Goal: Communication & Community: Answer question/provide support

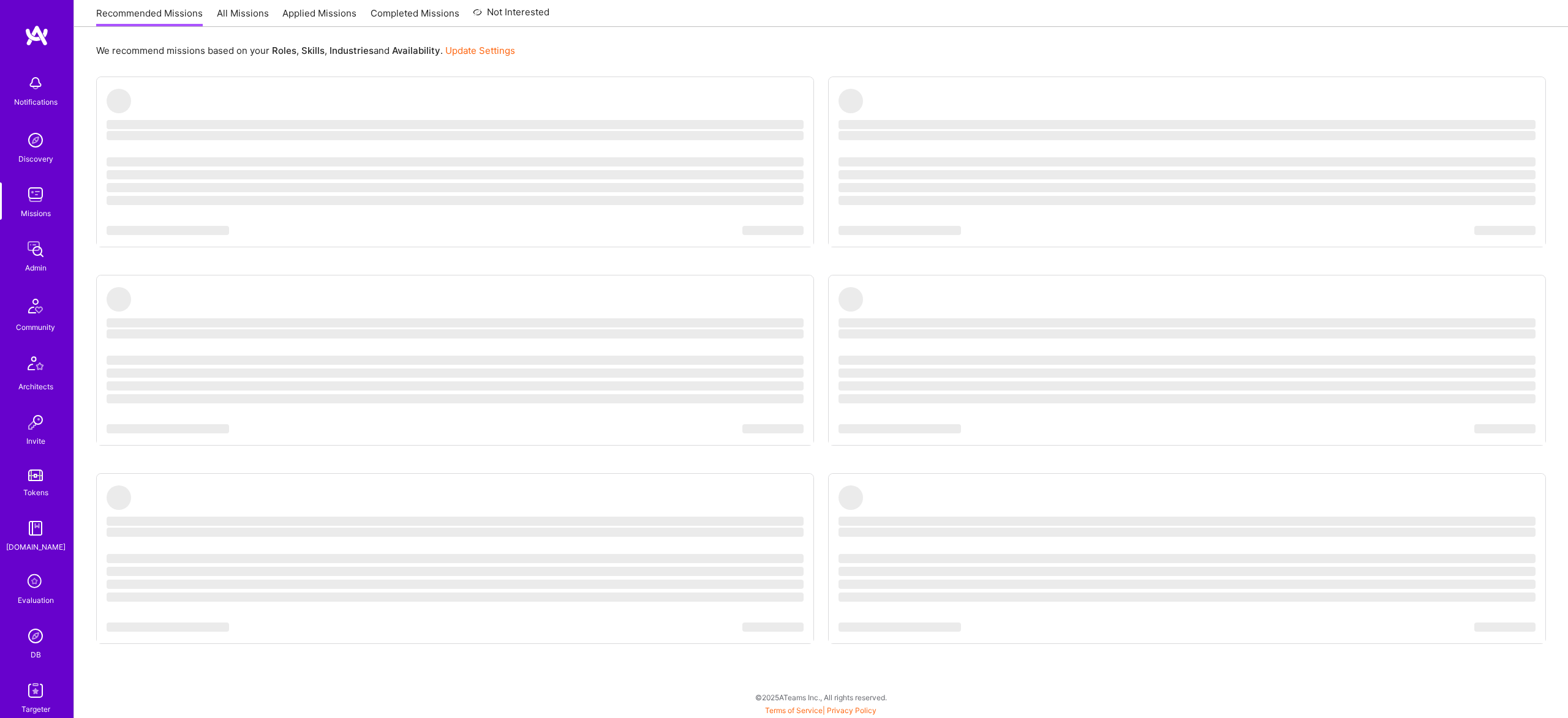
scroll to position [63, 0]
click at [32, 686] on img at bounding box center [35, 682] width 24 height 24
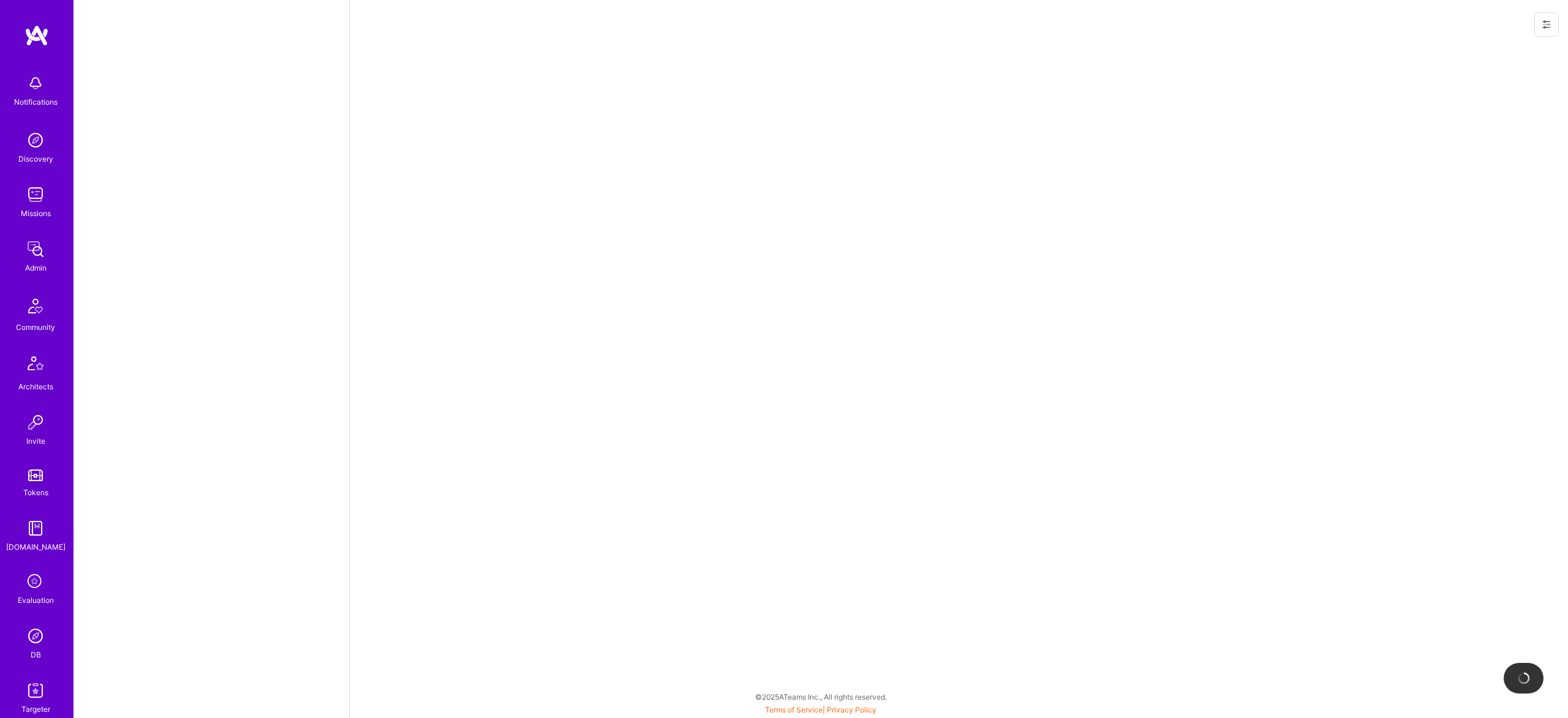
scroll to position [63, 0]
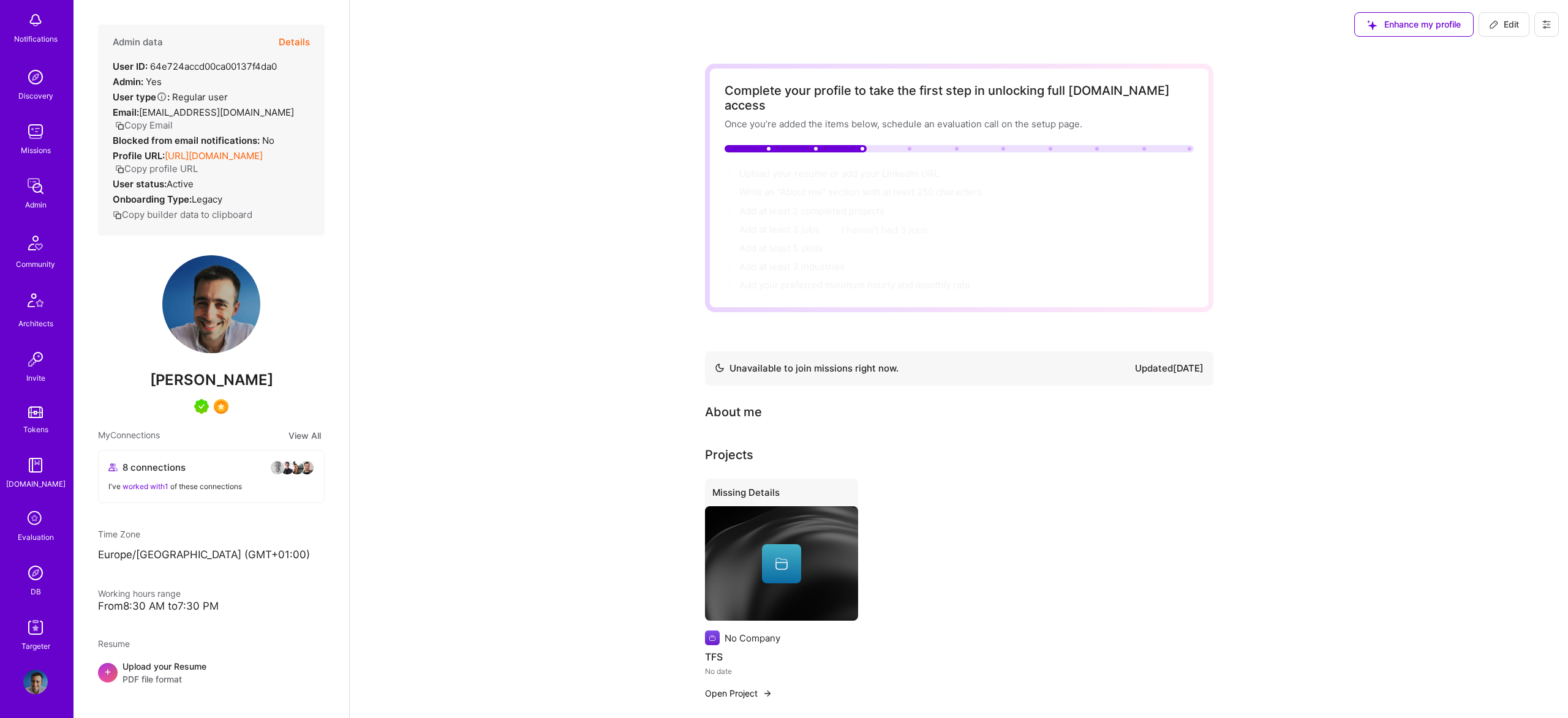
click at [1554, 23] on button at bounding box center [1547, 24] width 24 height 24
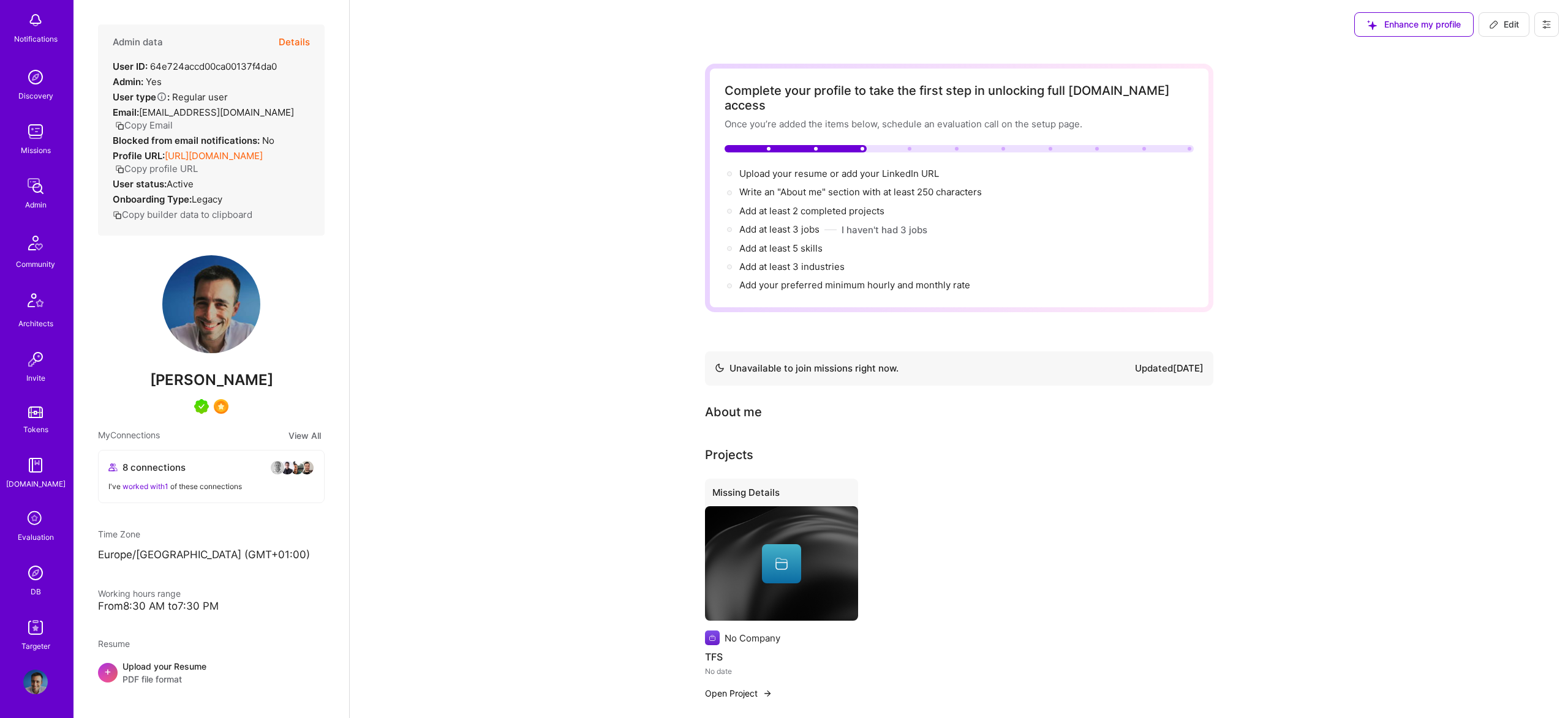
click at [493, 96] on div "Complete your profile to take the first step in unlocking full A.Team access On…" at bounding box center [959, 409] width 1219 height 720
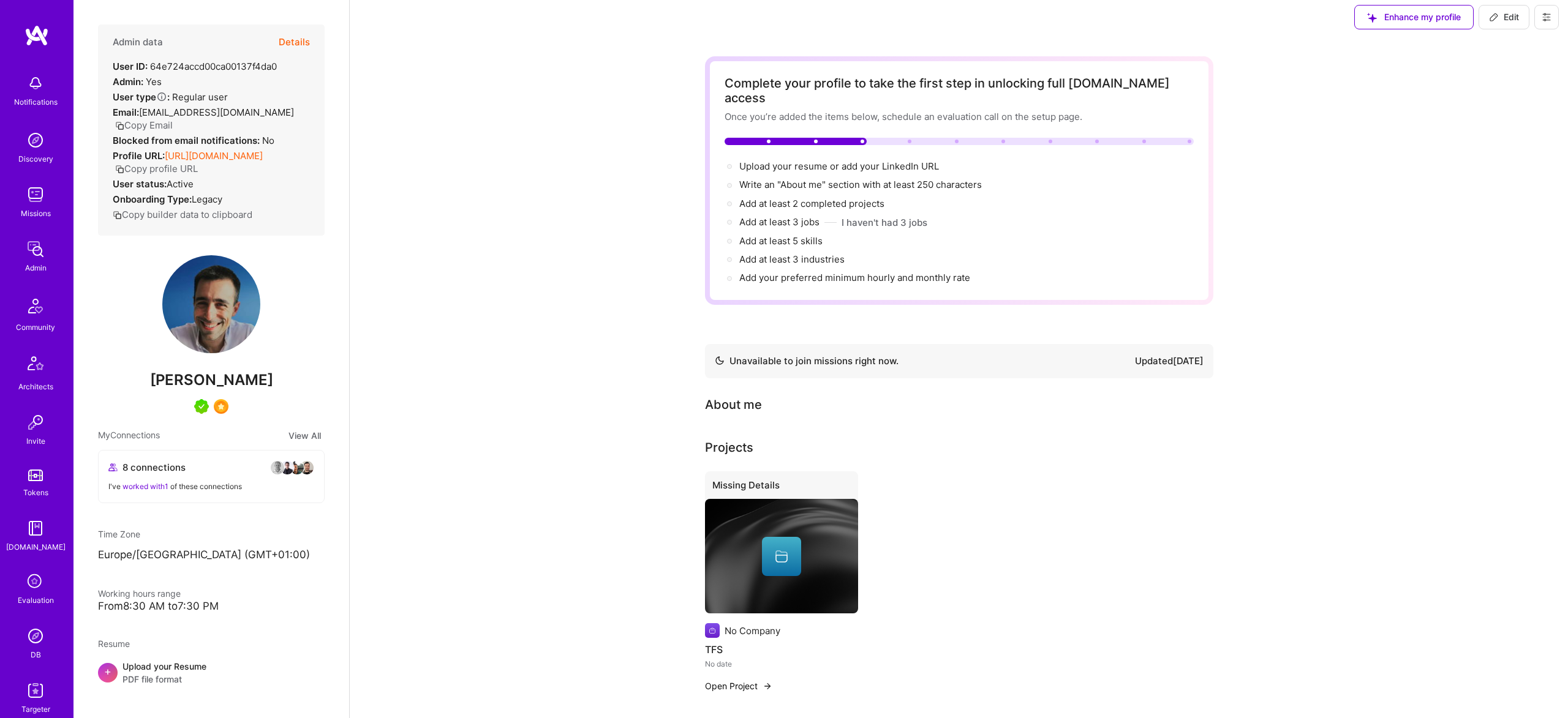
scroll to position [8, 0]
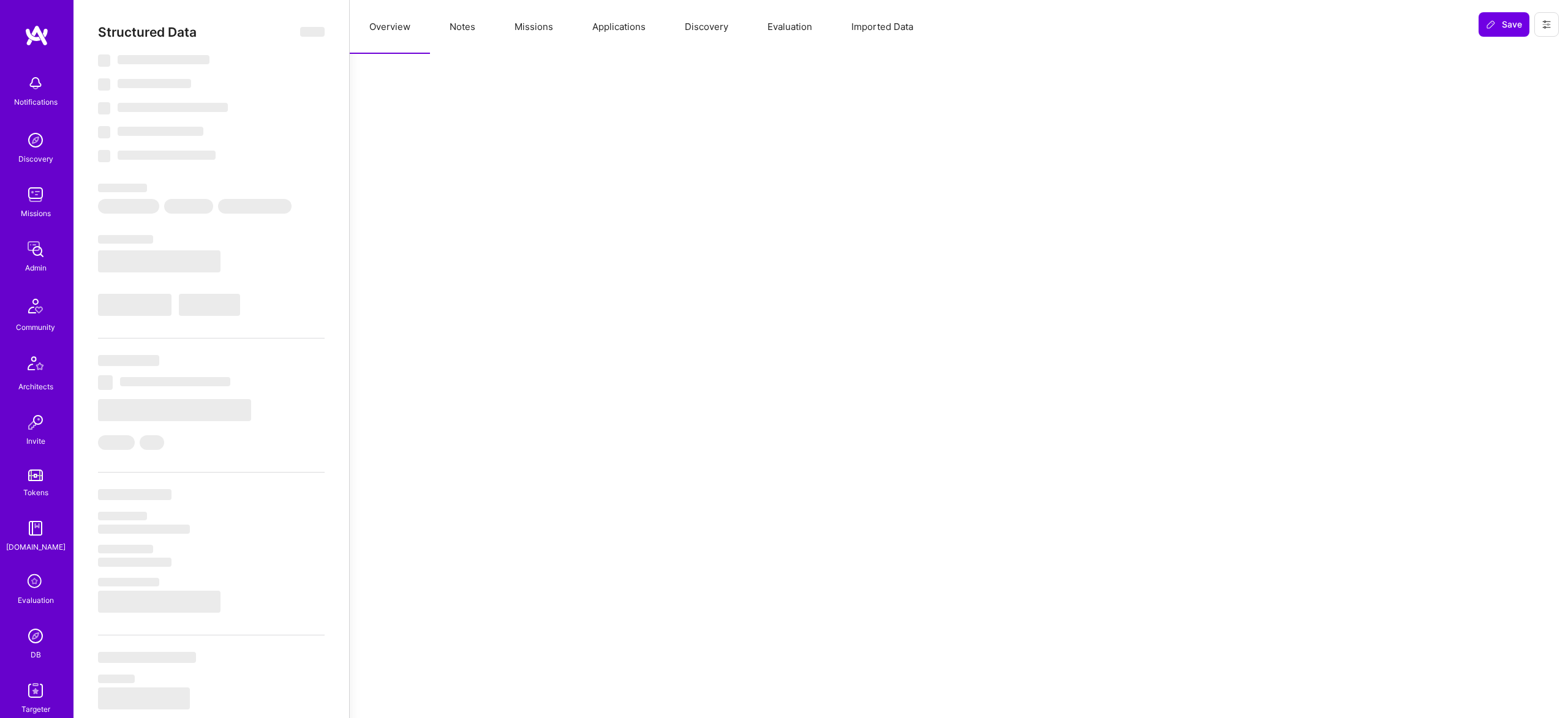
click at [543, 20] on button "Missions" at bounding box center [533, 26] width 78 height 54
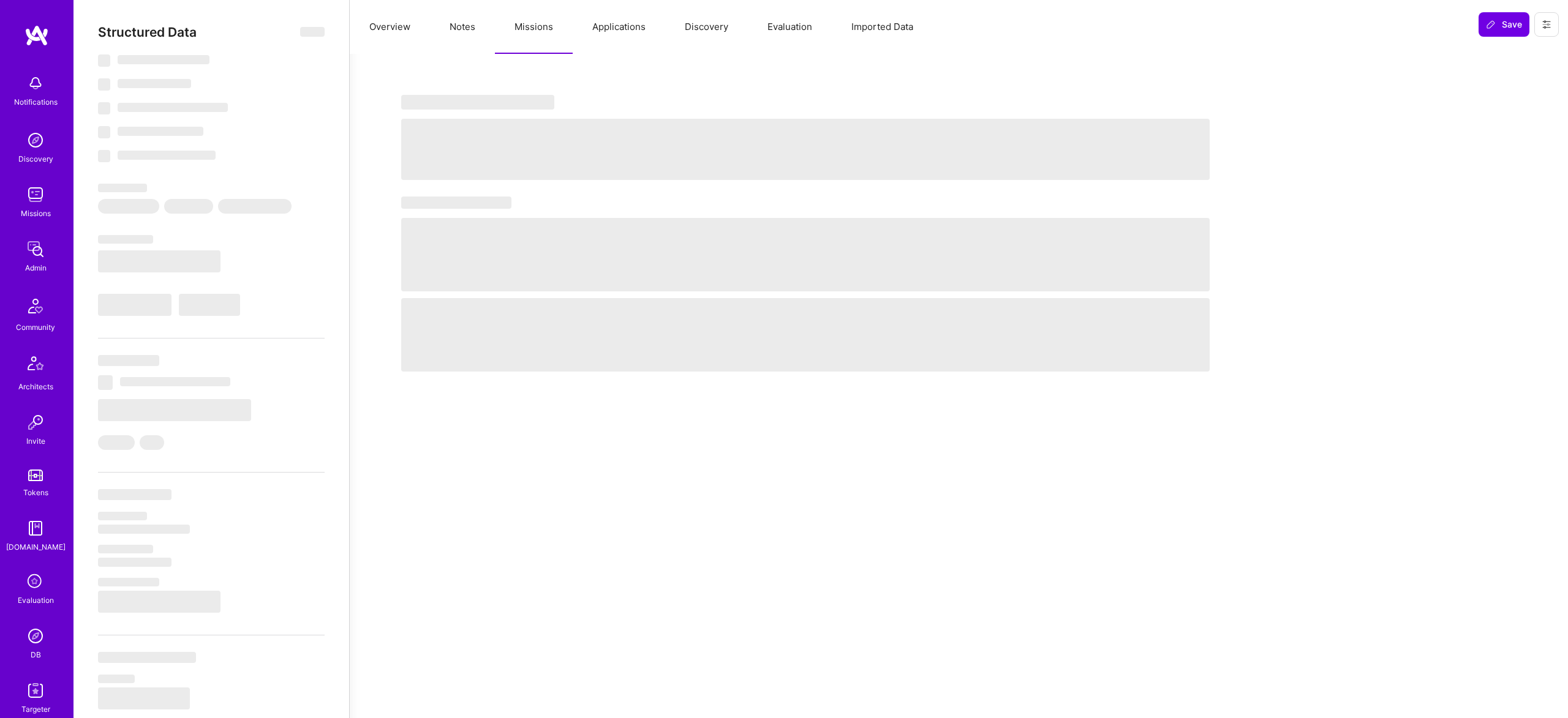
select select "Right Now"
select select "5"
select select "7"
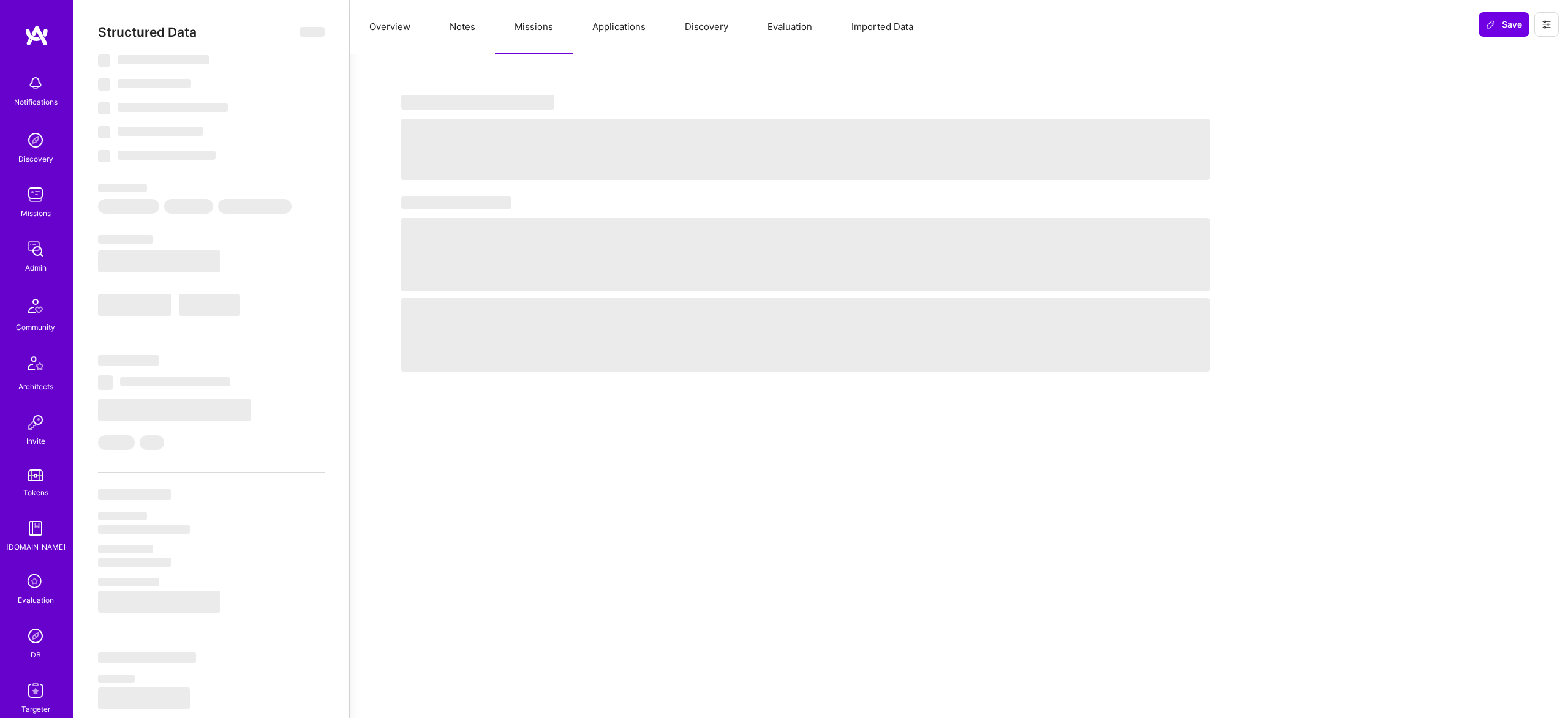
select select "US"
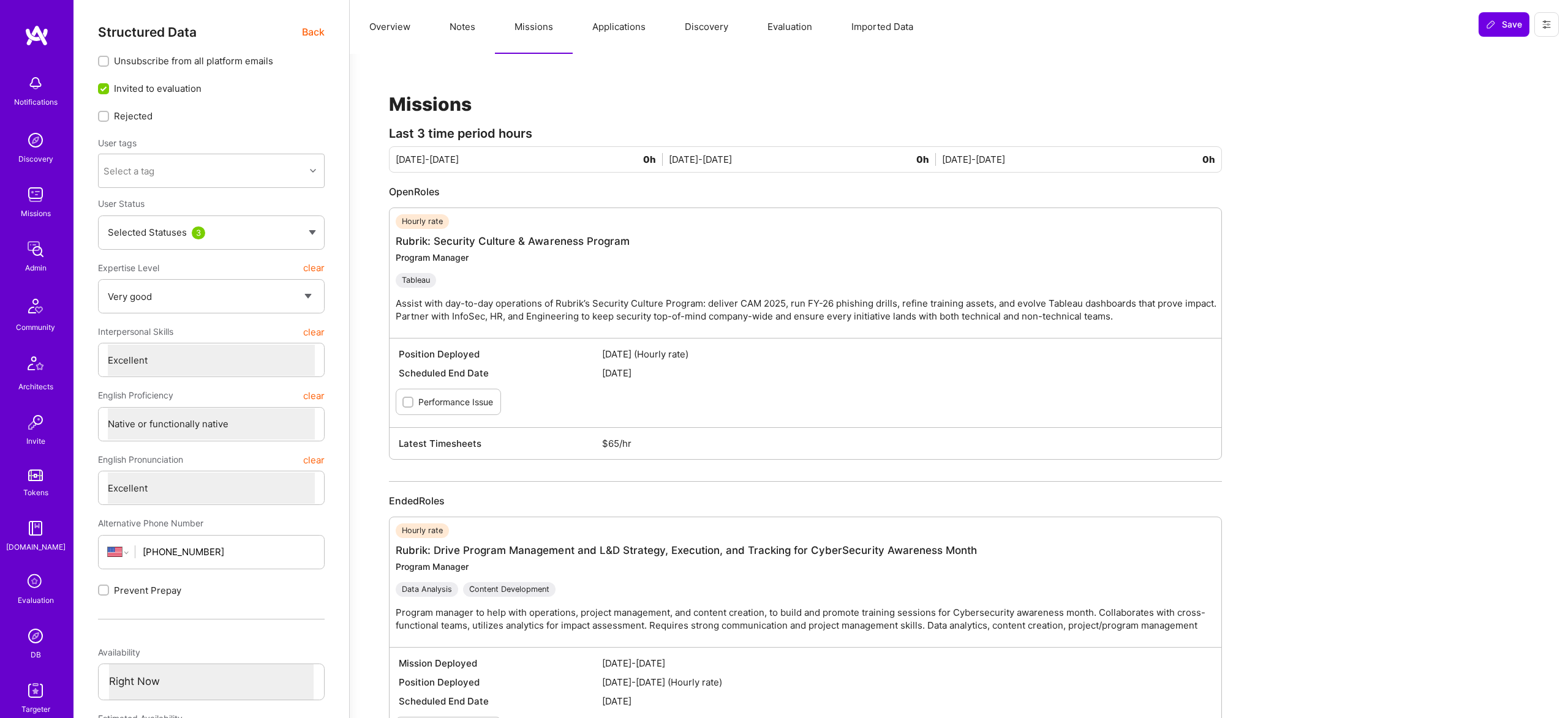
click at [570, 50] on button "Missions" at bounding box center [533, 26] width 78 height 54
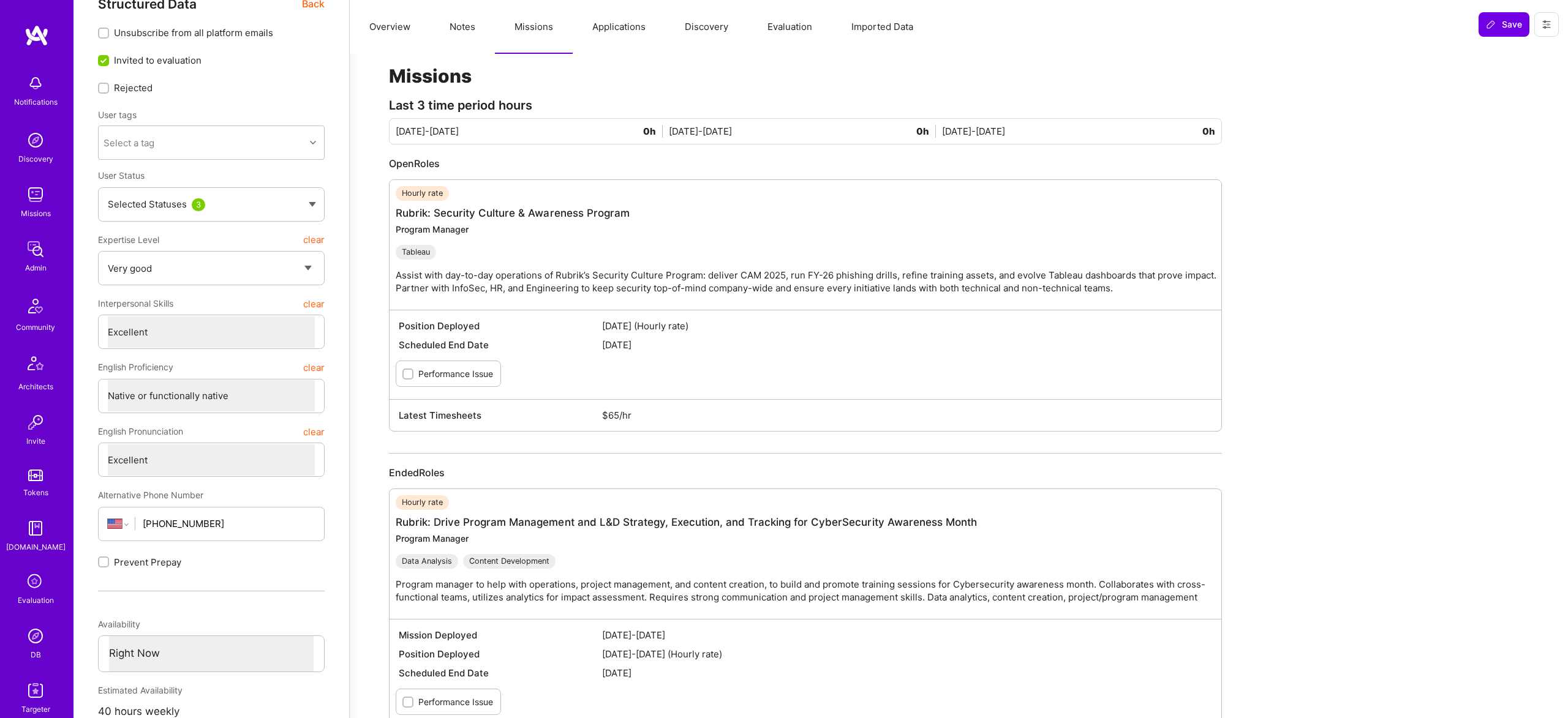
scroll to position [28, 0]
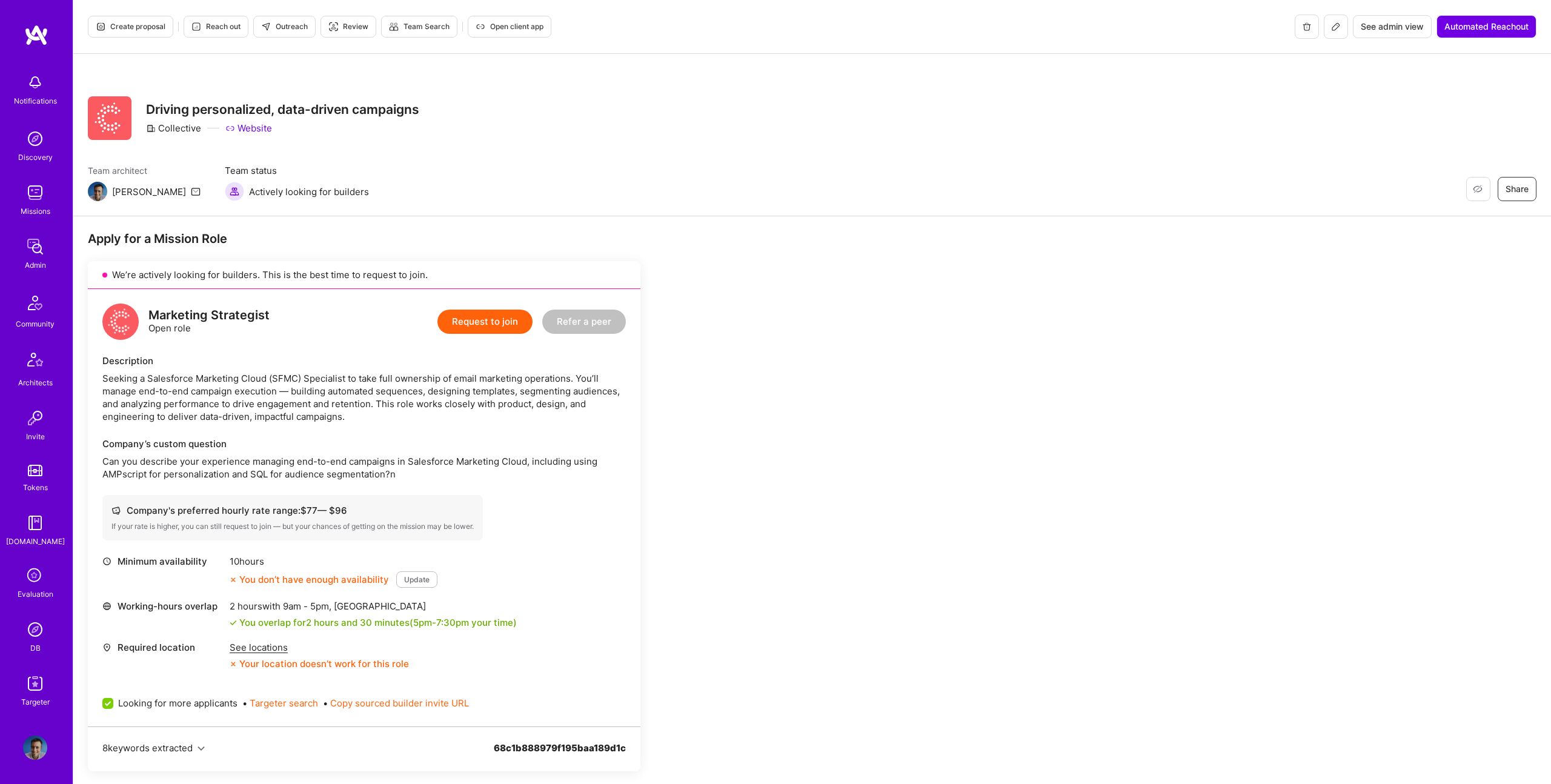
click at [135, 29] on span "Create proposal" at bounding box center [130, 26] width 69 height 11
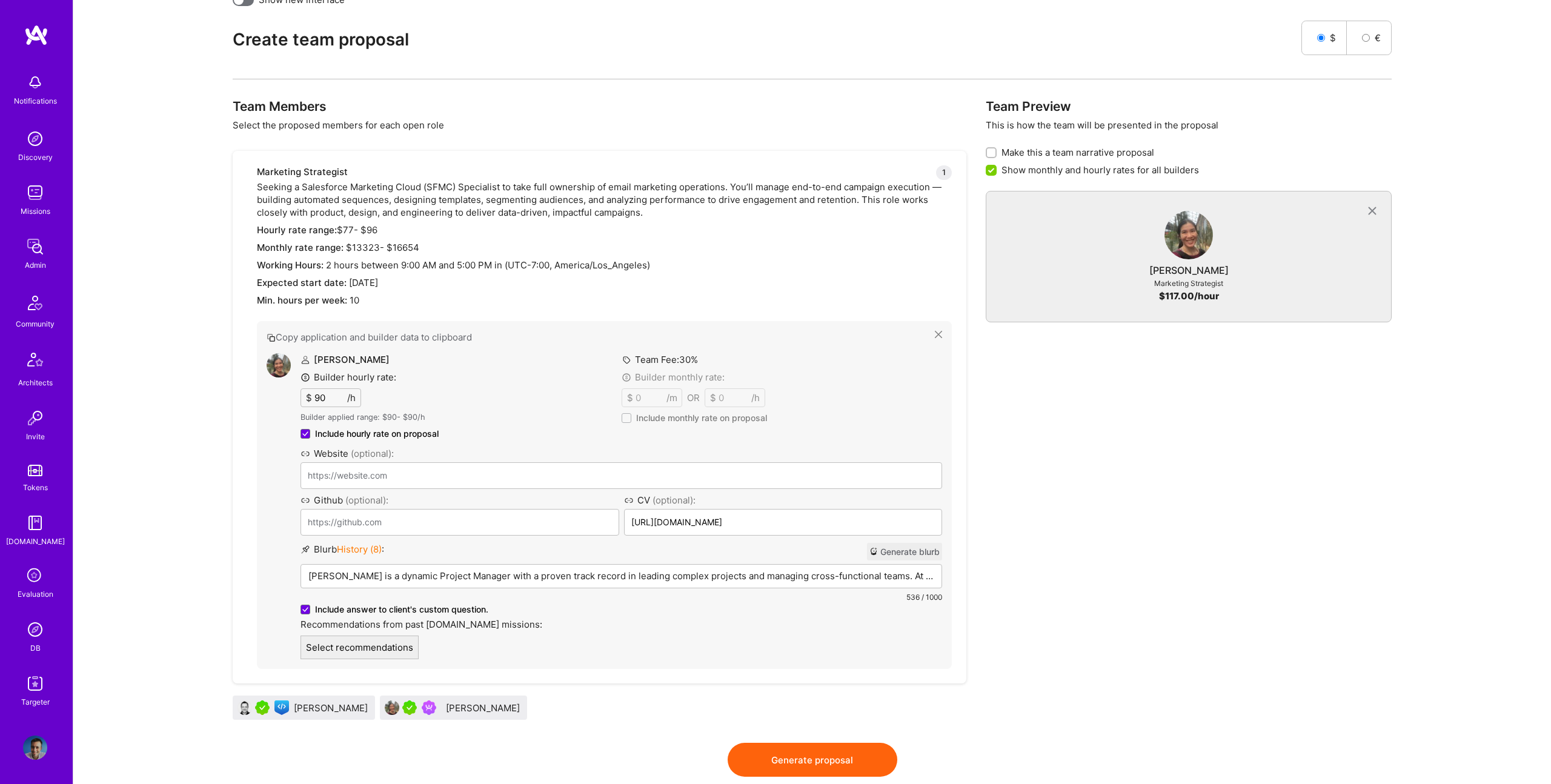
scroll to position [352, 0]
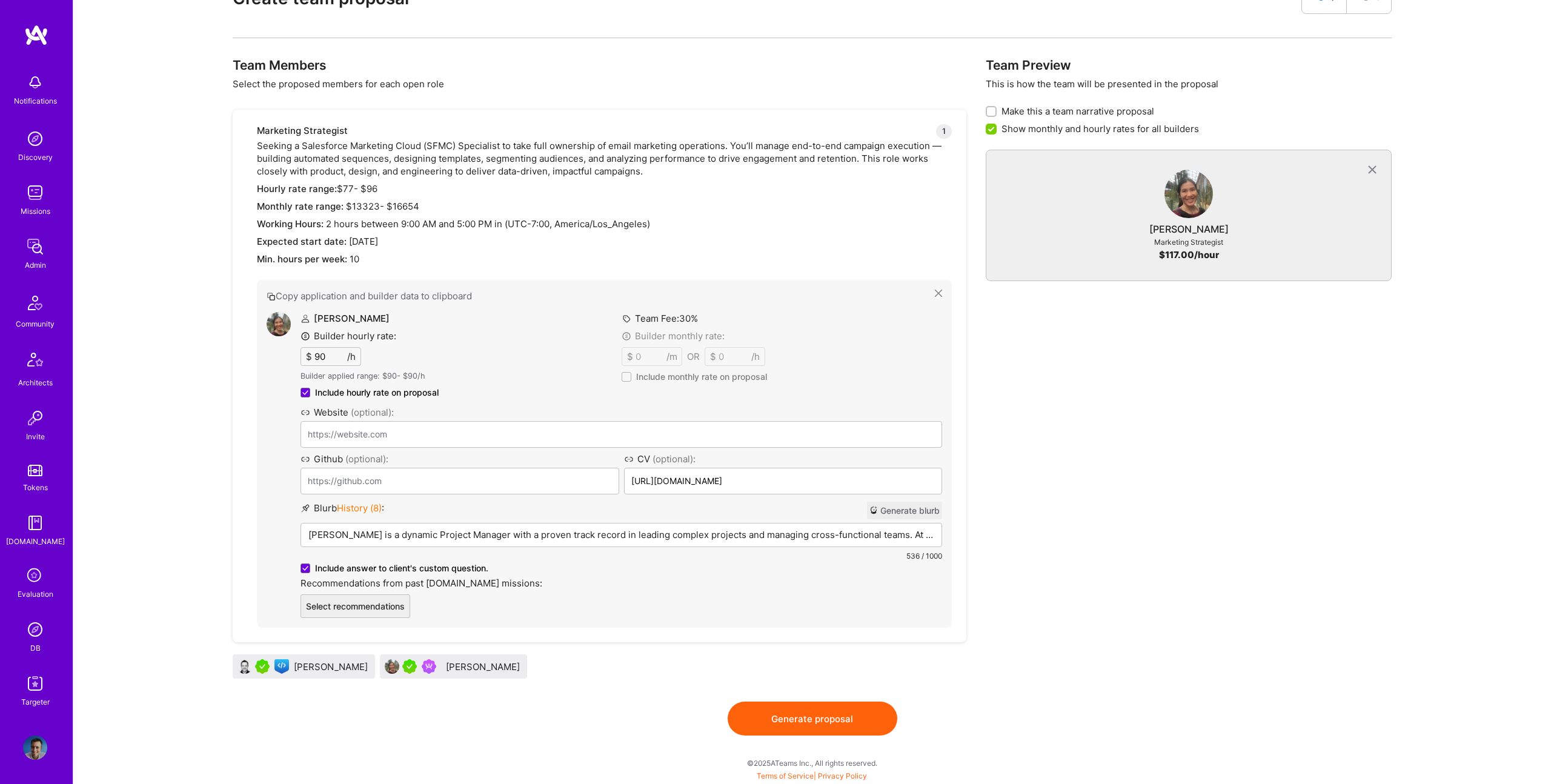
click at [479, 536] on p "Connie is a dynamic Project Manager with a proven track record in leading compl…" at bounding box center [621, 534] width 626 height 13
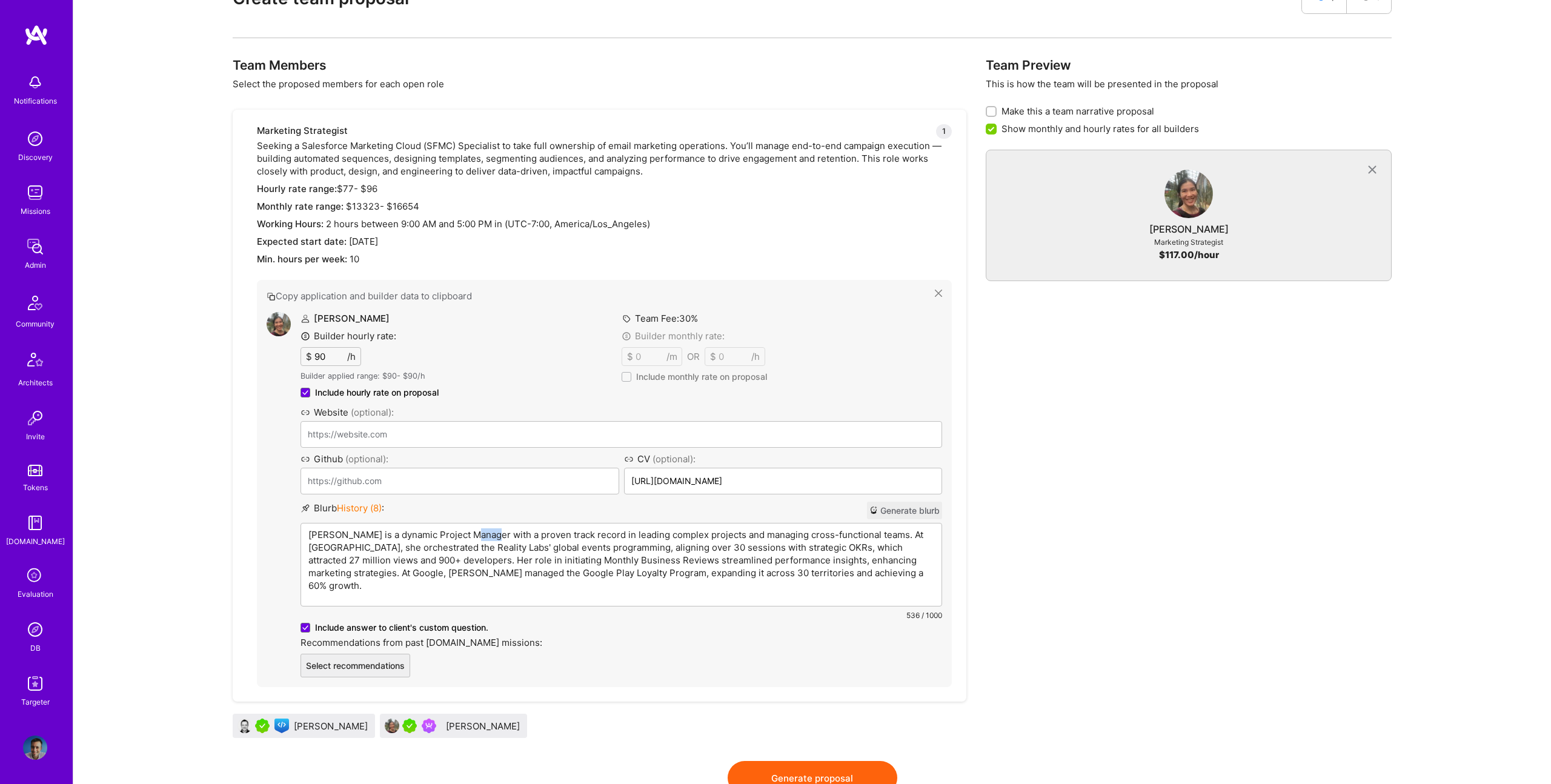
click at [479, 536] on p "Connie is a dynamic Project Manager with a proven track record in leading compl…" at bounding box center [621, 559] width 626 height 63
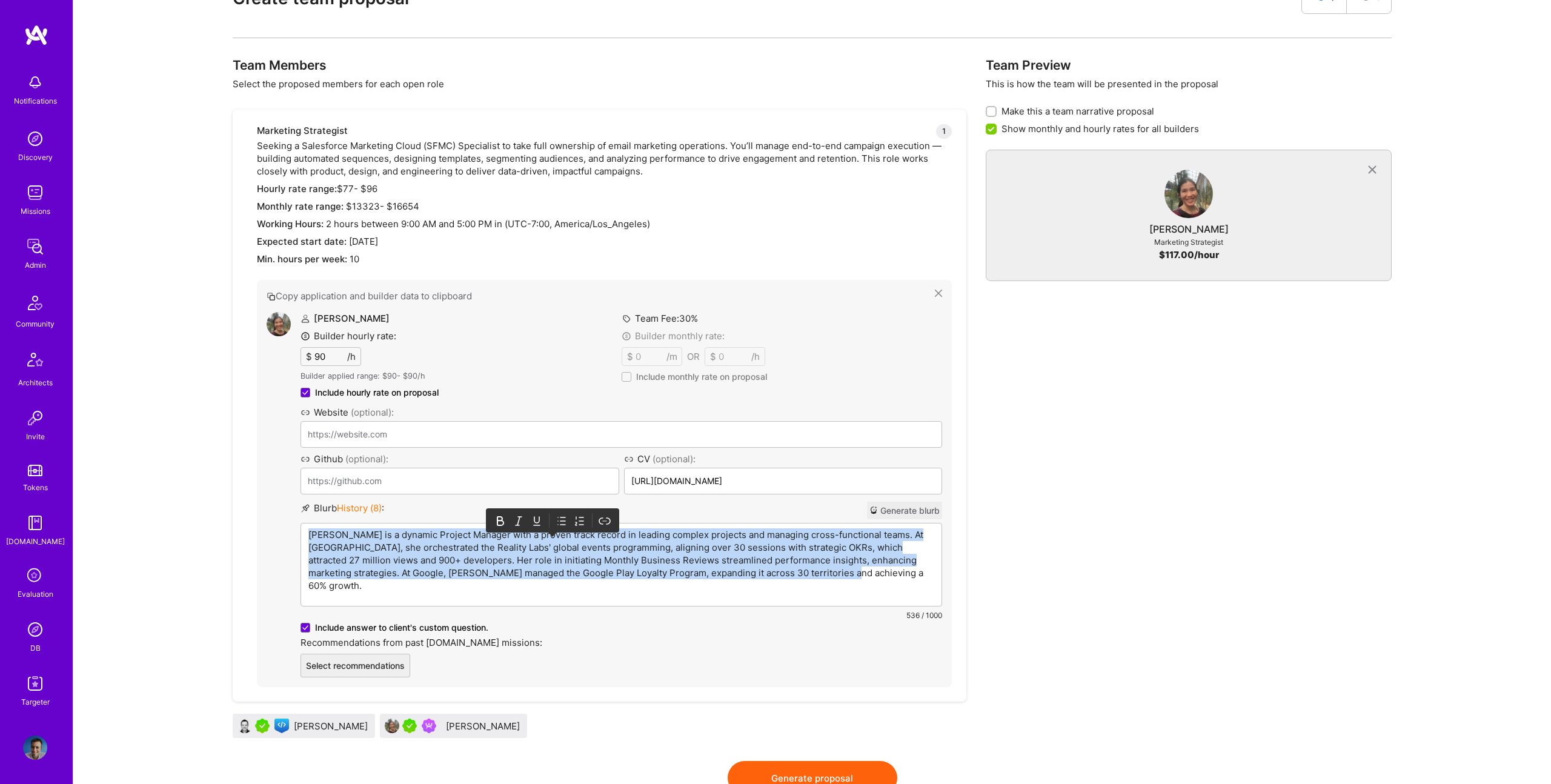
click at [479, 536] on p "Connie is a dynamic Project Manager with a proven track record in leading compl…" at bounding box center [621, 559] width 626 height 63
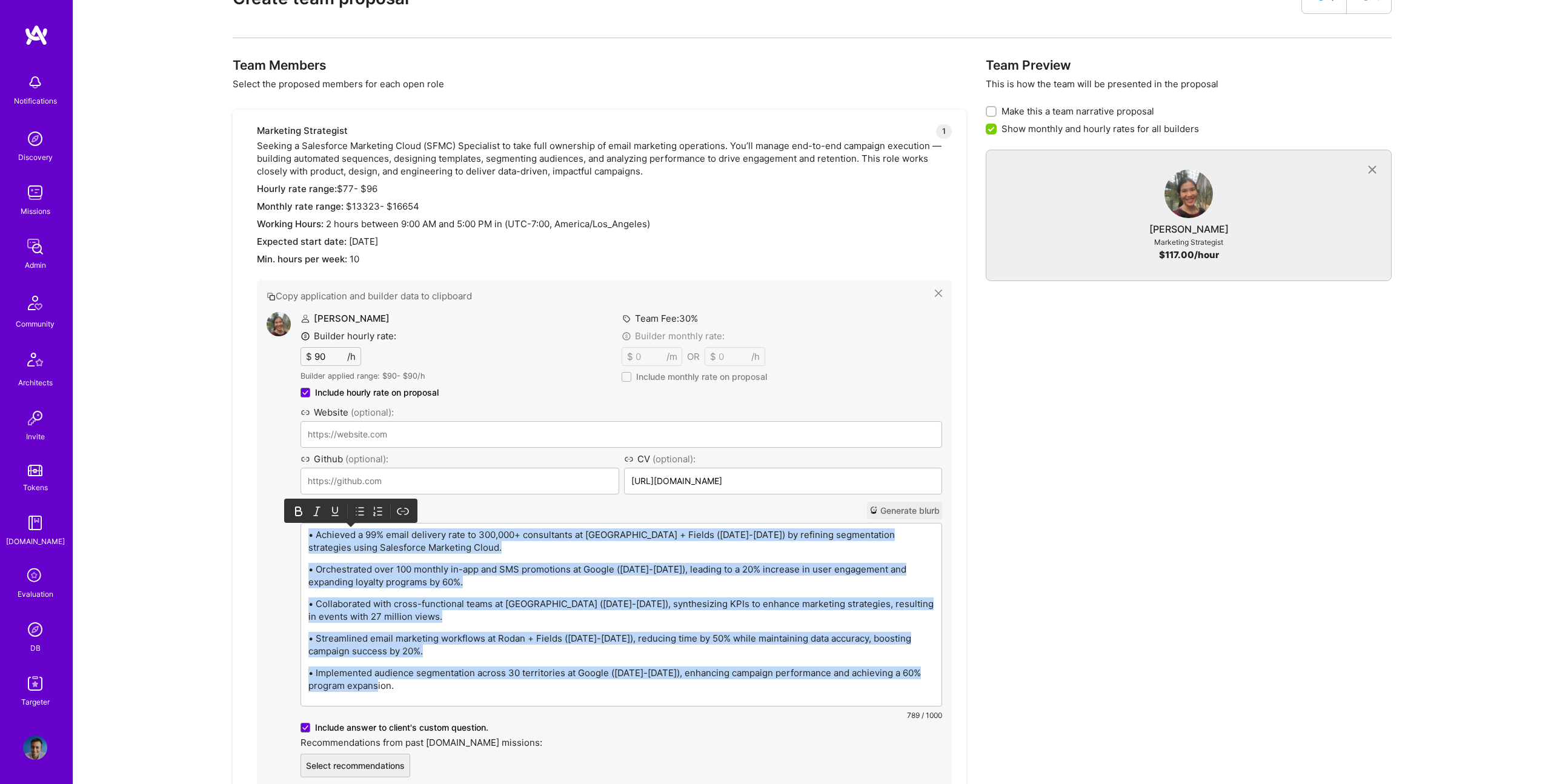
click at [363, 507] on icon at bounding box center [361, 511] width 4 height 7
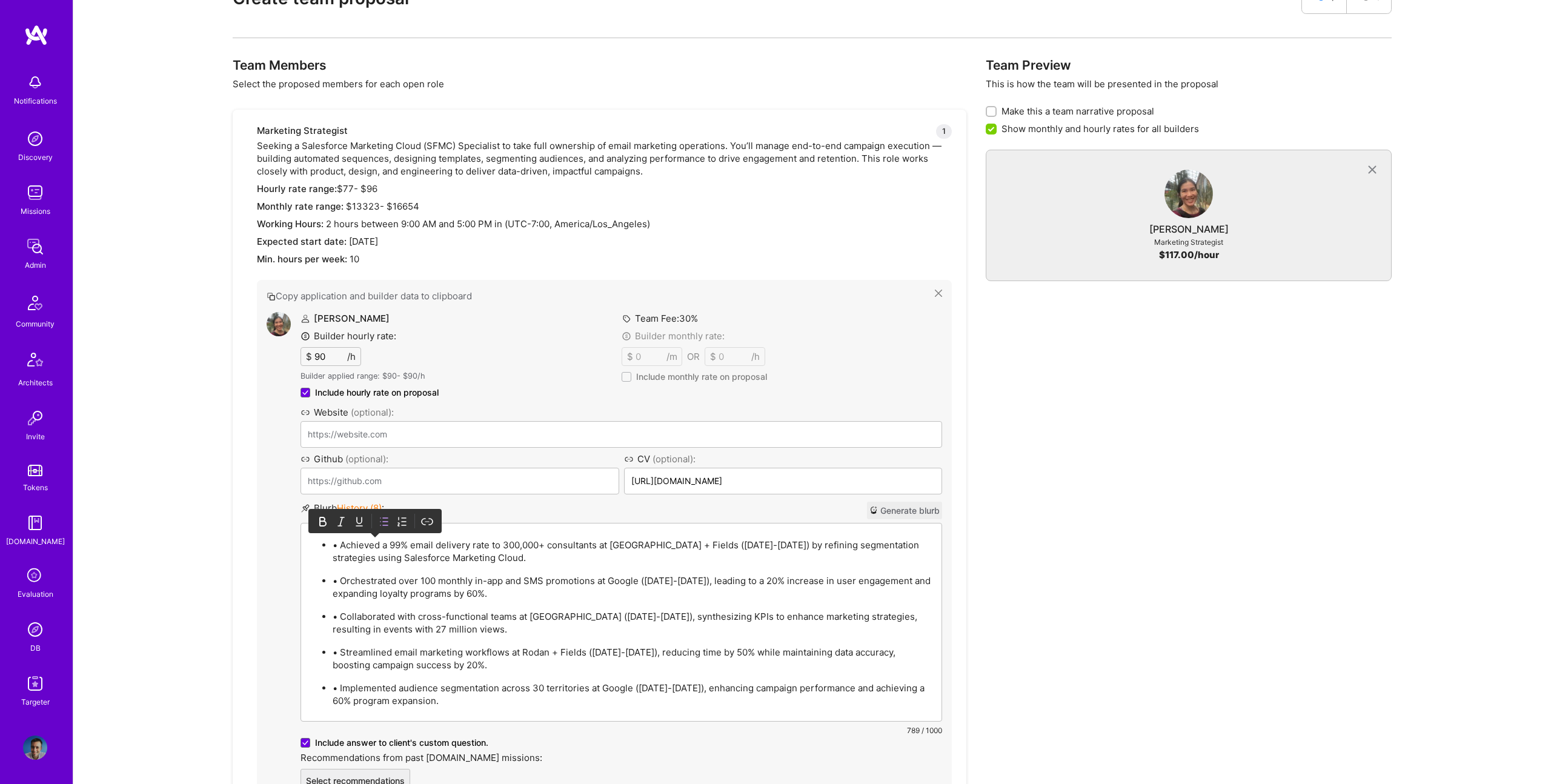
click at [334, 549] on p "• Achieved a 99% email delivery rate to 300,000+ consultants at Rodan + Fields …" at bounding box center [634, 551] width 602 height 25
click at [342, 544] on p "• Achieved a 99% email delivery rate to 300,000+ consultants at Rodan + Fields …" at bounding box center [634, 551] width 602 height 25
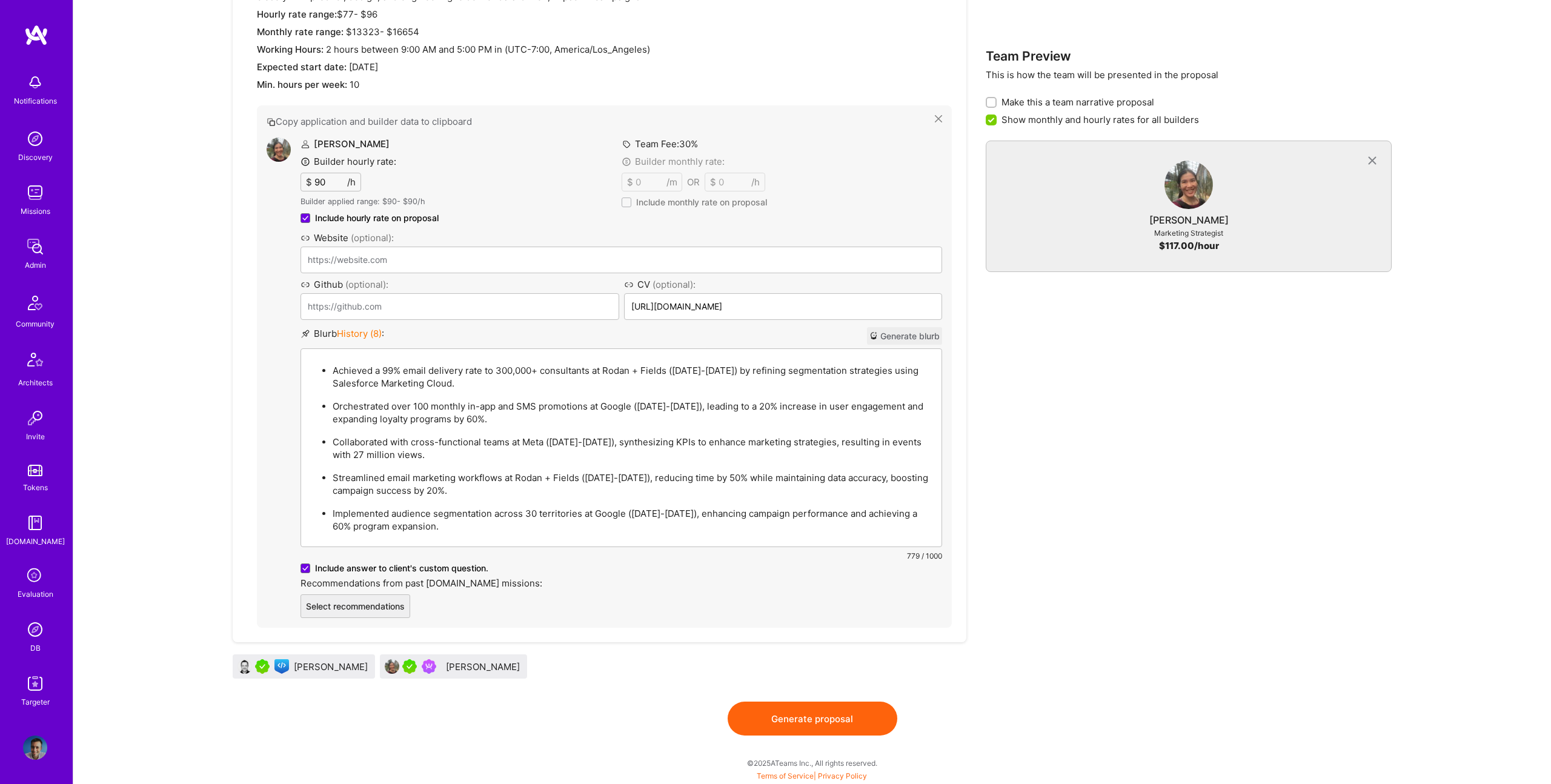
click at [812, 710] on button "Generate proposal" at bounding box center [812, 718] width 169 height 34
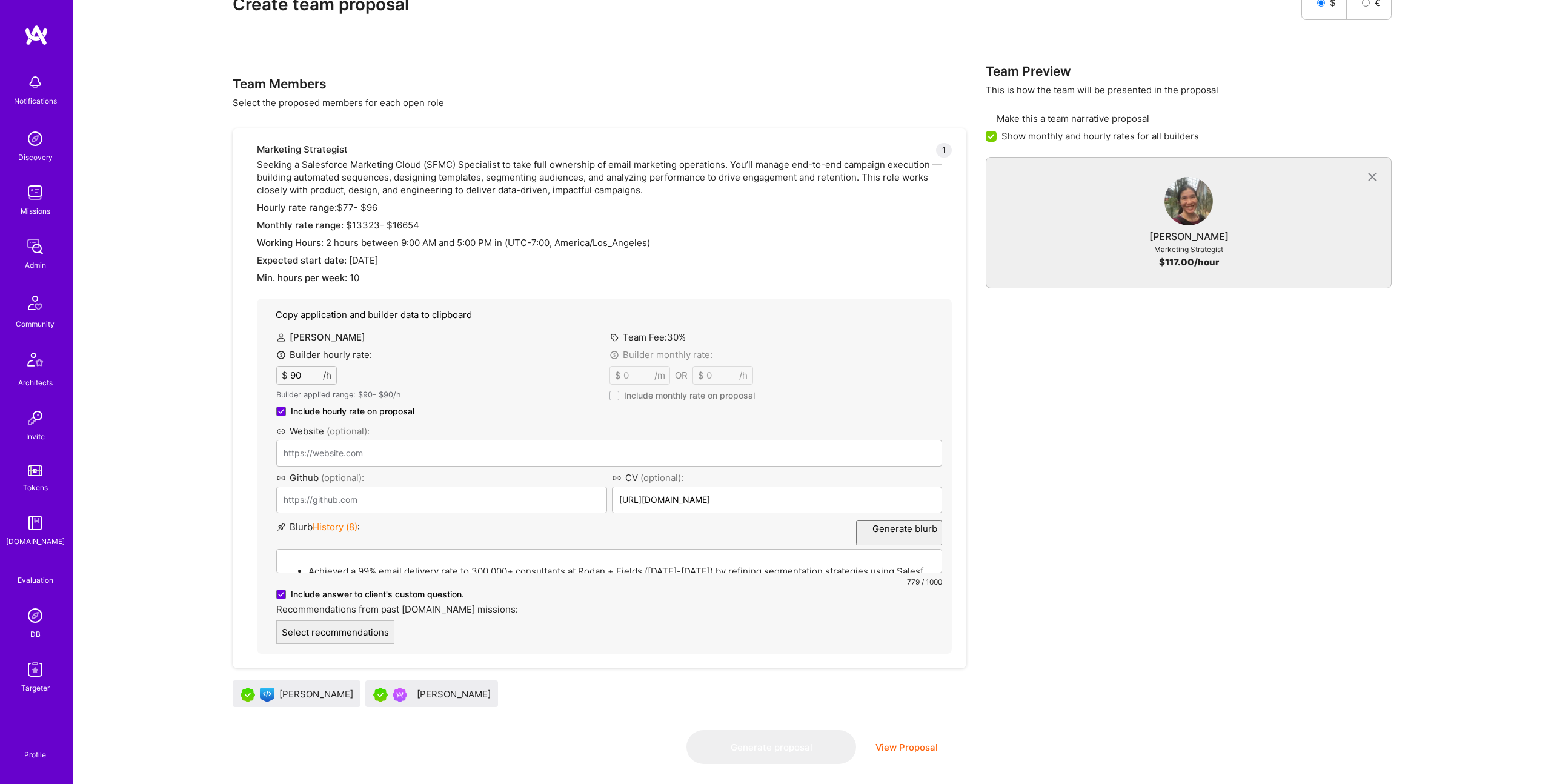
scroll to position [0, 0]
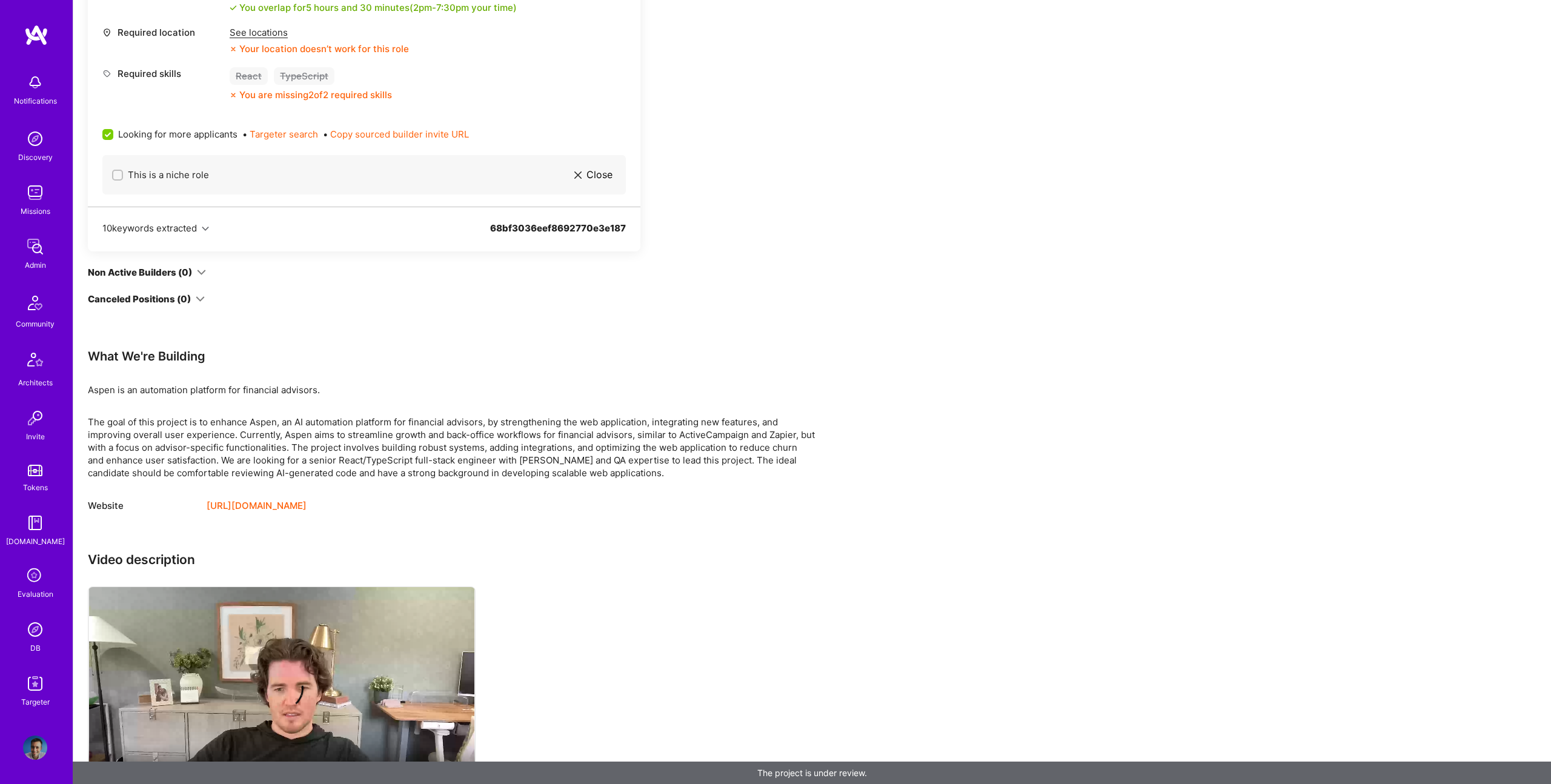
scroll to position [783, 0]
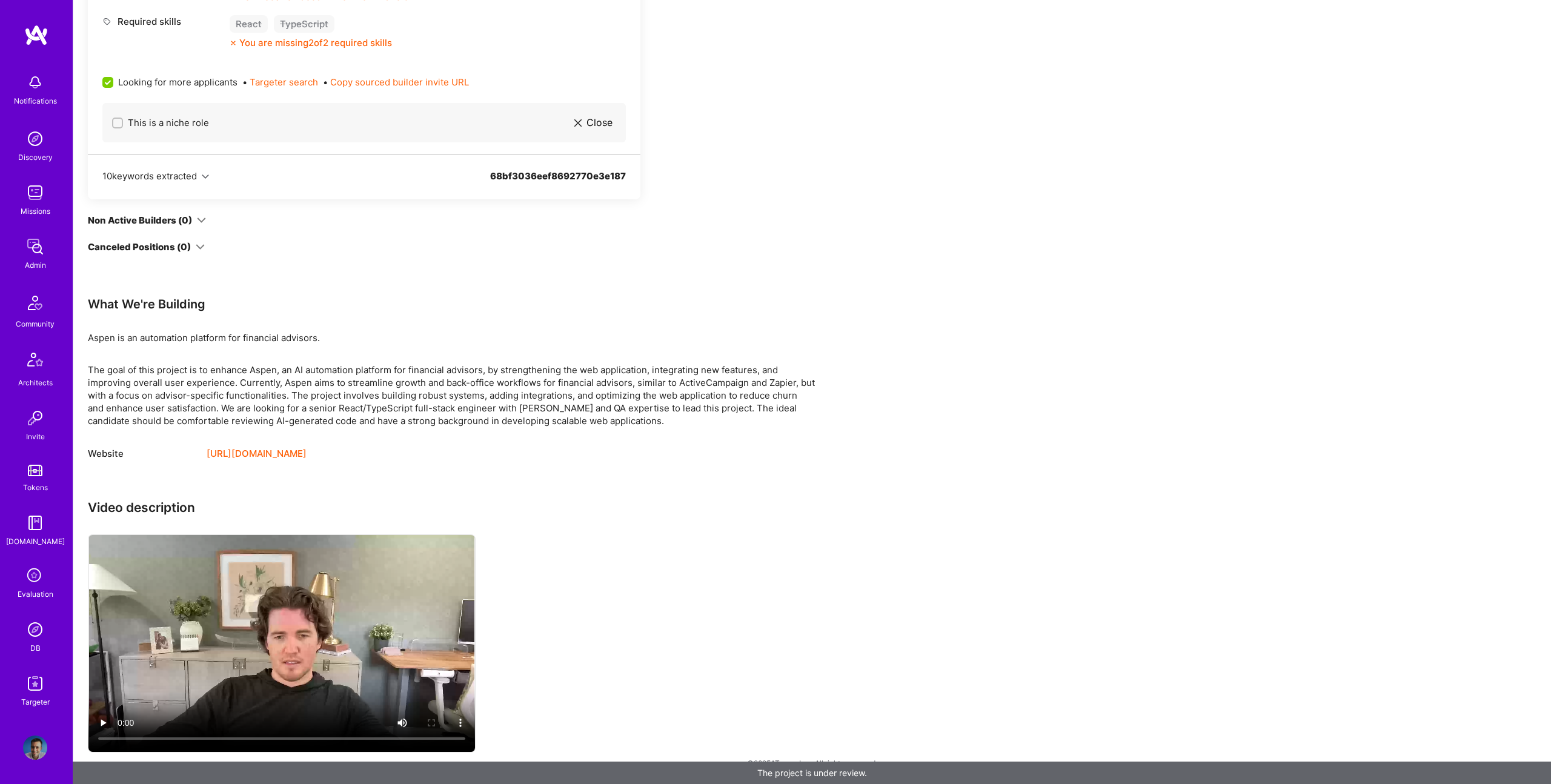
click at [657, 454] on div "Website https://getaspen.com/" at bounding box center [452, 453] width 727 height 14
click at [670, 426] on div "The goal of this project is to enhance Aspen, an AI automation platform for fin…" at bounding box center [452, 395] width 727 height 63
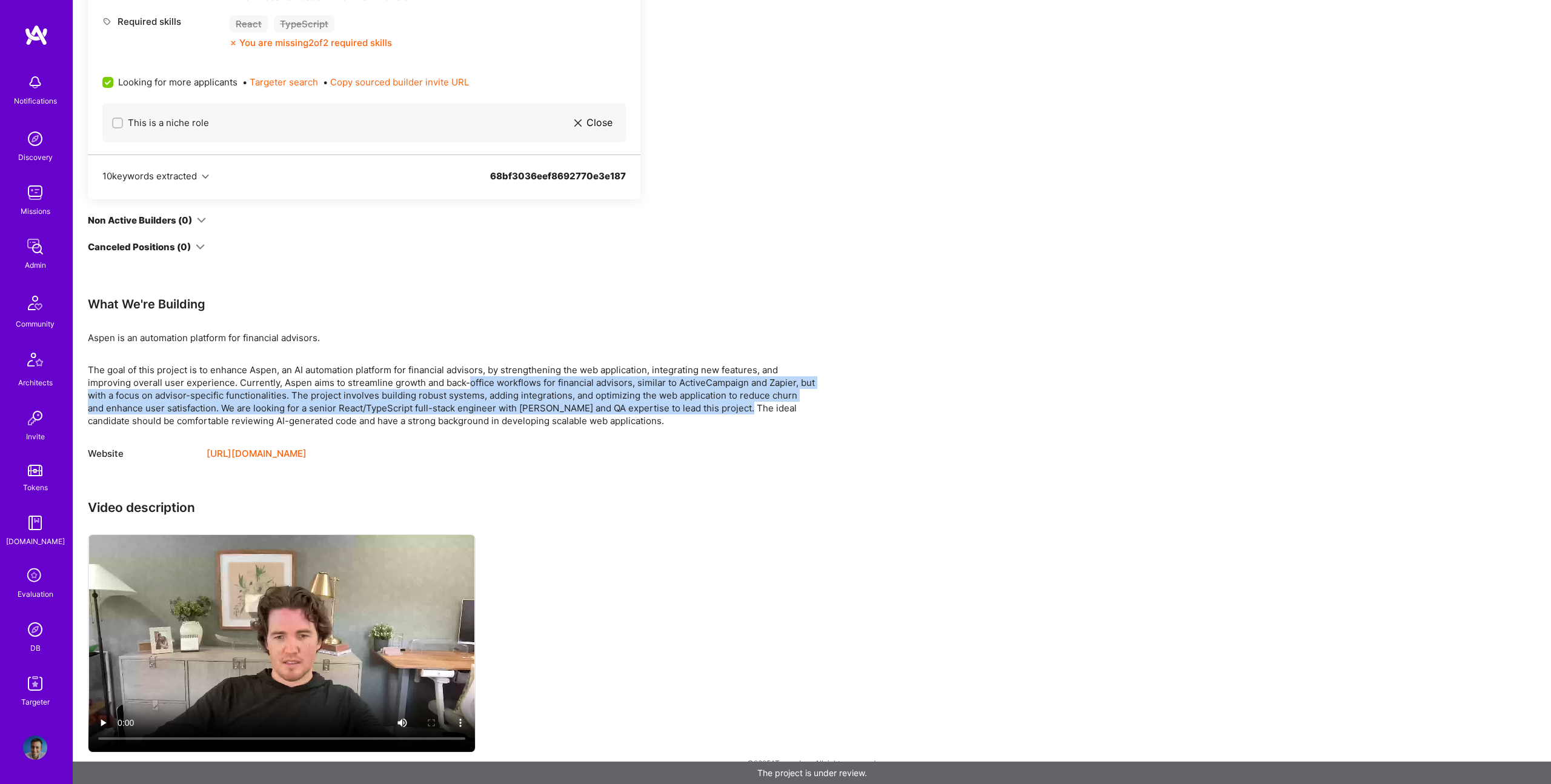
drag, startPoint x: 742, startPoint y: 412, endPoint x: 469, endPoint y: 381, distance: 274.8
click at [469, 381] on div "The goal of this project is to enhance Aspen, an AI automation platform for fin…" at bounding box center [452, 395] width 727 height 63
click at [548, 404] on div "The goal of this project is to enhance Aspen, an AI automation platform for fin…" at bounding box center [452, 395] width 727 height 63
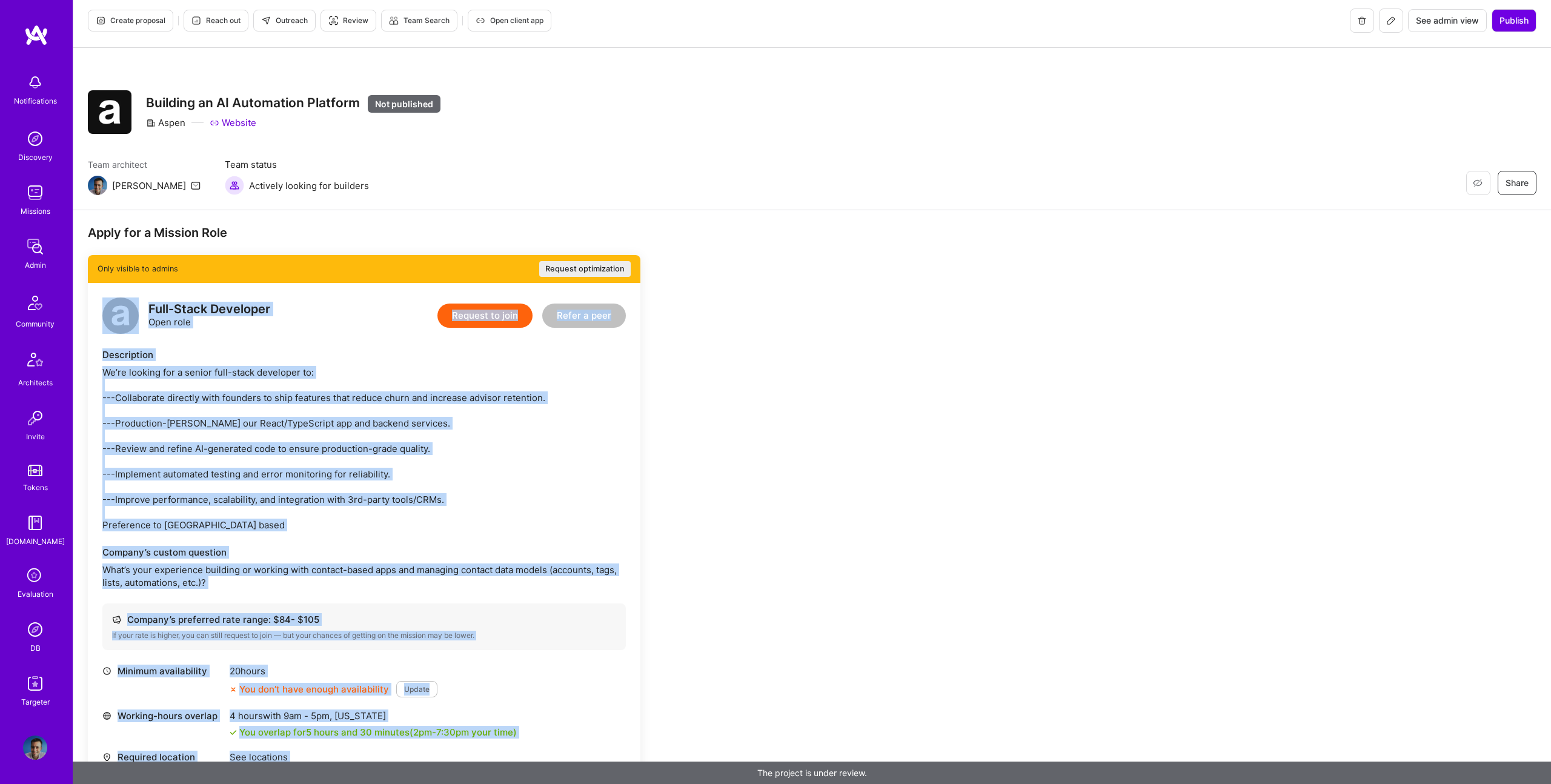
scroll to position [0, 0]
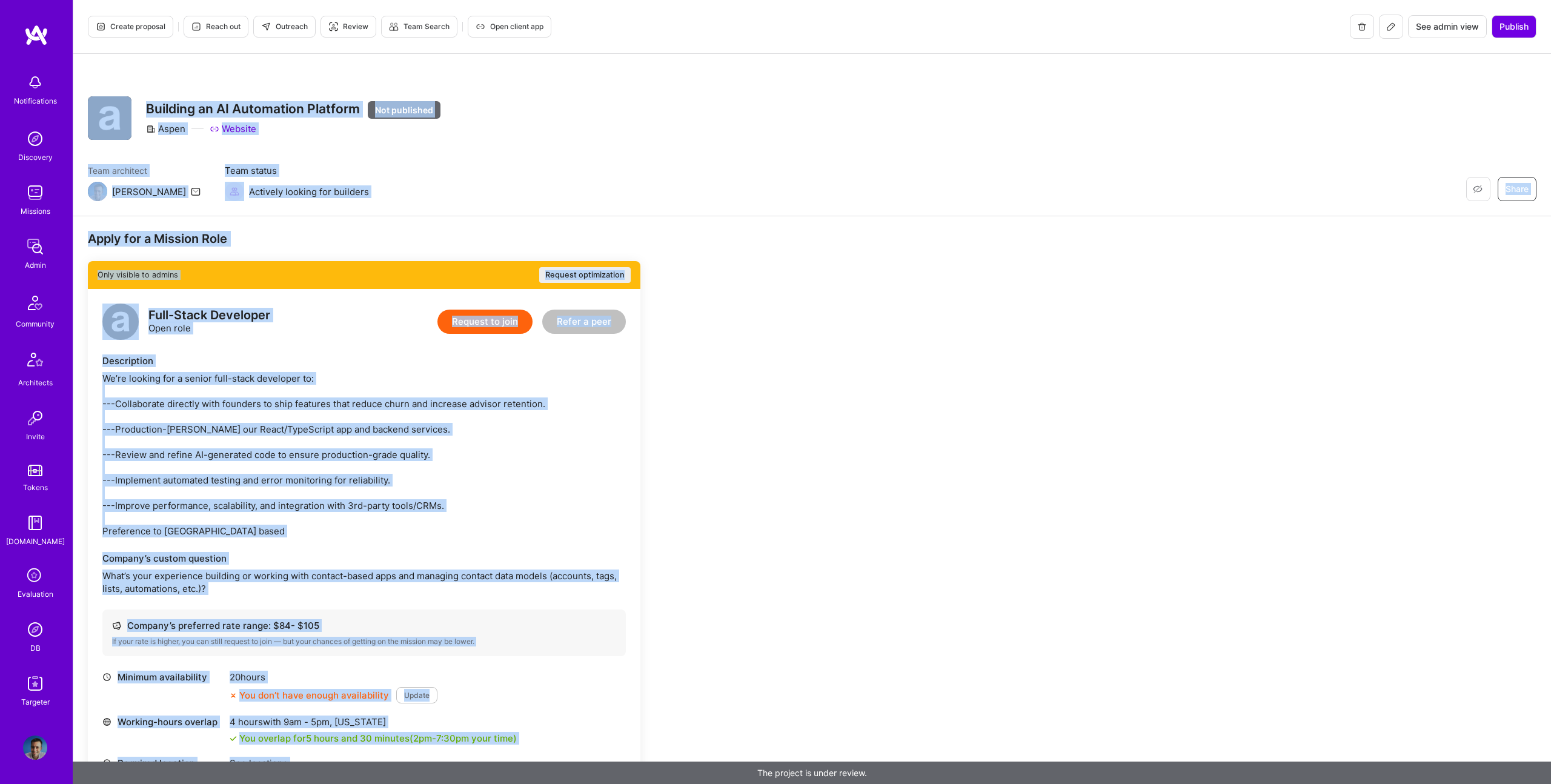
drag, startPoint x: 655, startPoint y: 422, endPoint x: 118, endPoint y: 118, distance: 617.1
click at [118, 118] on div "Create proposal Reach out Outreach Review Team Search Open client app See admin…" at bounding box center [811, 783] width 1479 height 1567
copy div "Restore Not Interested Share Building an AI Automation Platform Not published A…"
click at [513, 172] on div "Team architect Luis Team status Actively looking for builders Restore Not Inter…" at bounding box center [812, 183] width 1449 height 37
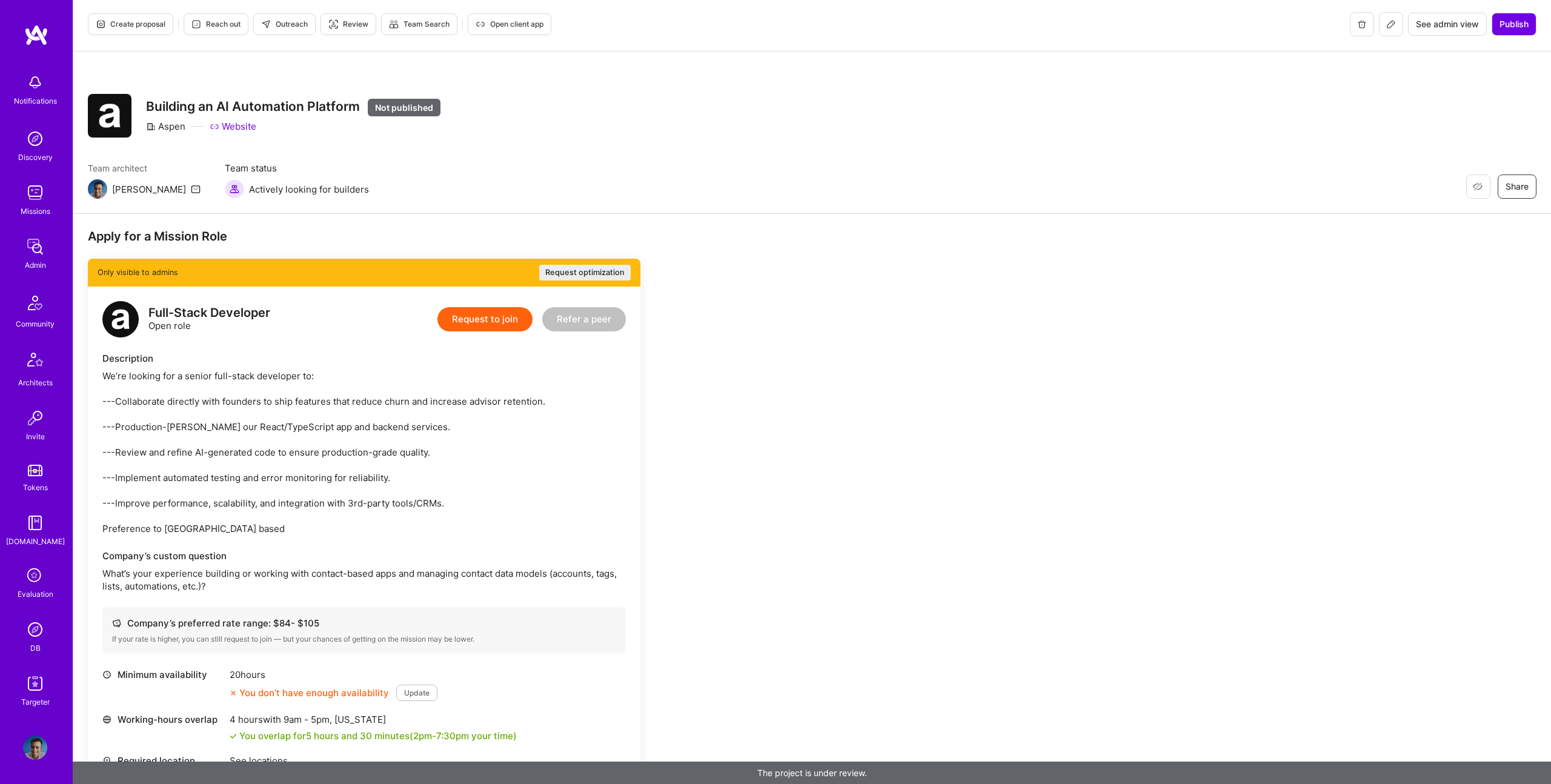
scroll to position [3, 0]
click at [1516, 26] on span "Publish" at bounding box center [1514, 24] width 29 height 12
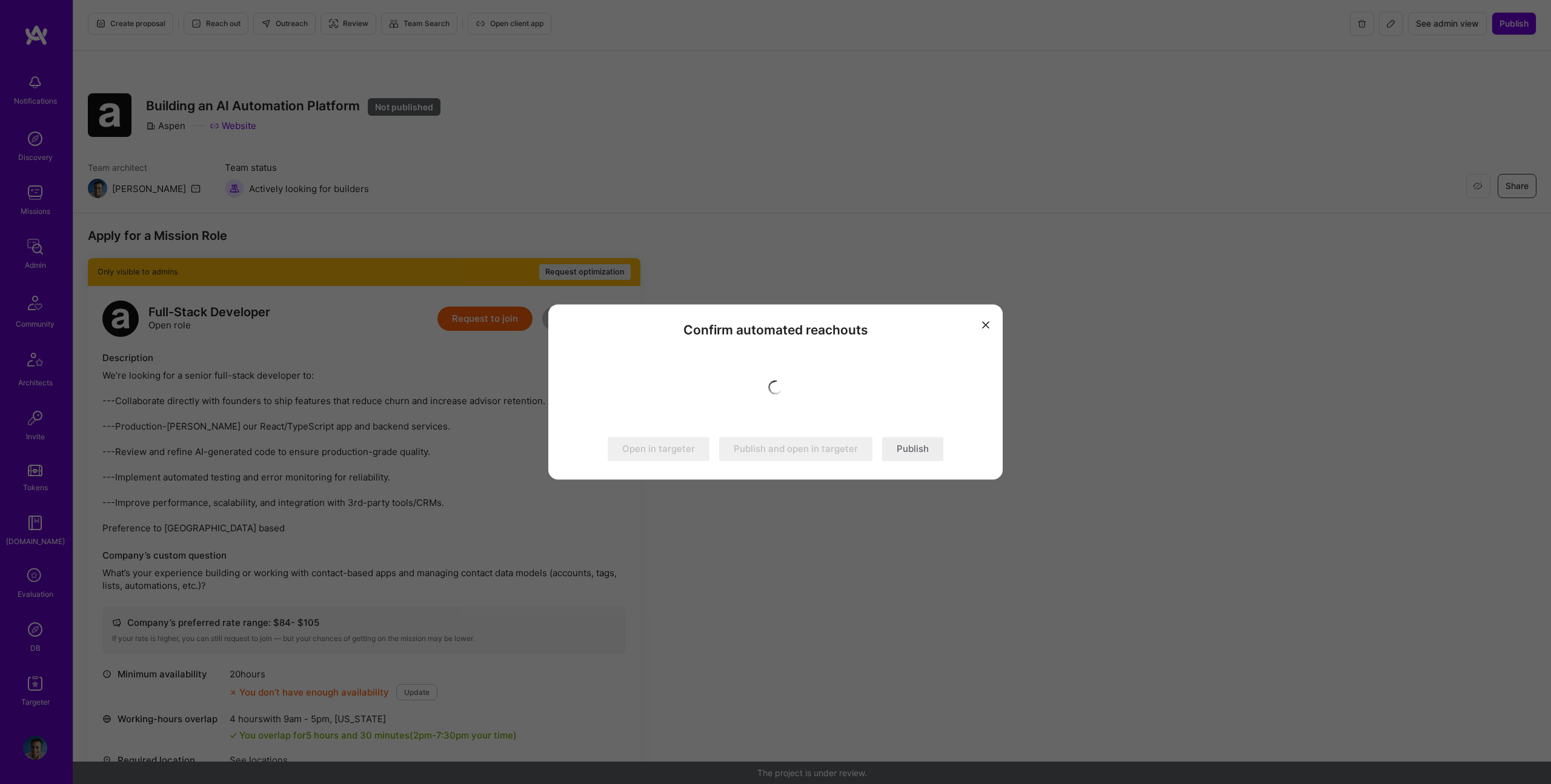
drag, startPoint x: 908, startPoint y: 449, endPoint x: 920, endPoint y: 451, distance: 12.2
click at [908, 449] on button "Publish" at bounding box center [913, 449] width 61 height 24
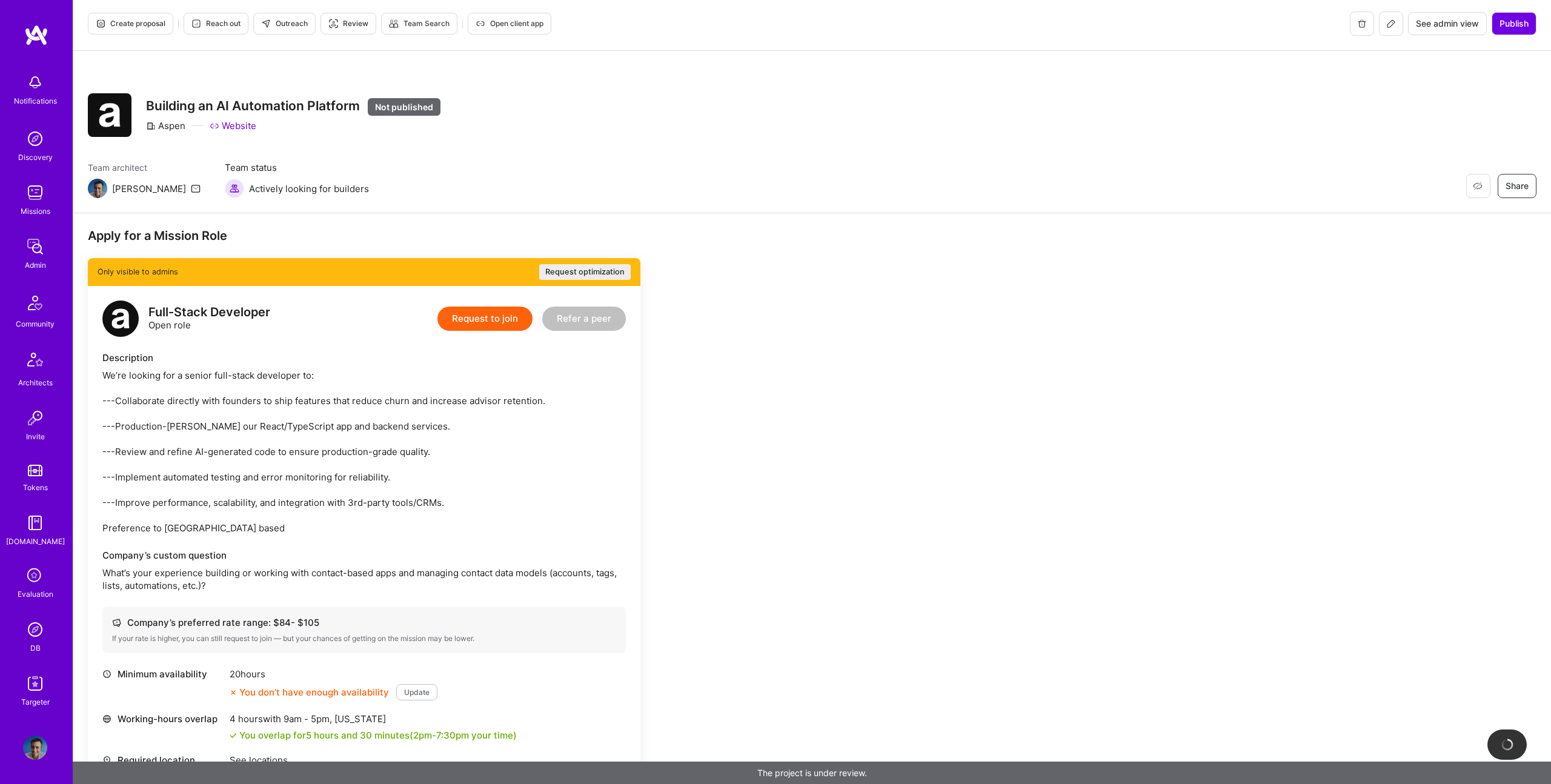
click at [282, 28] on span "Outreach" at bounding box center [284, 23] width 47 height 11
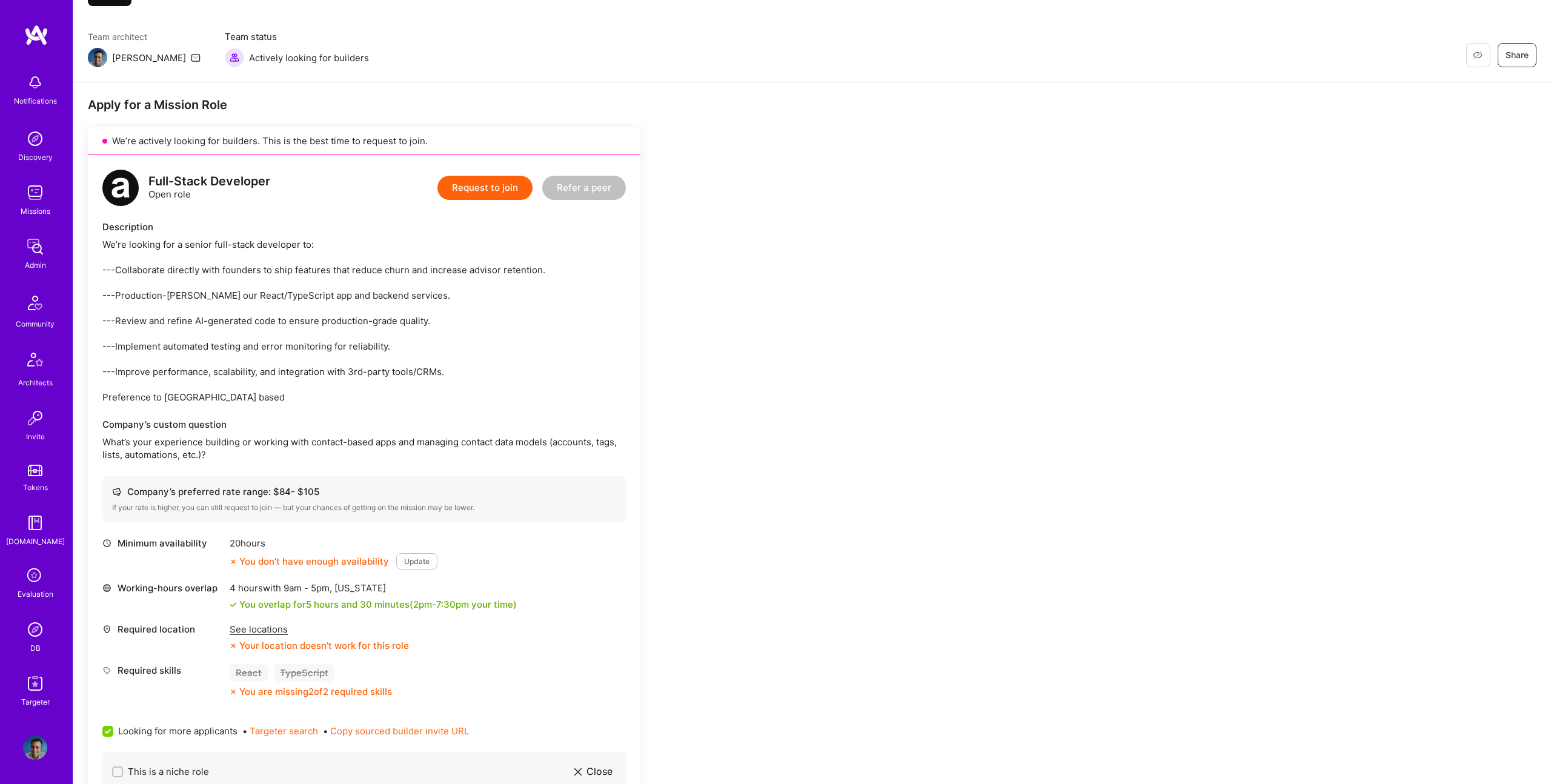
scroll to position [134, 0]
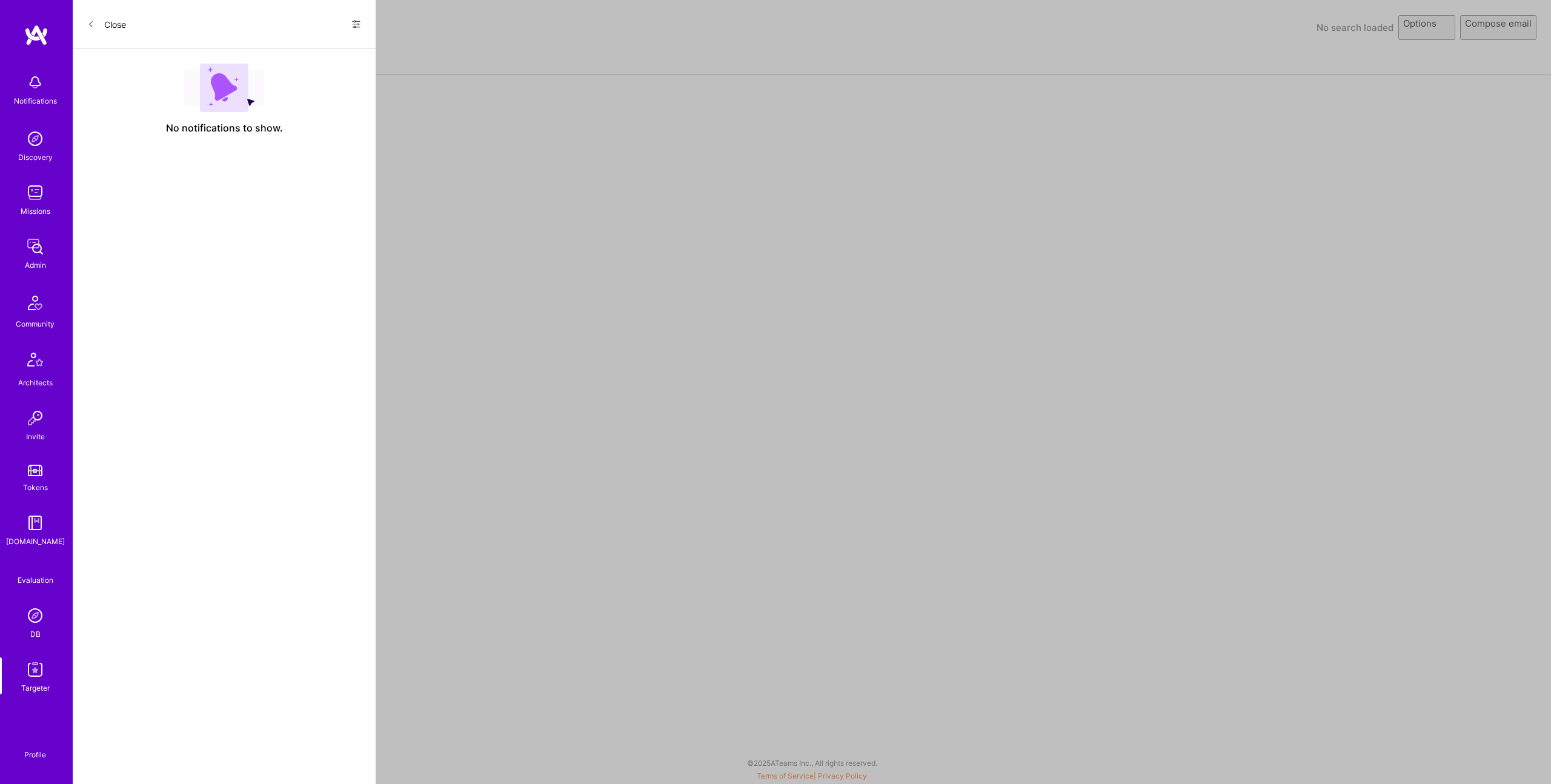
select select "rich-reachout"
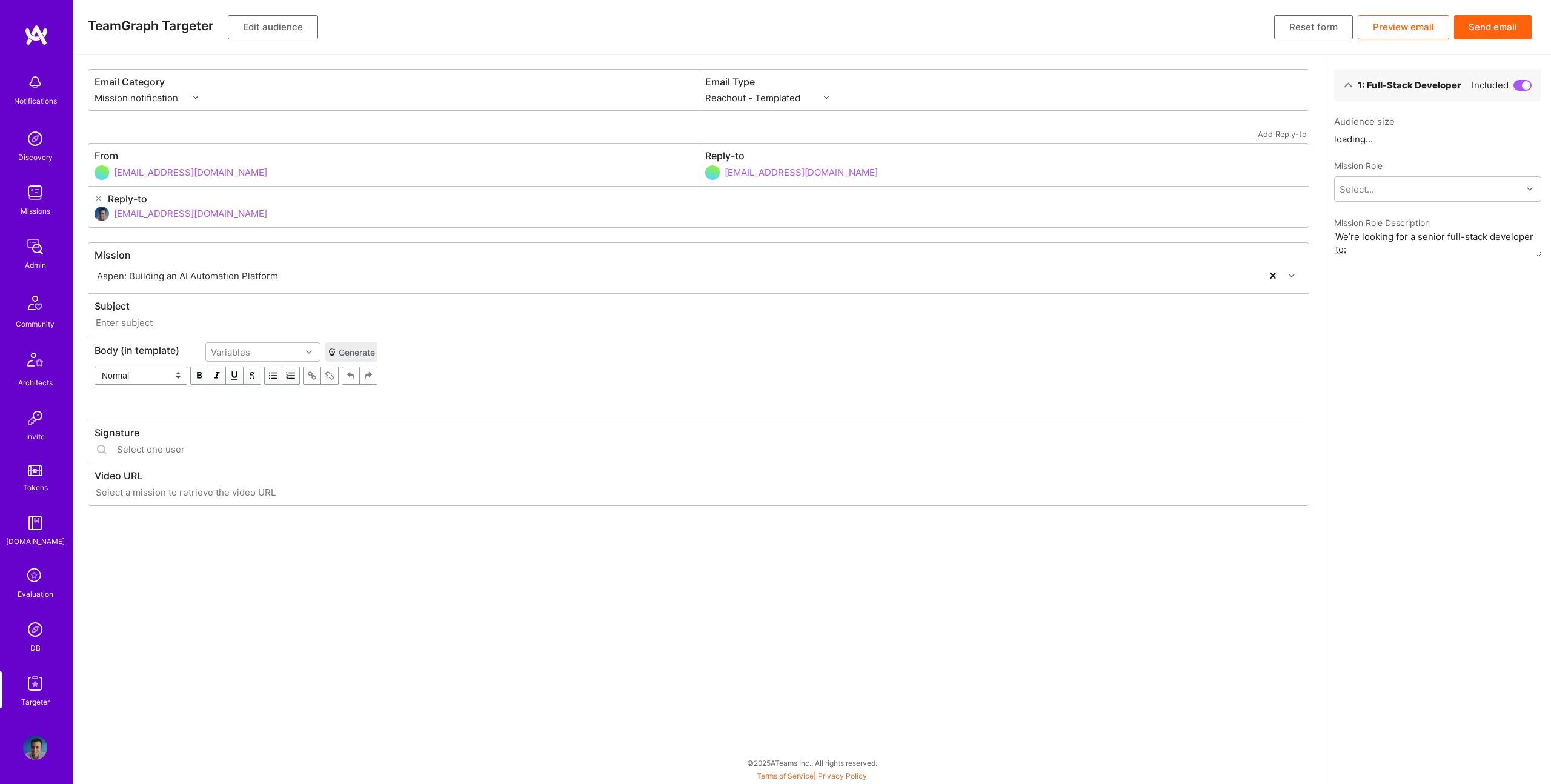
type input "A.Team // Aspen: Building an AI Automation Platform"
type input "[EMAIL_ADDRESS][DOMAIN_NAME]"
type input "https://ucarecdn.com/6f11aeca-2864-45b1-b9b4-3e0d69a8819b/"
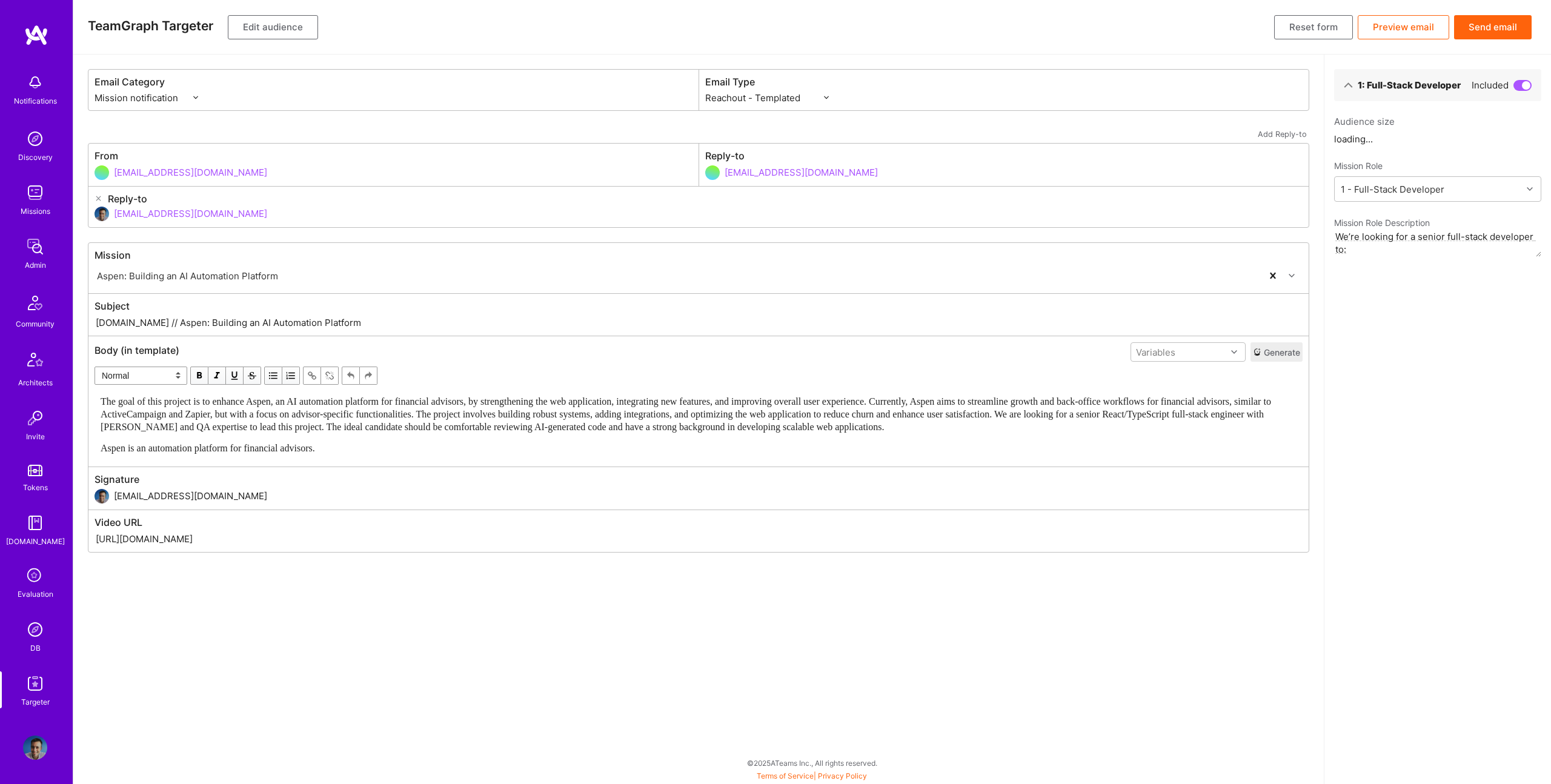
click at [310, 415] on span "The goal of this project is to enhance Aspen, an AI automation platform for fin…" at bounding box center [687, 414] width 1173 height 36
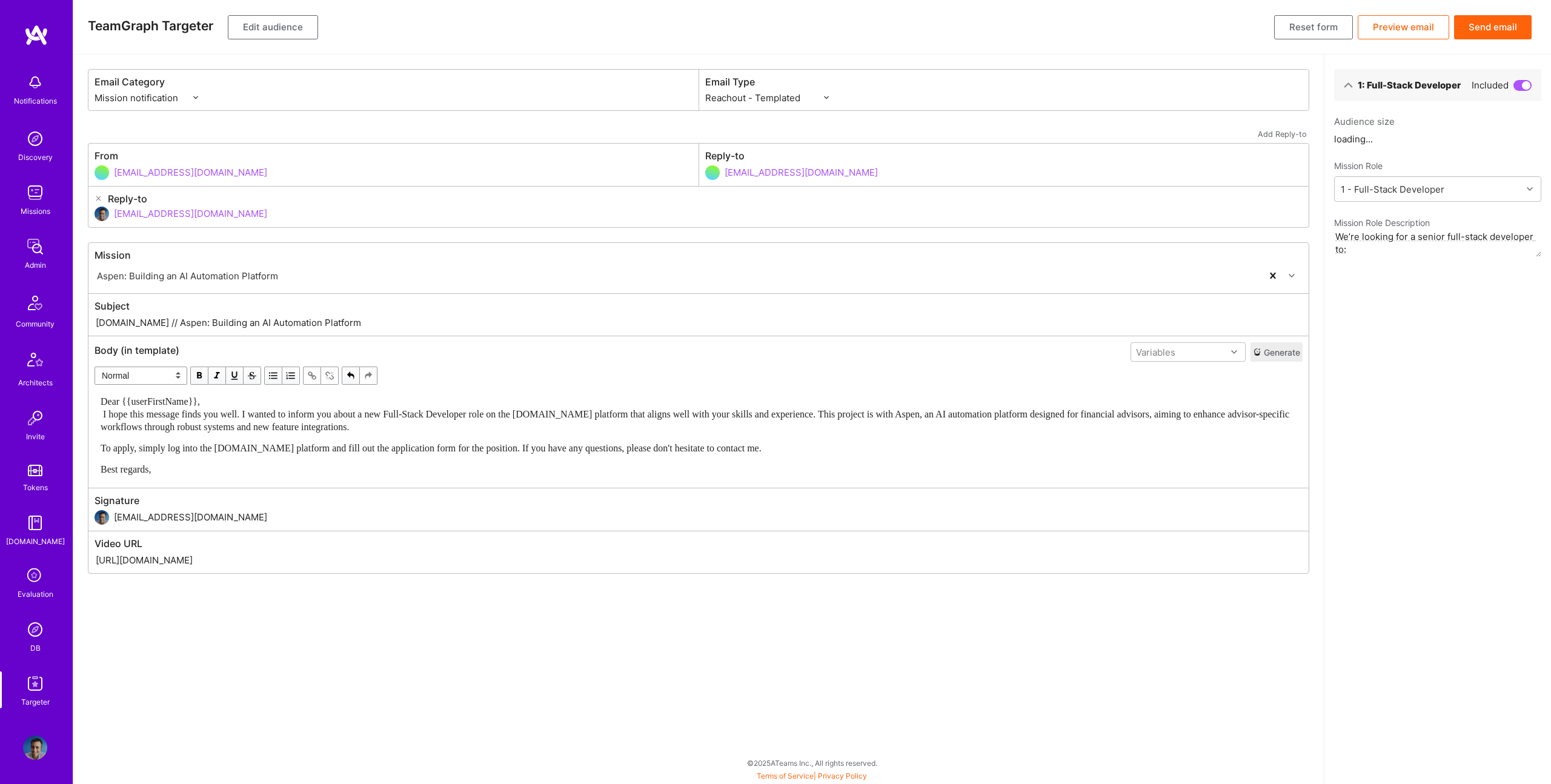
click at [252, 406] on div "Dear {{userFirstName}}, I hope this message finds you well. I wanted to inform …" at bounding box center [699, 413] width 1196 height 38
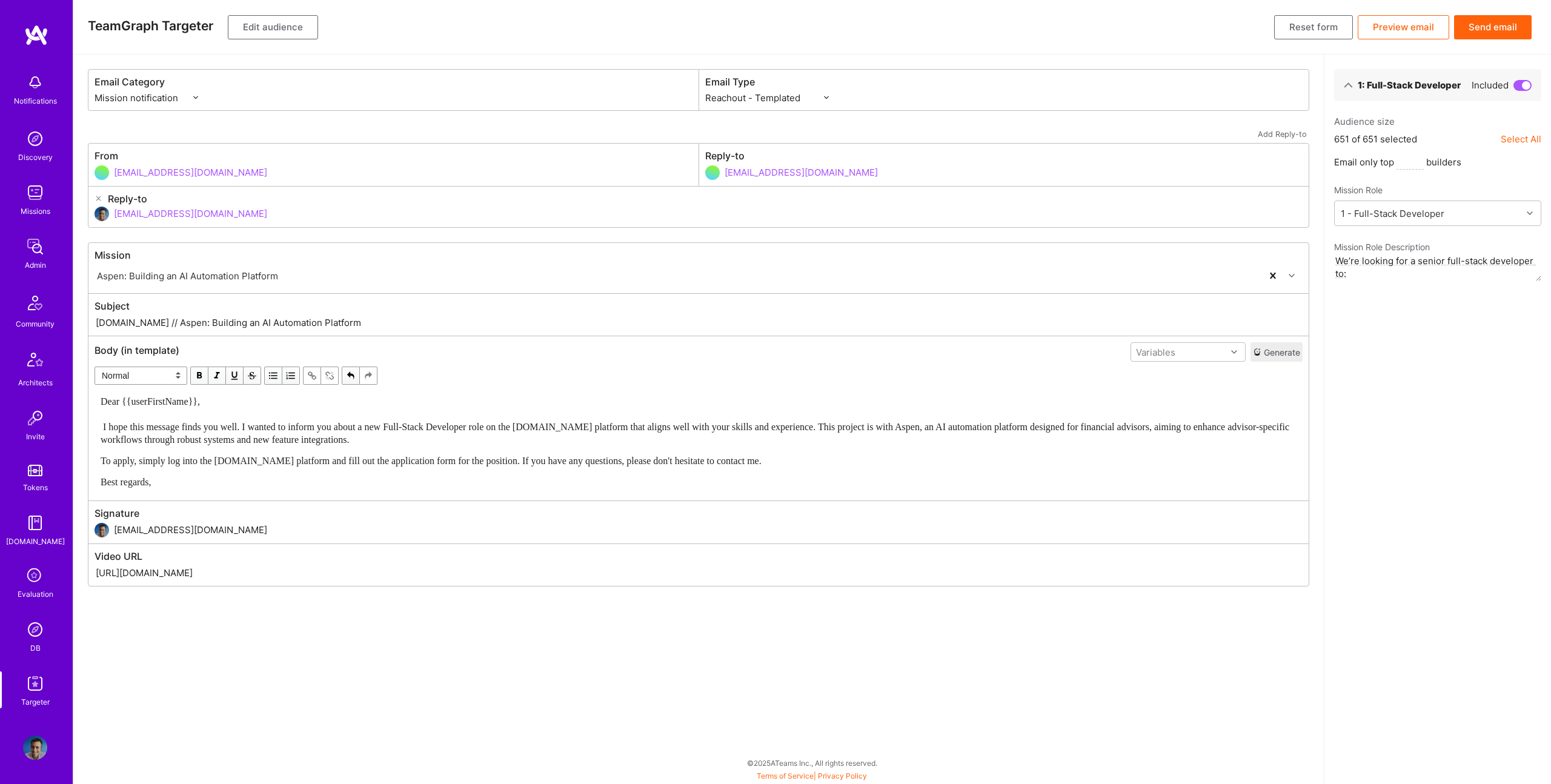
click at [630, 430] on span "Dear {{userFirstName}}, I hope this message finds you well. I wanted to inform …" at bounding box center [696, 420] width 1191 height 48
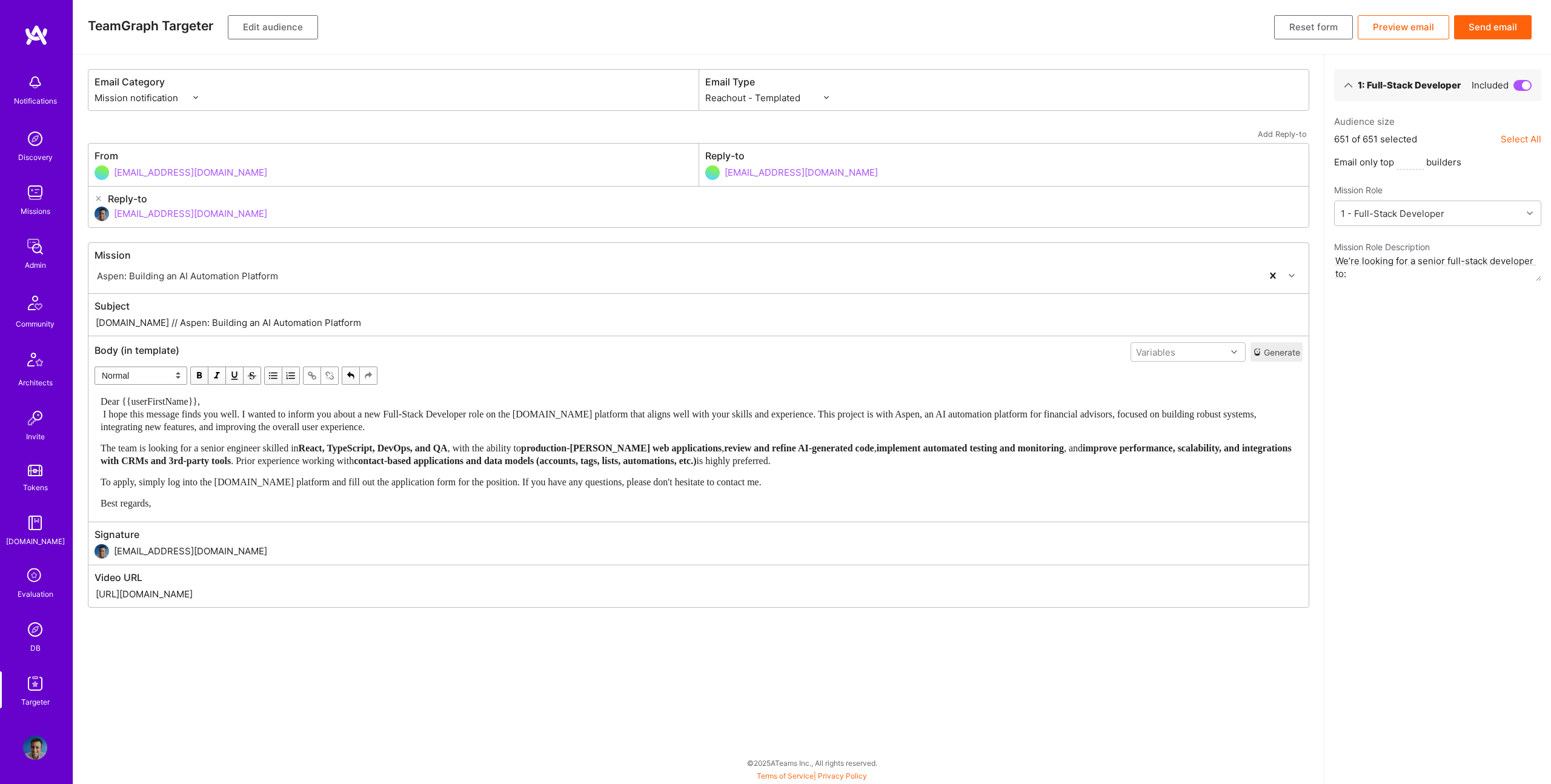
click at [356, 402] on div "Dear {{userFirstName}}, I hope this message finds you well. I wanted to inform …" at bounding box center [699, 413] width 1196 height 38
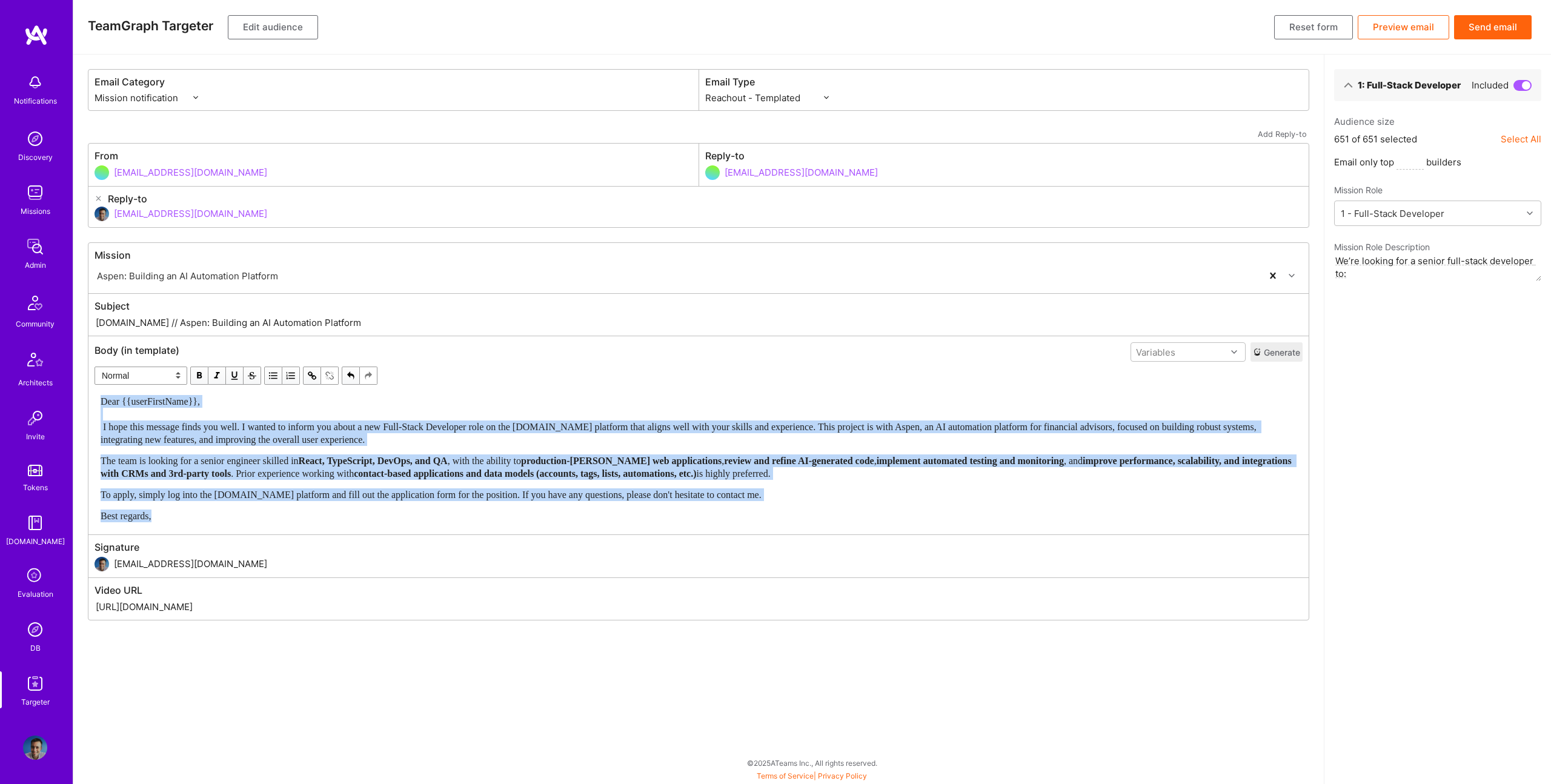
click at [198, 375] on span "button" at bounding box center [199, 375] width 13 height 13
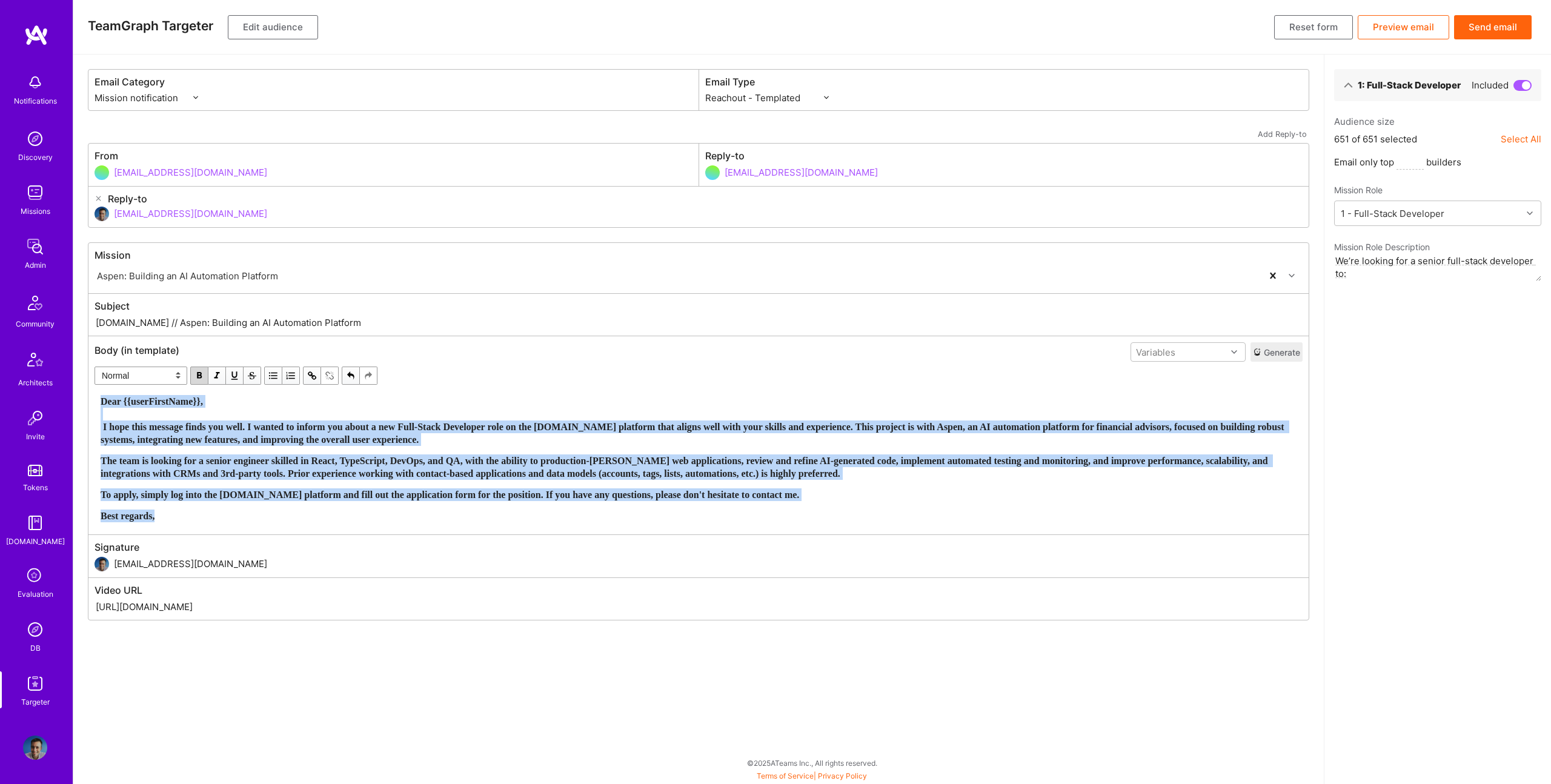
click at [198, 375] on span "button" at bounding box center [199, 375] width 13 height 13
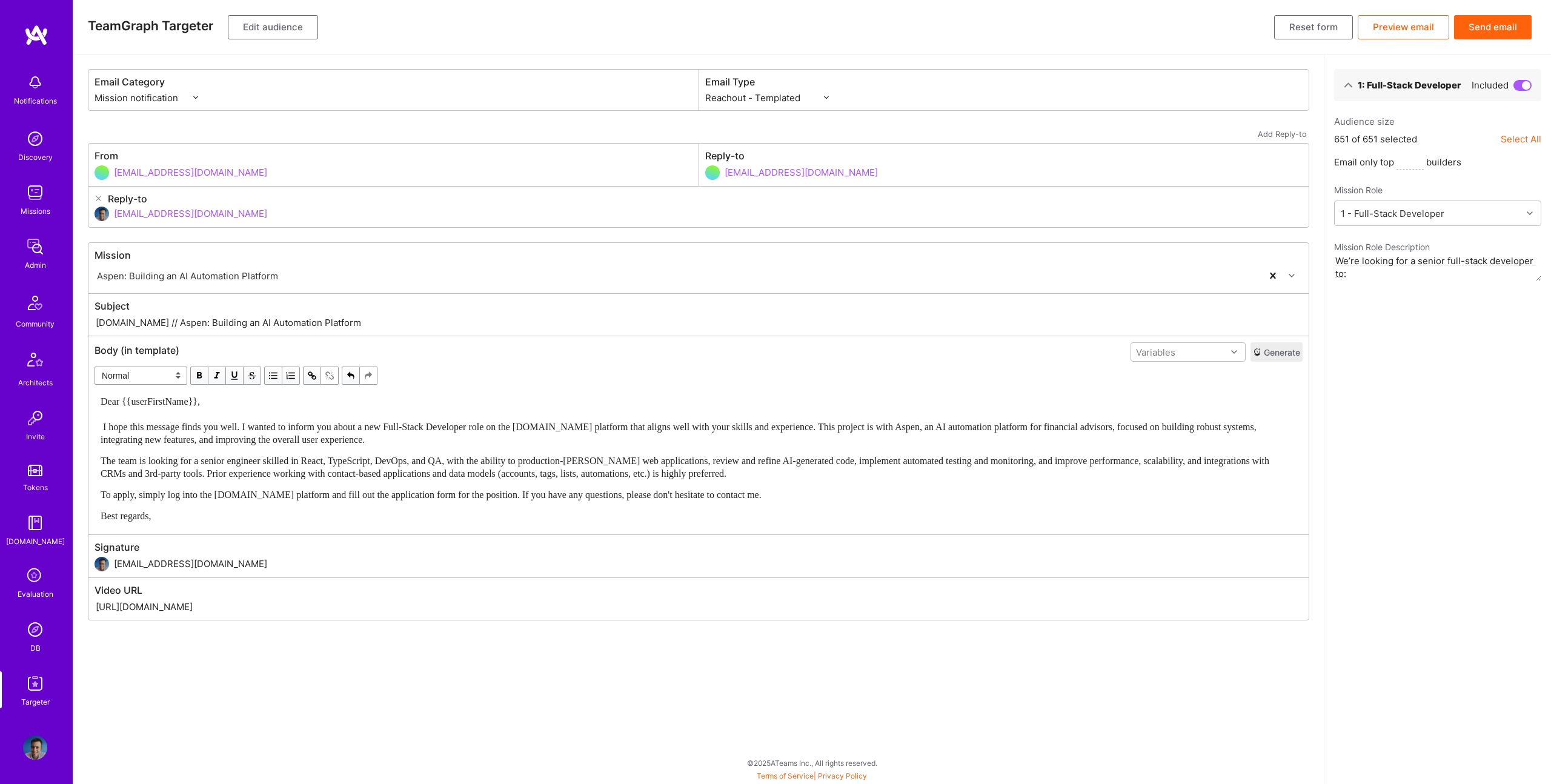
click at [714, 500] on span "To apply, simply log into the [DOMAIN_NAME] platform and fill out the applicati…" at bounding box center [431, 495] width 661 height 10
click at [253, 29] on button "Edit audience" at bounding box center [272, 27] width 90 height 24
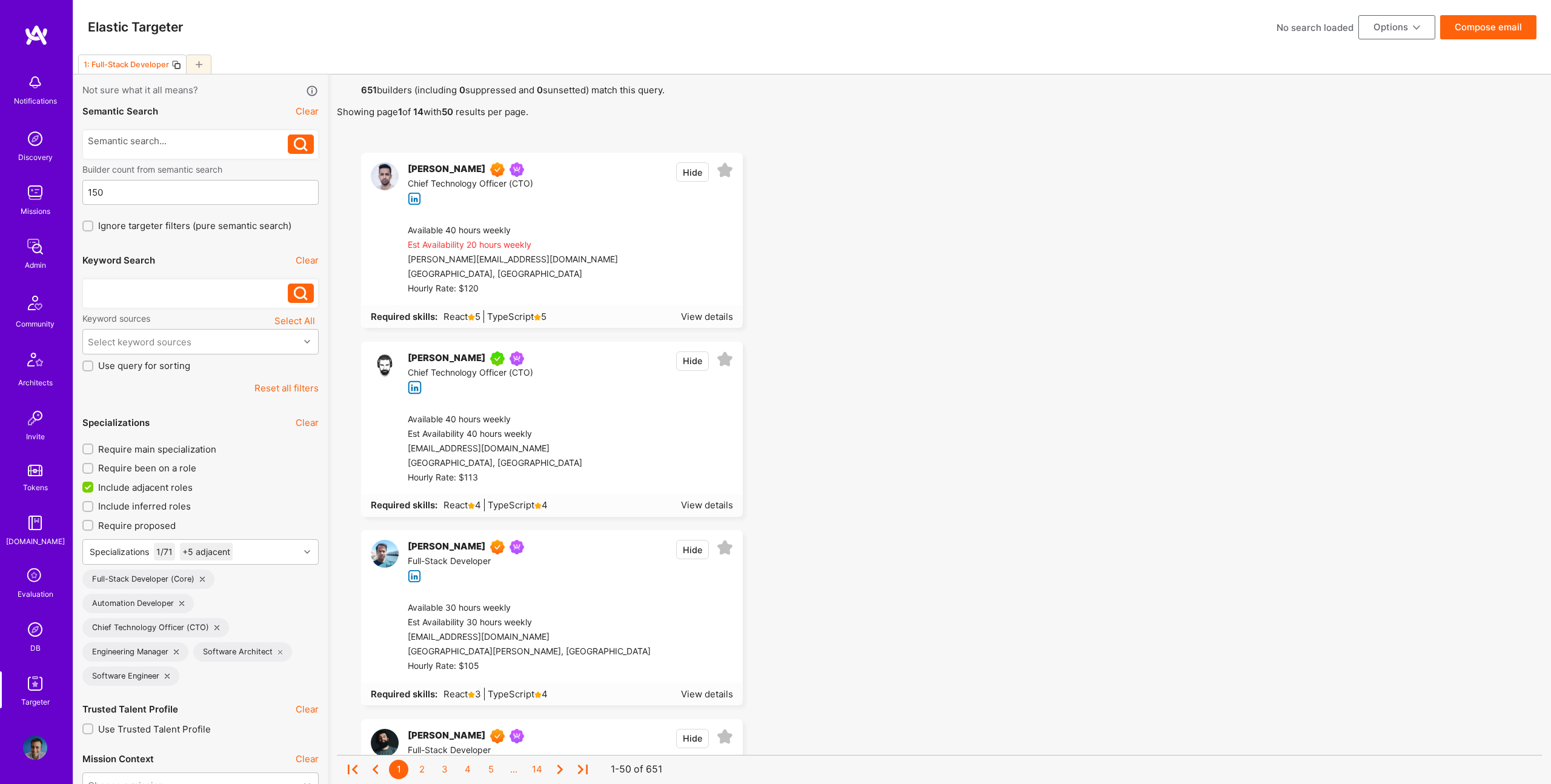
click at [160, 291] on div at bounding box center [188, 289] width 201 height 13
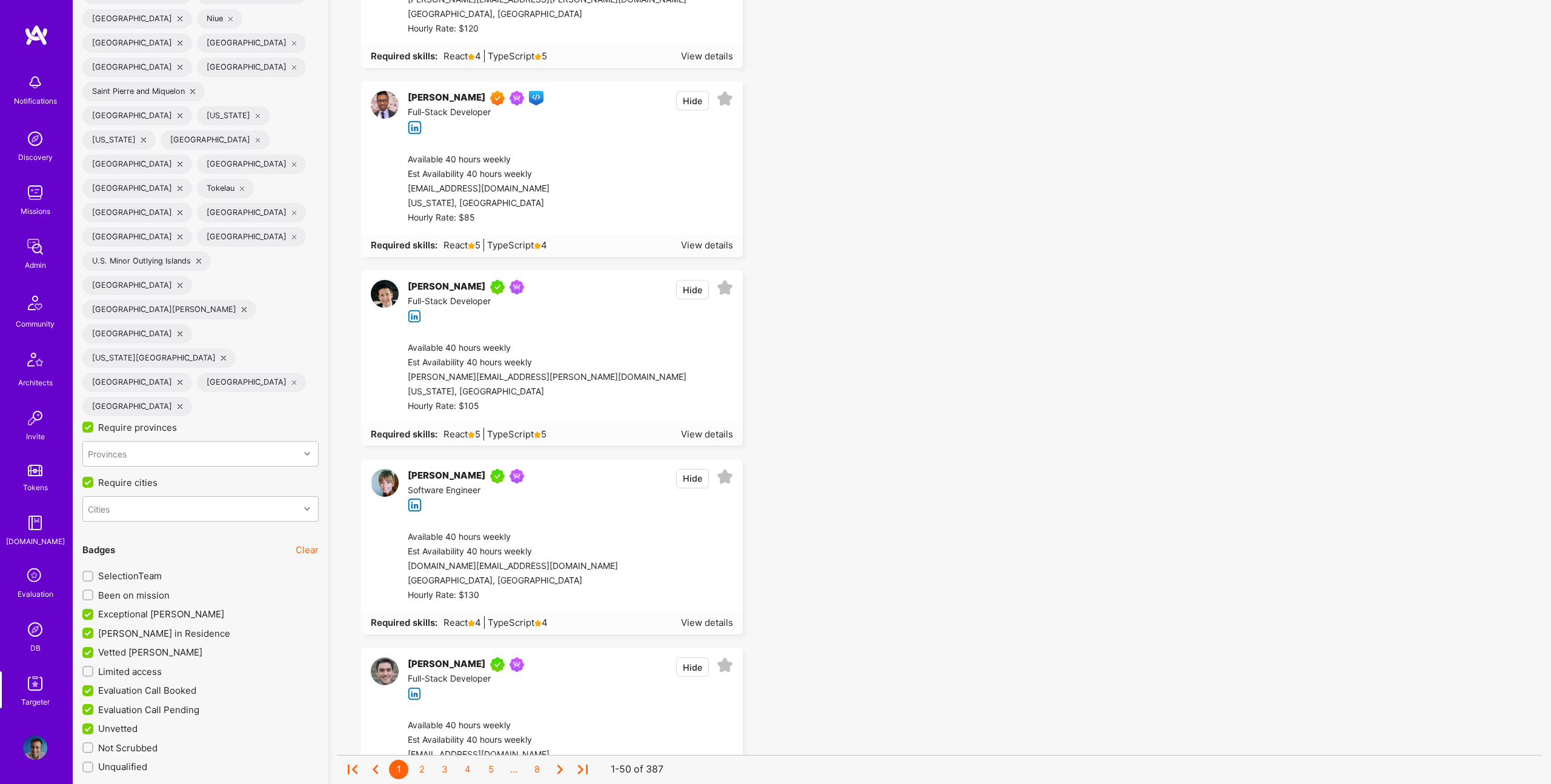
scroll to position [2033, 0]
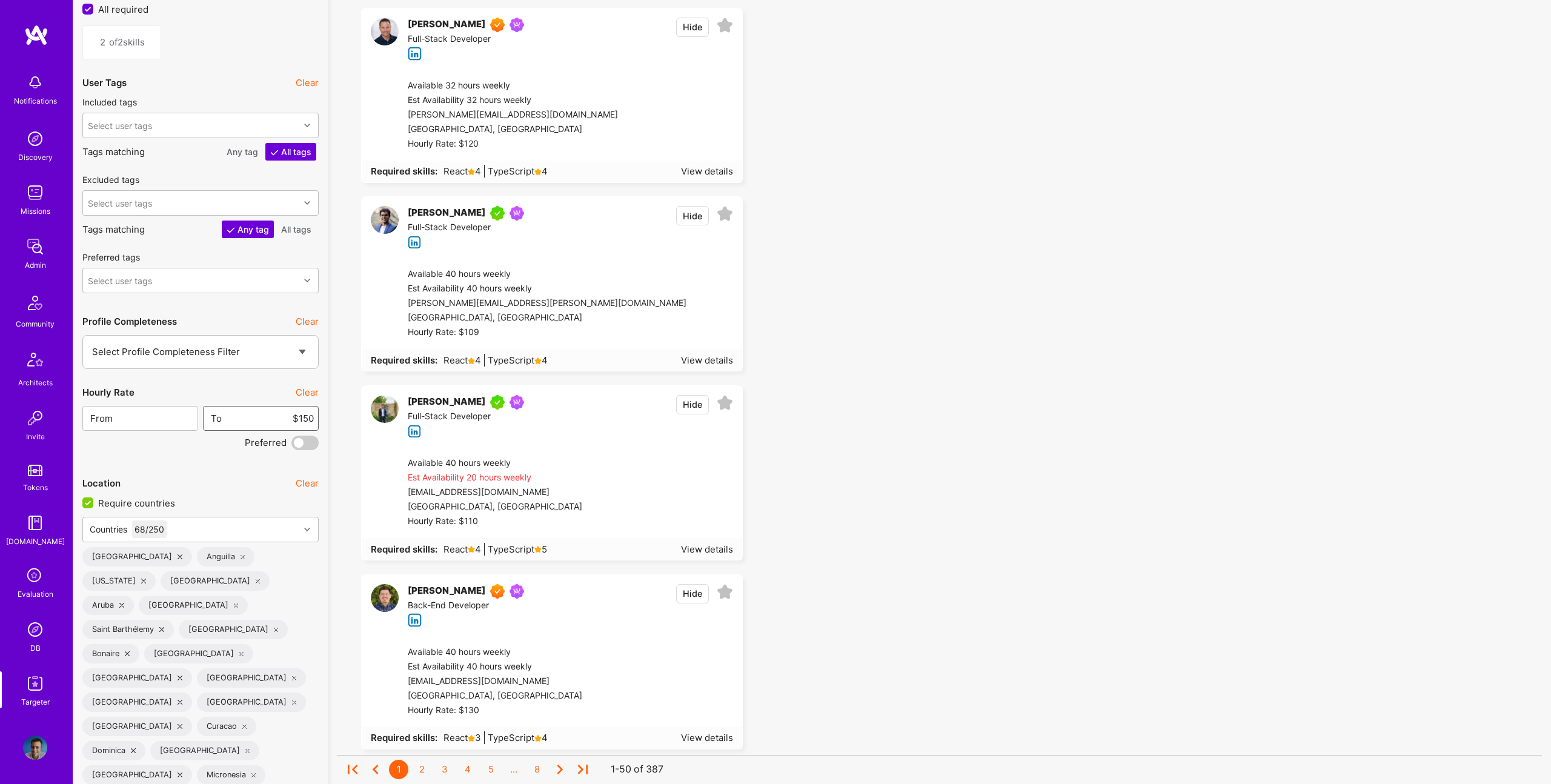
click at [305, 418] on input "$150" at bounding box center [268, 418] width 92 height 31
type input "$"
type input "9"
type input "1000"
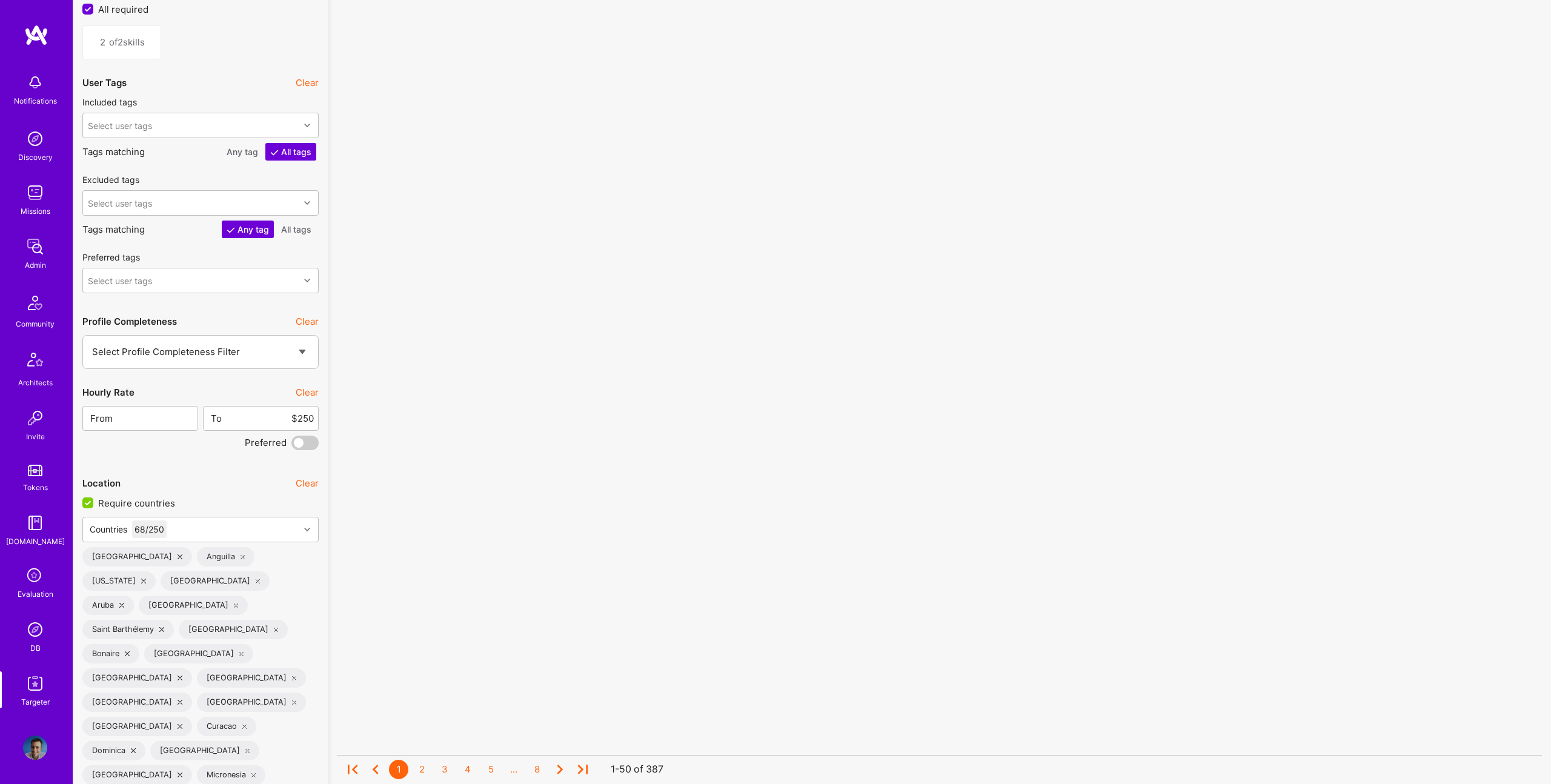
click at [314, 423] on div "To $250" at bounding box center [260, 418] width 116 height 25
click at [307, 418] on input "$250" at bounding box center [268, 418] width 92 height 31
type input "$100"
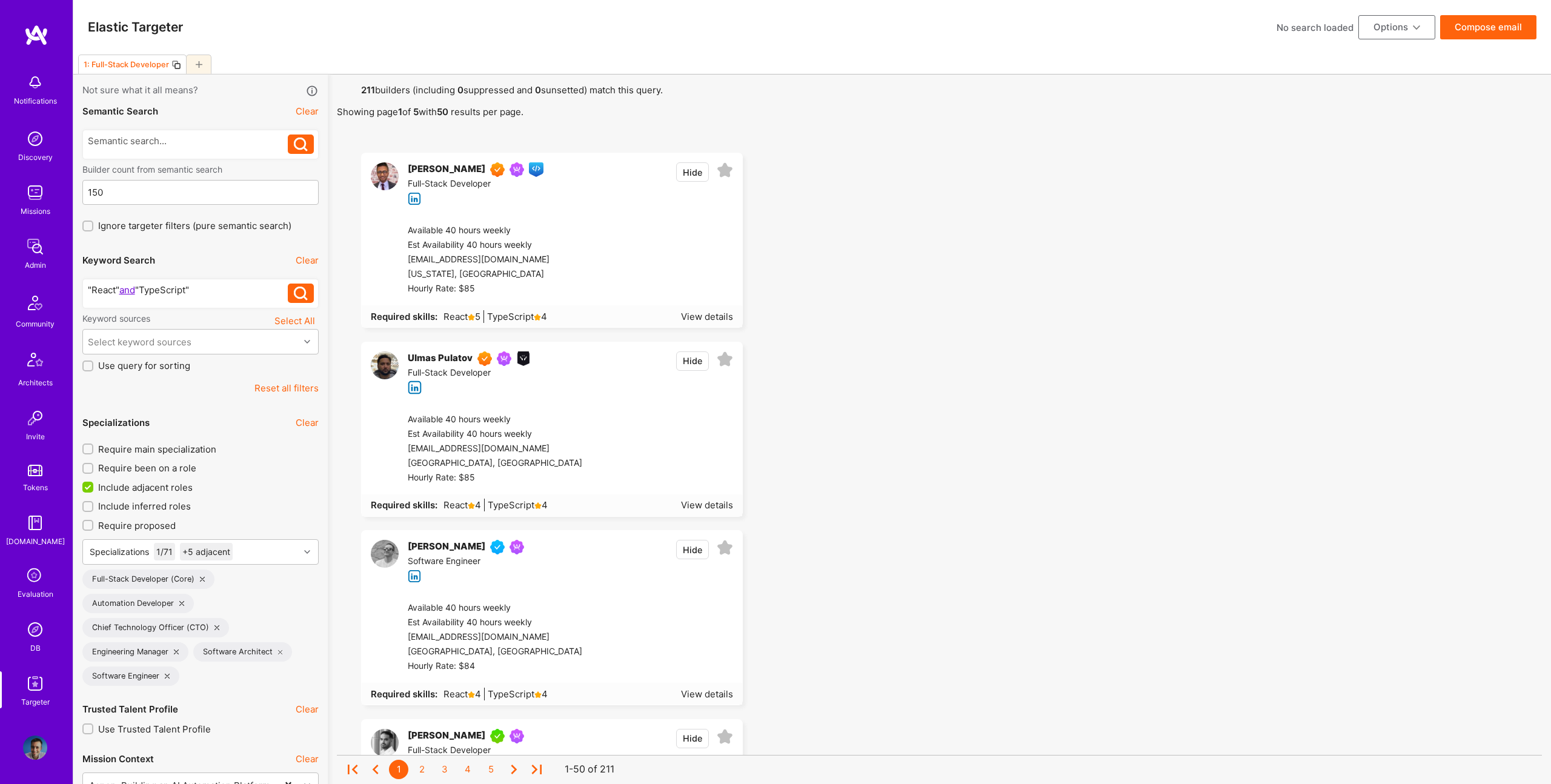
click at [211, 292] on div ""React" and "TypeScript"" at bounding box center [188, 289] width 201 height 13
click at [208, 292] on div ""React" and "TypeScript"" at bounding box center [188, 289] width 201 height 13
click at [209, 292] on div ""React" and "TypeScript"" at bounding box center [188, 289] width 201 height 13
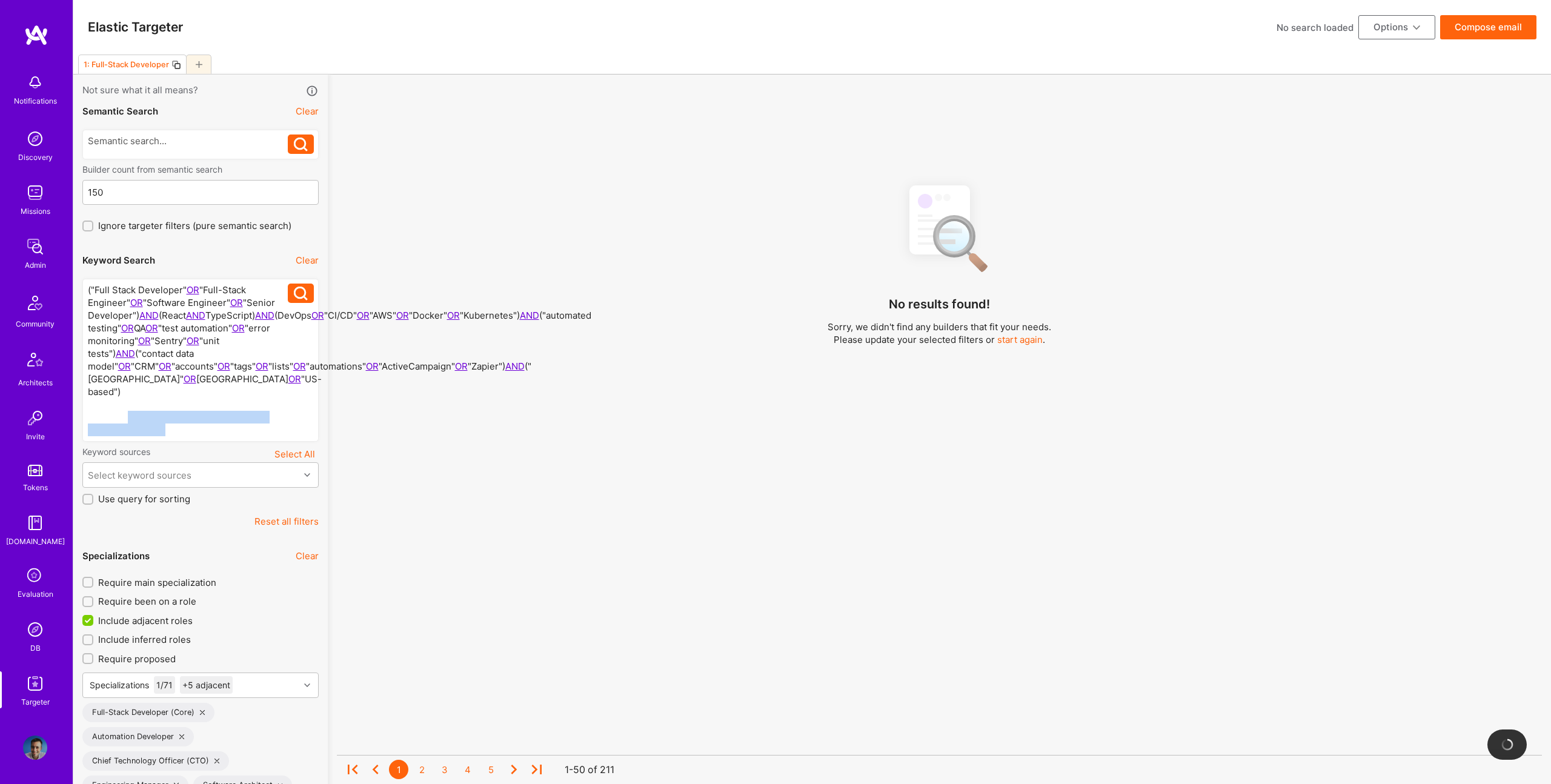
drag, startPoint x: 148, startPoint y: 430, endPoint x: 136, endPoint y: 419, distance: 16.3
click at [130, 420] on div "("Full Stack Developer" OR "Full-Stack Engineer" OR "Software Engineer" OR "Sen…" at bounding box center [188, 360] width 201 height 153
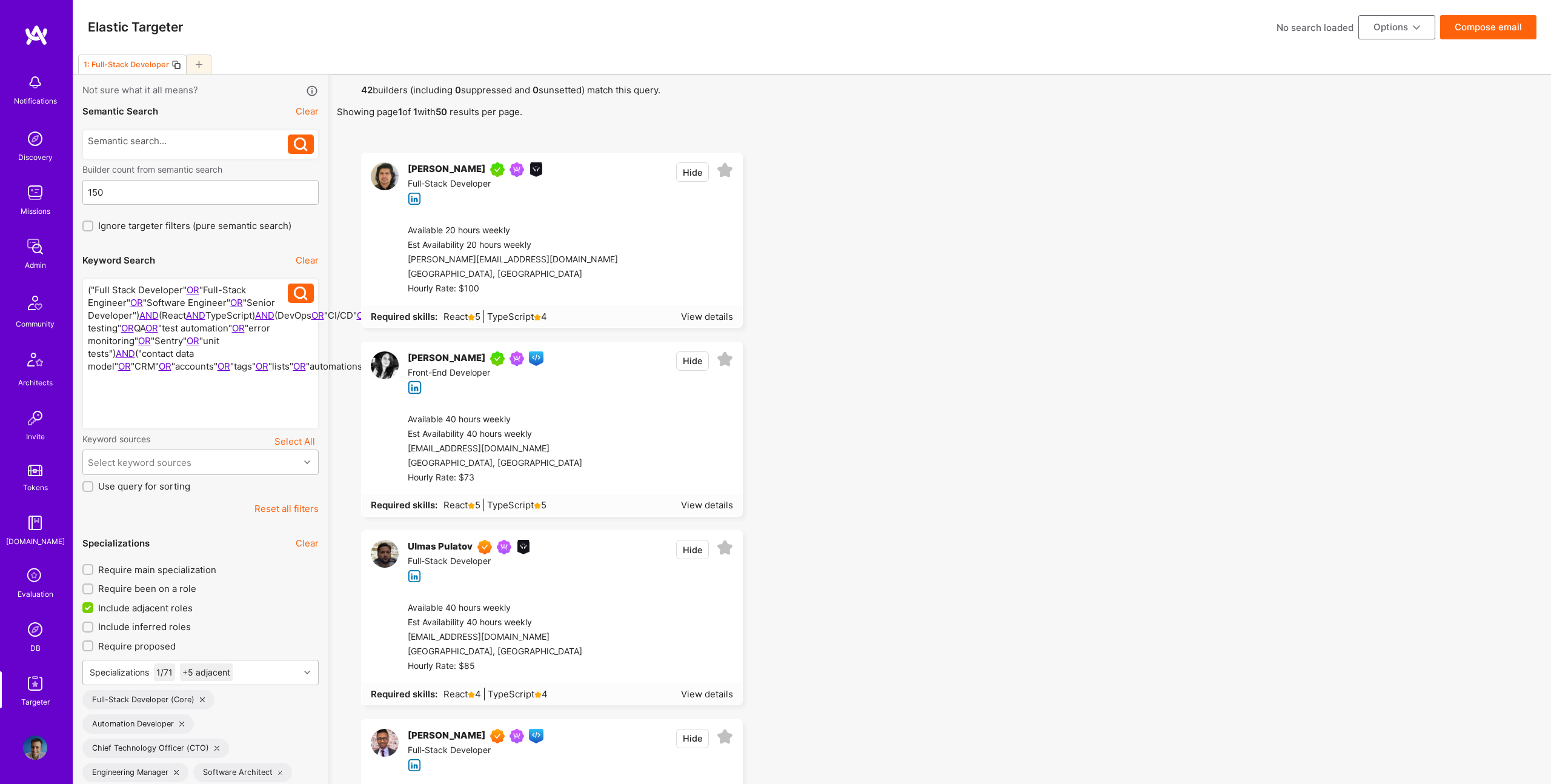
click at [1479, 37] on button "Compose email" at bounding box center [1488, 27] width 96 height 24
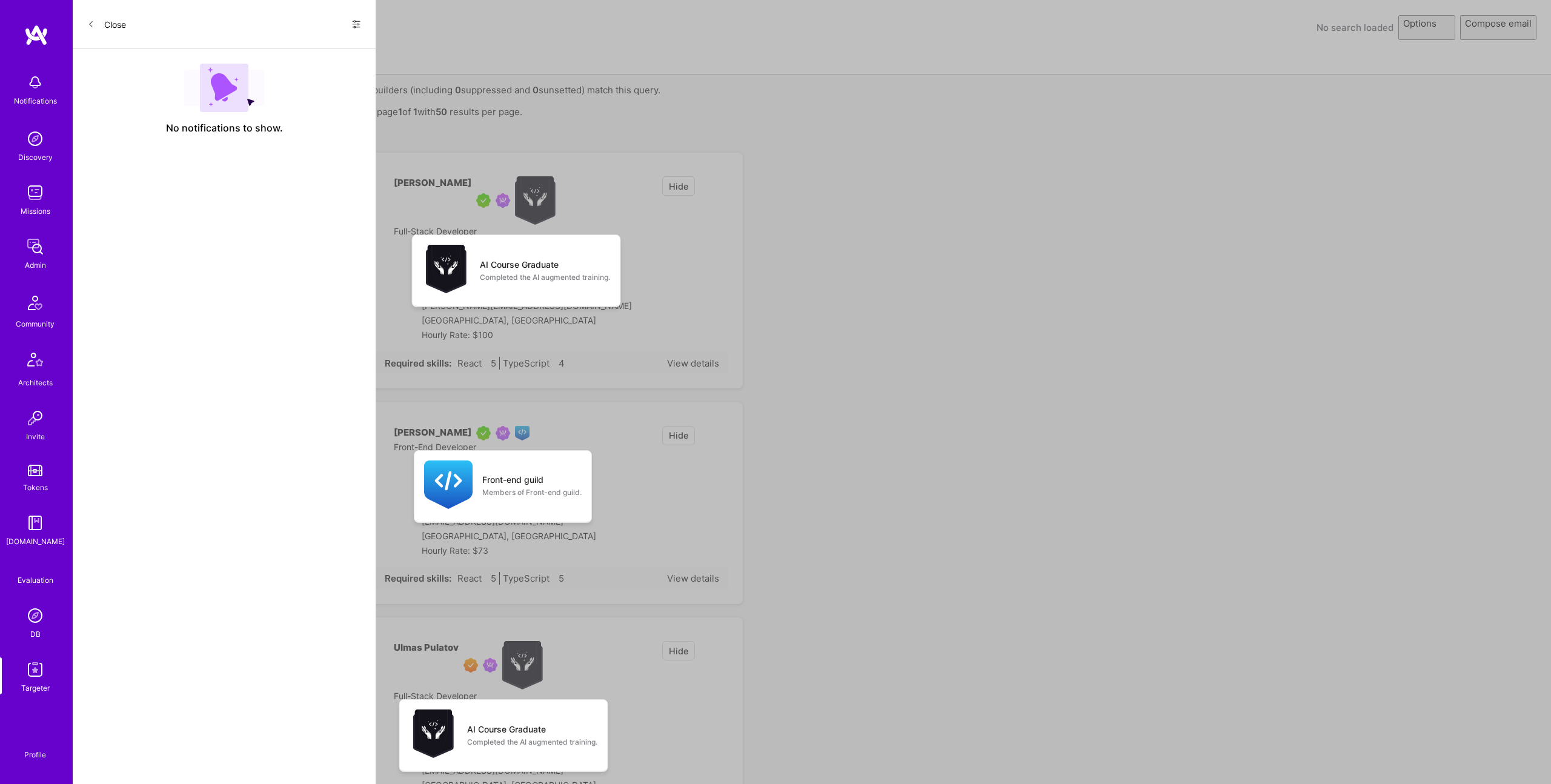
select select "rich-reachout"
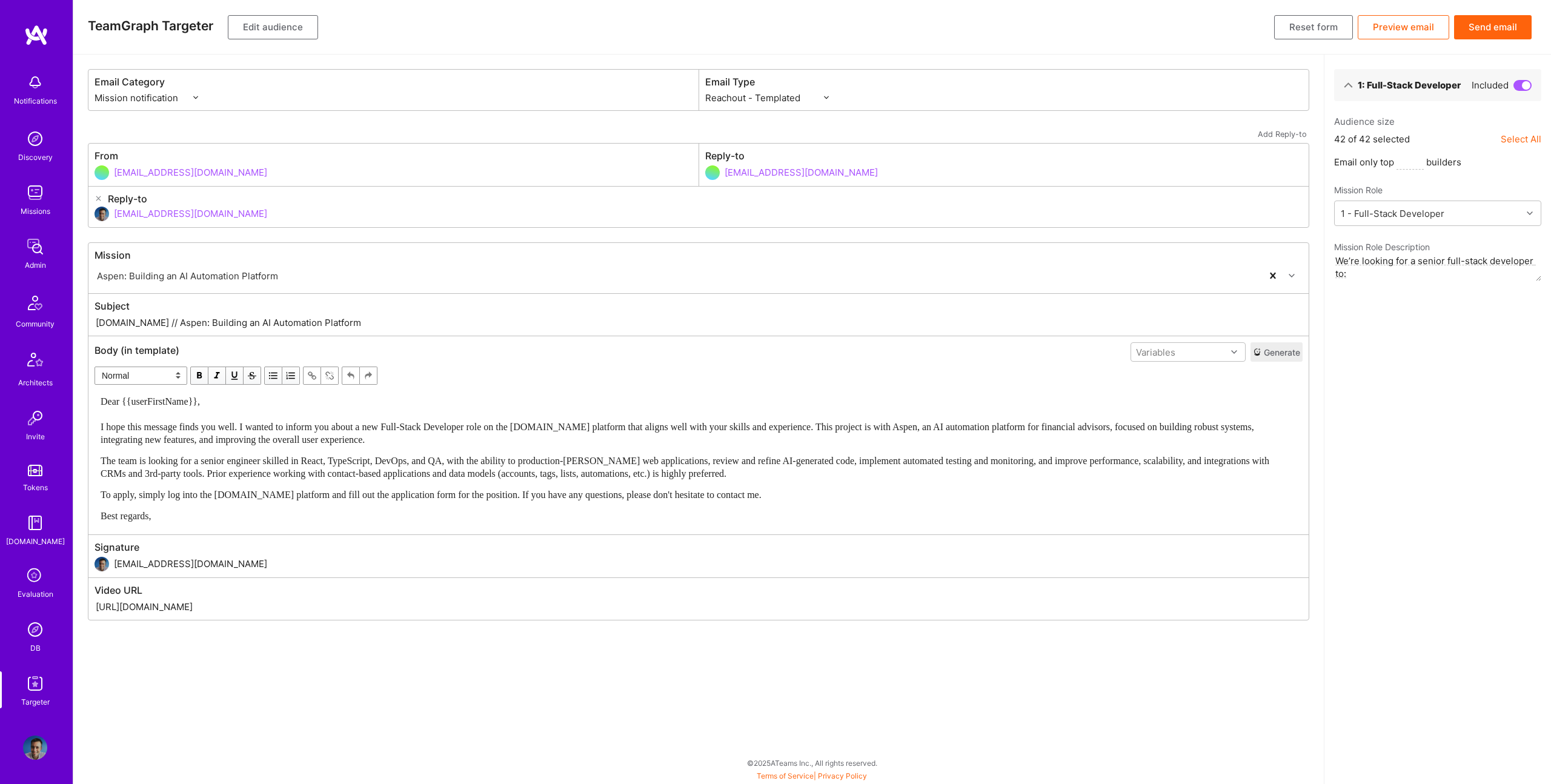
click at [1479, 29] on button "Send email" at bounding box center [1494, 27] width 78 height 24
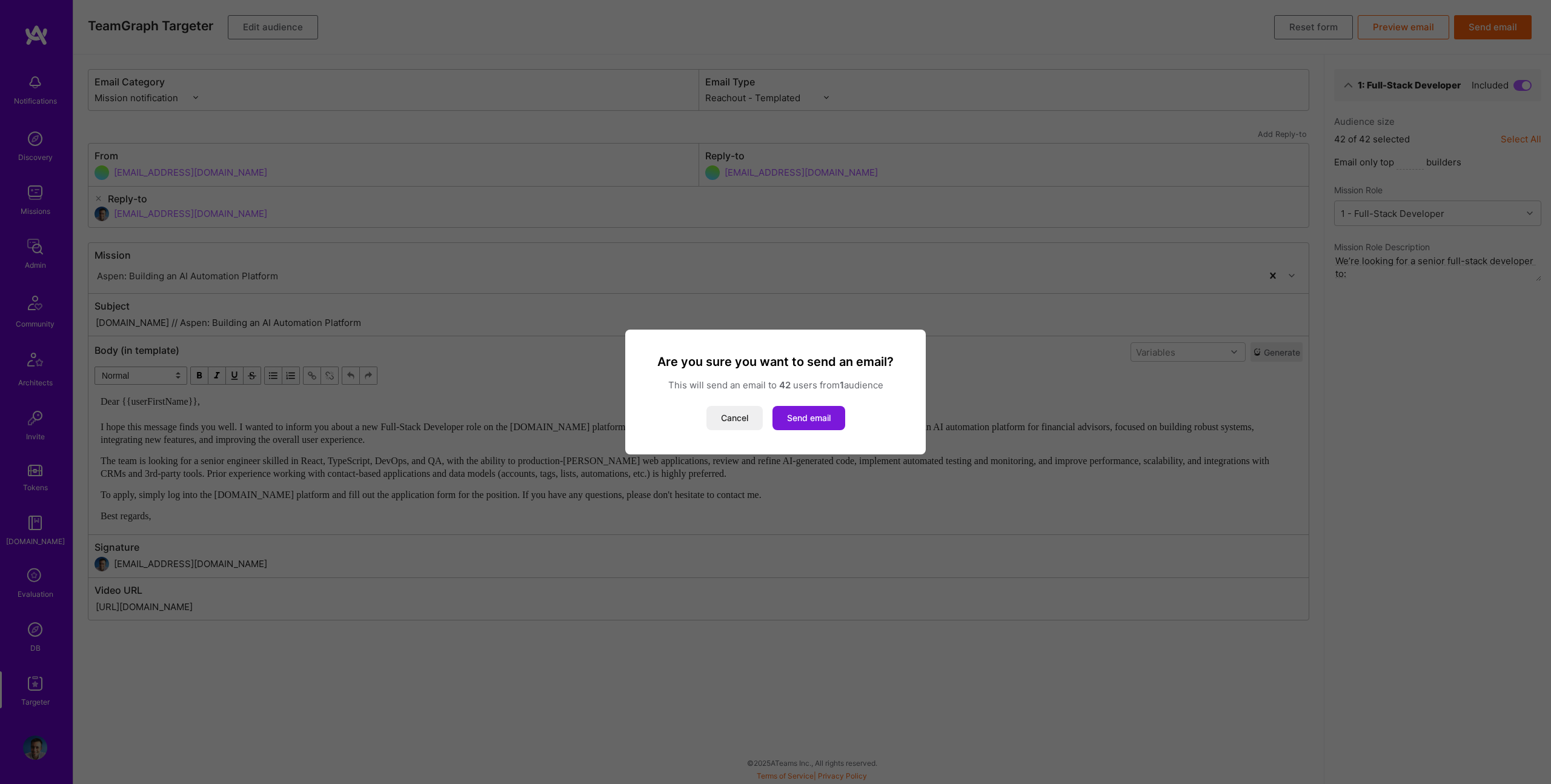
click at [802, 413] on button "Send email" at bounding box center [808, 418] width 72 height 24
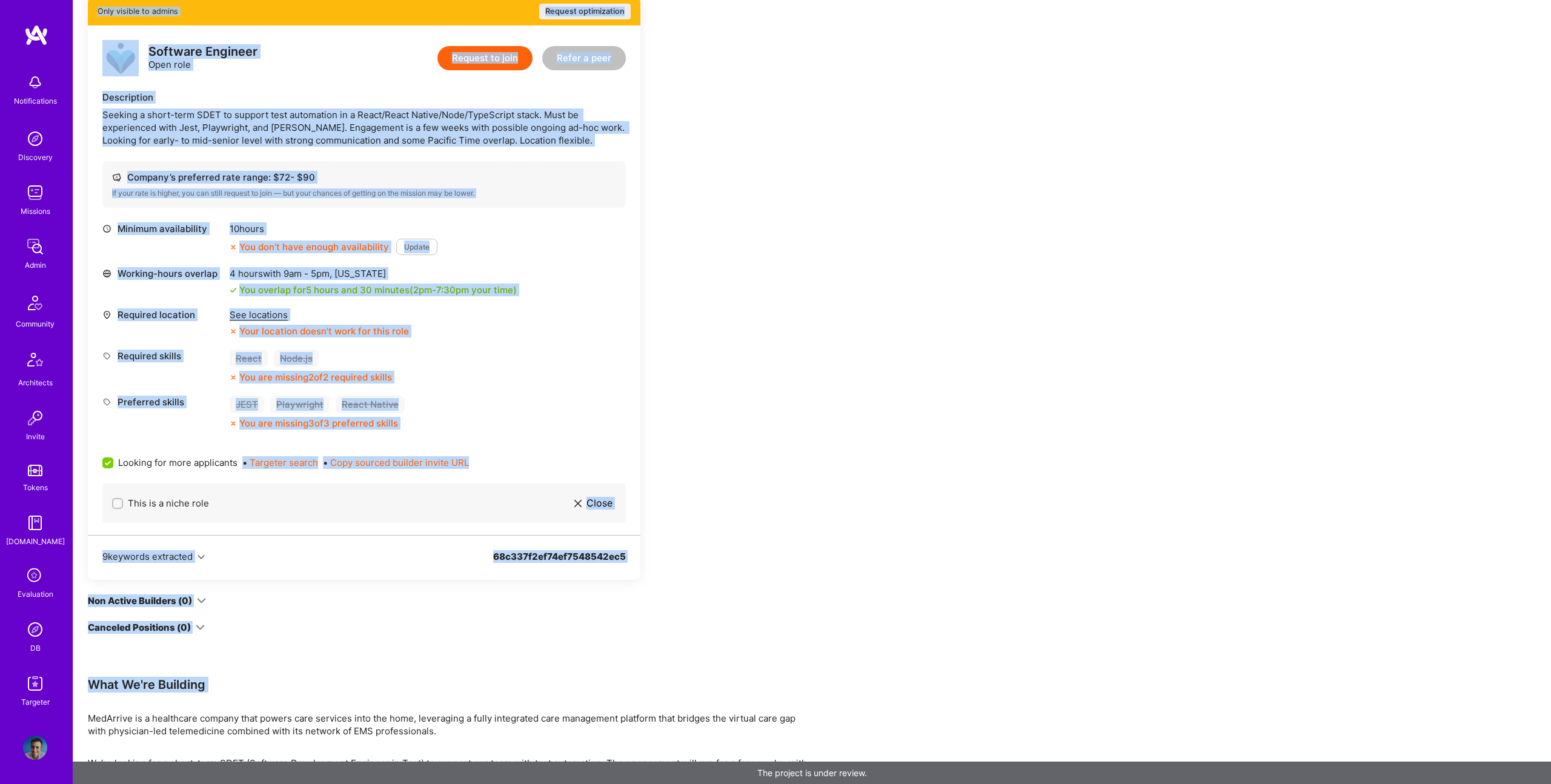
scroll to position [394, 0]
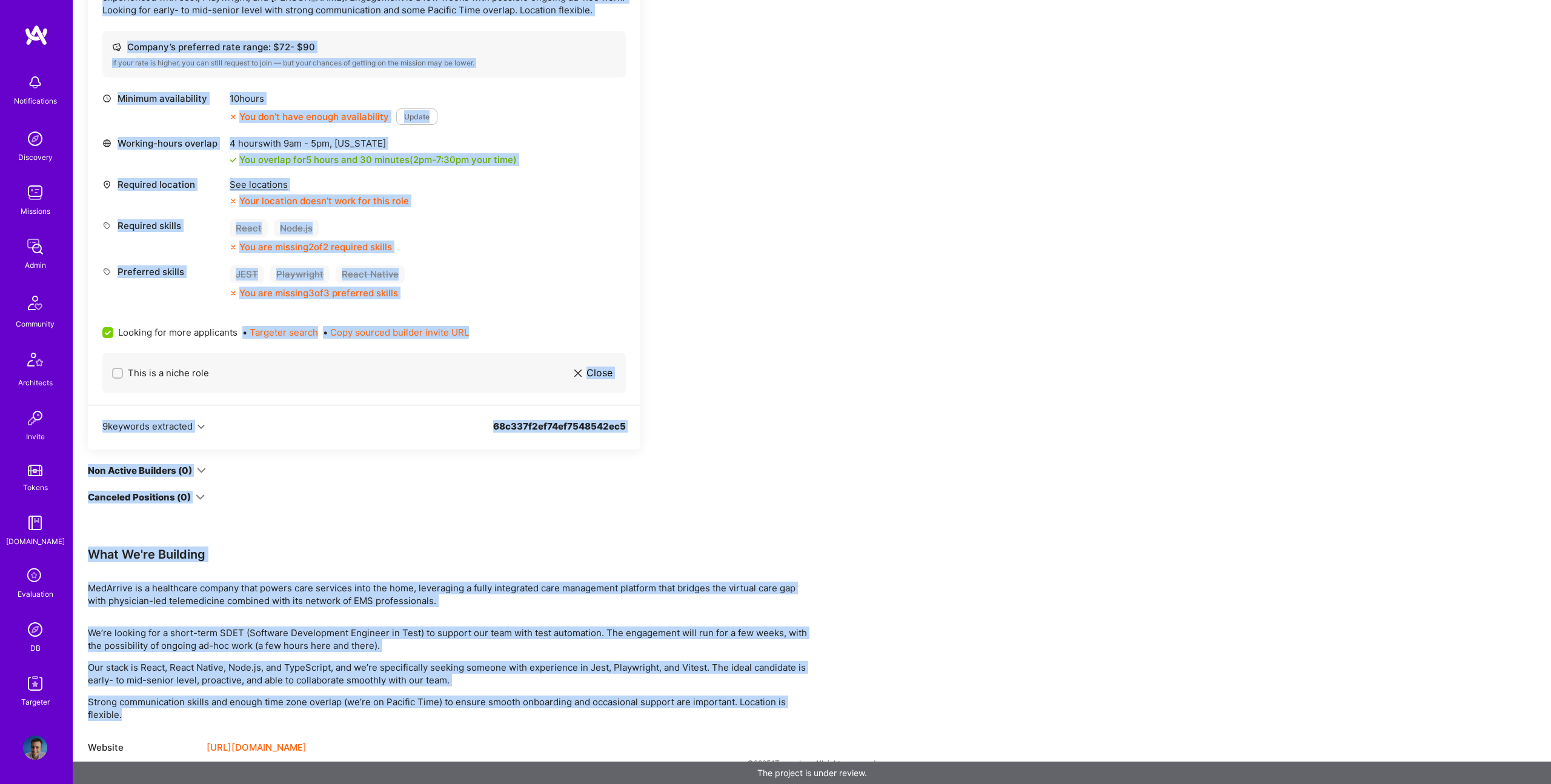
drag, startPoint x: 145, startPoint y: 101, endPoint x: 581, endPoint y: 713, distance: 751.4
click at [581, 713] on div "Create proposal Reach out Outreach Review Team Search Open client app See admin…" at bounding box center [811, 195] width 1479 height 1177
copy div "SDET for Test Automation Not published MedArrive Website Team architect Luis Te…"
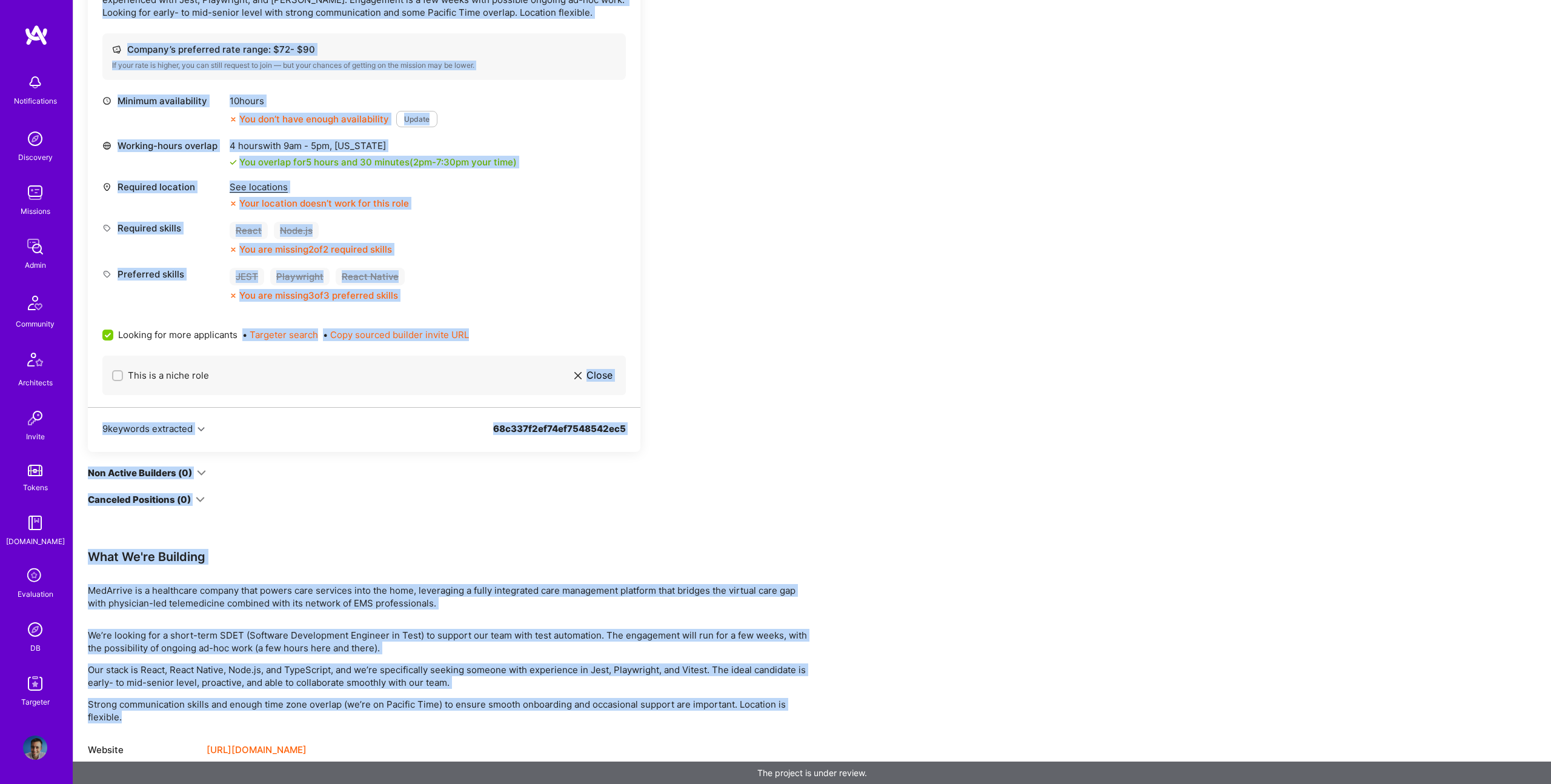
scroll to position [0, 0]
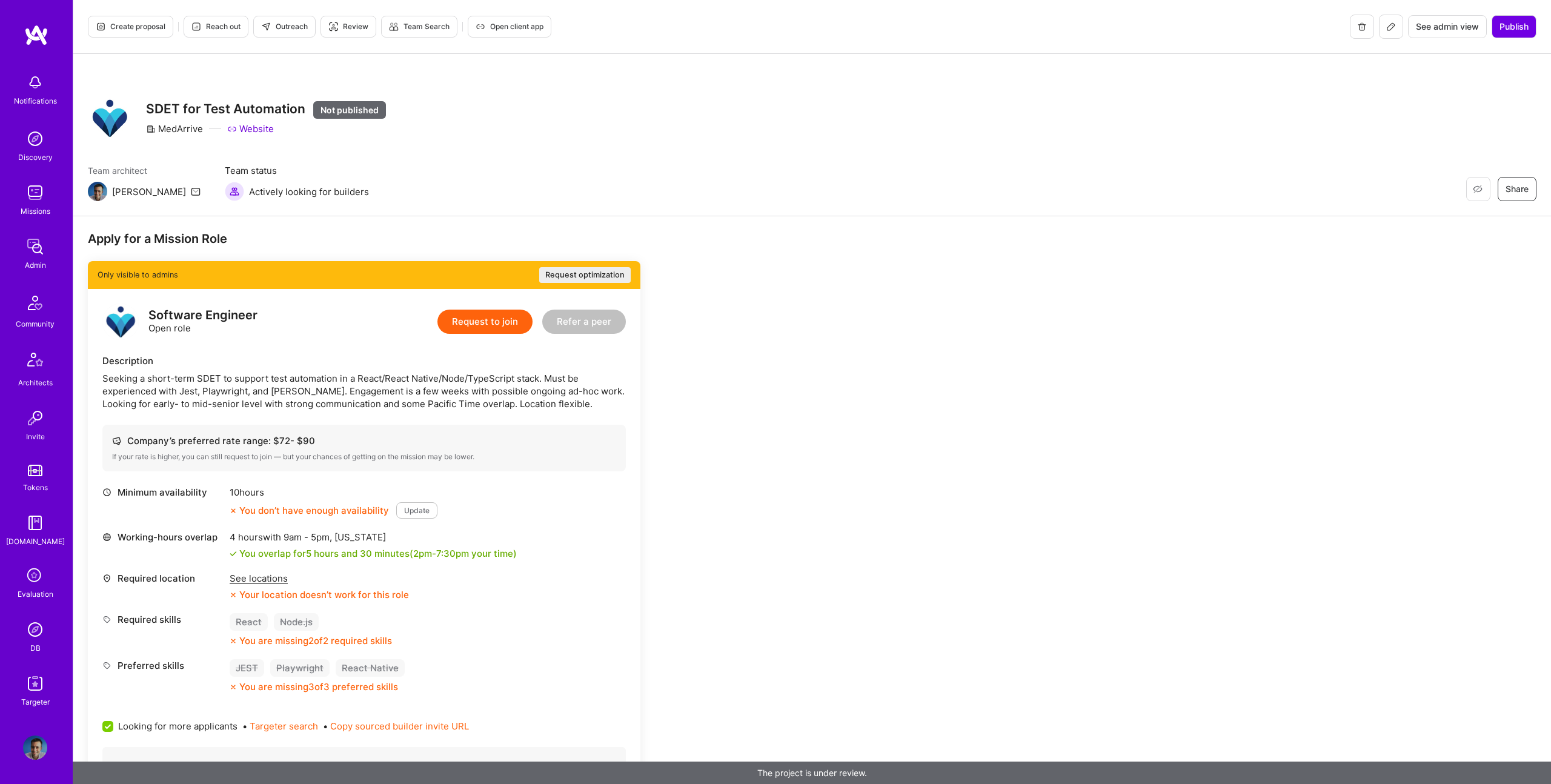
click at [390, 141] on div "Restore Not Interested Share SDET for Test Automation Not published MedArrive W…" at bounding box center [812, 135] width 1478 height 163
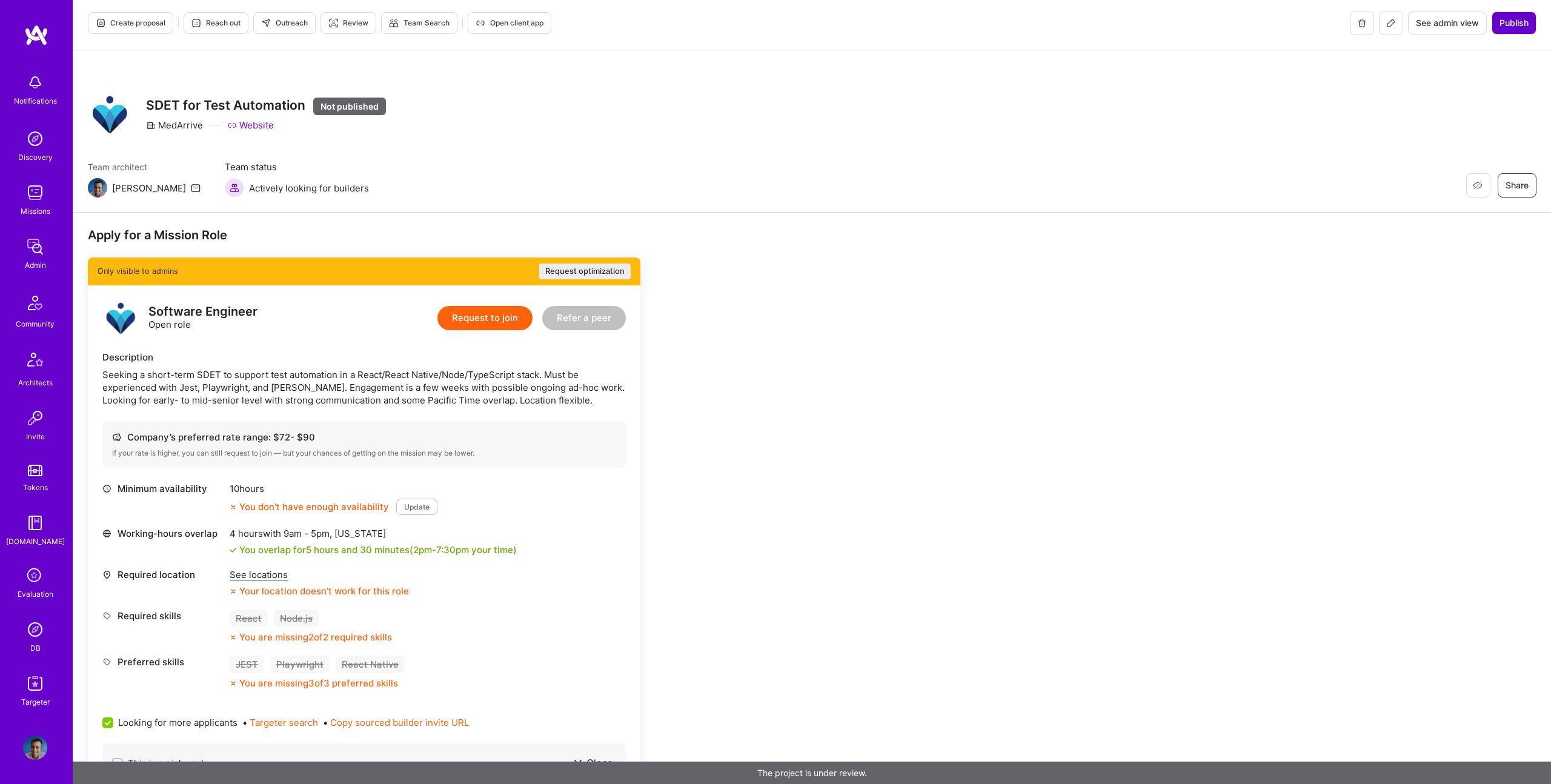
scroll to position [1, 0]
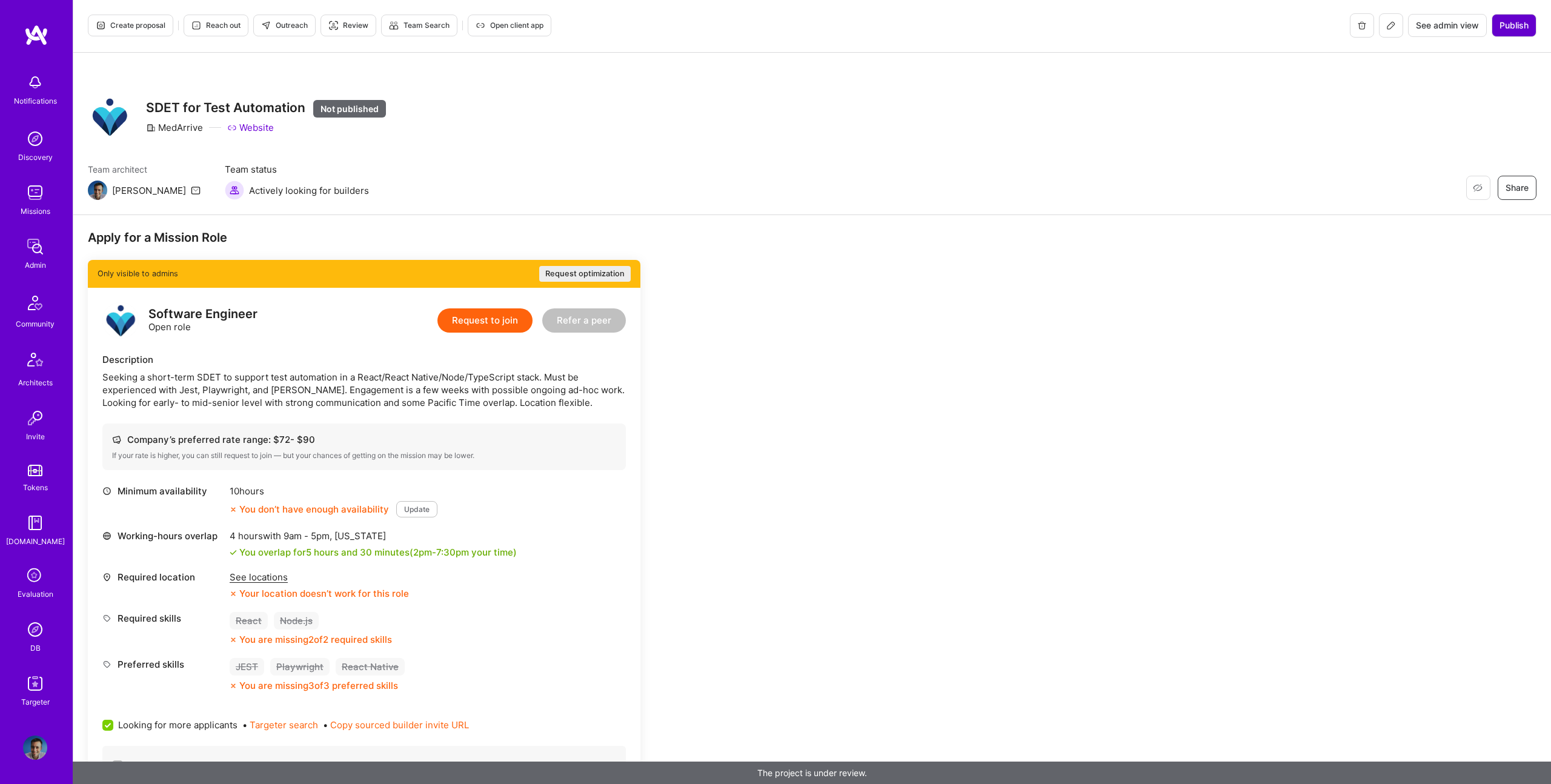
click at [1509, 25] on span "Publish" at bounding box center [1514, 25] width 29 height 12
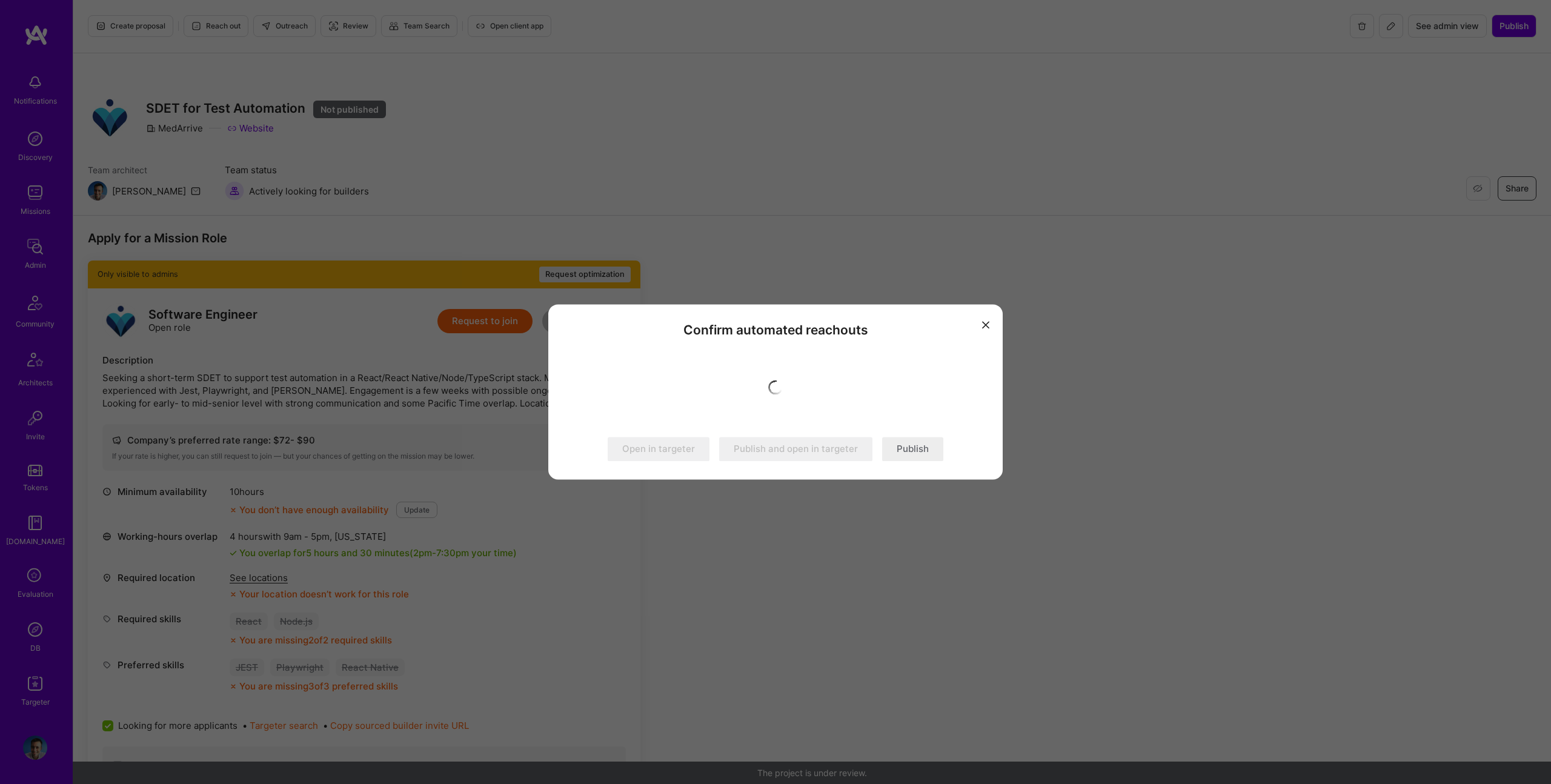
click at [923, 442] on button "Publish" at bounding box center [913, 449] width 61 height 24
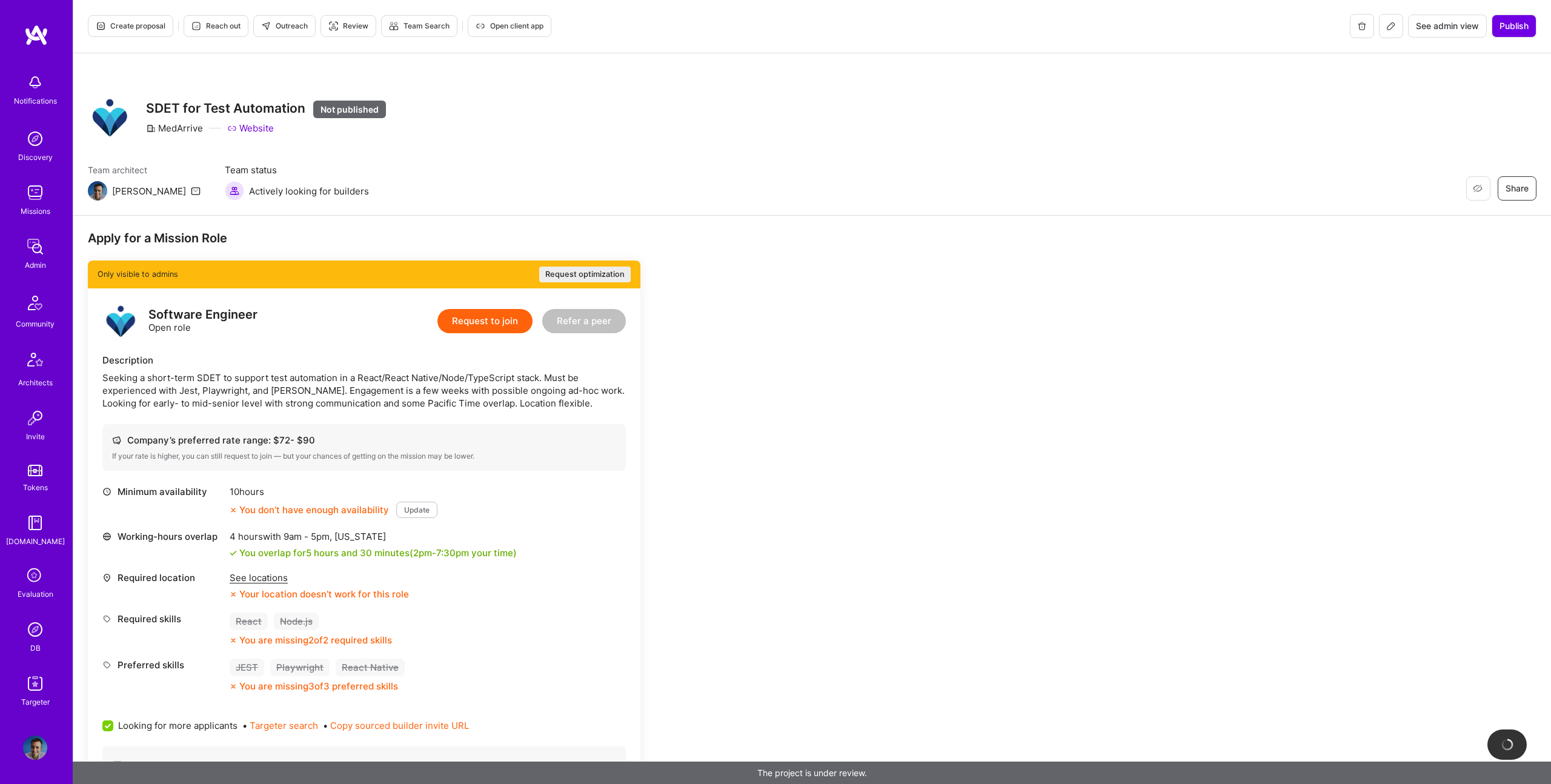
click at [288, 24] on span "Outreach" at bounding box center [284, 26] width 47 height 11
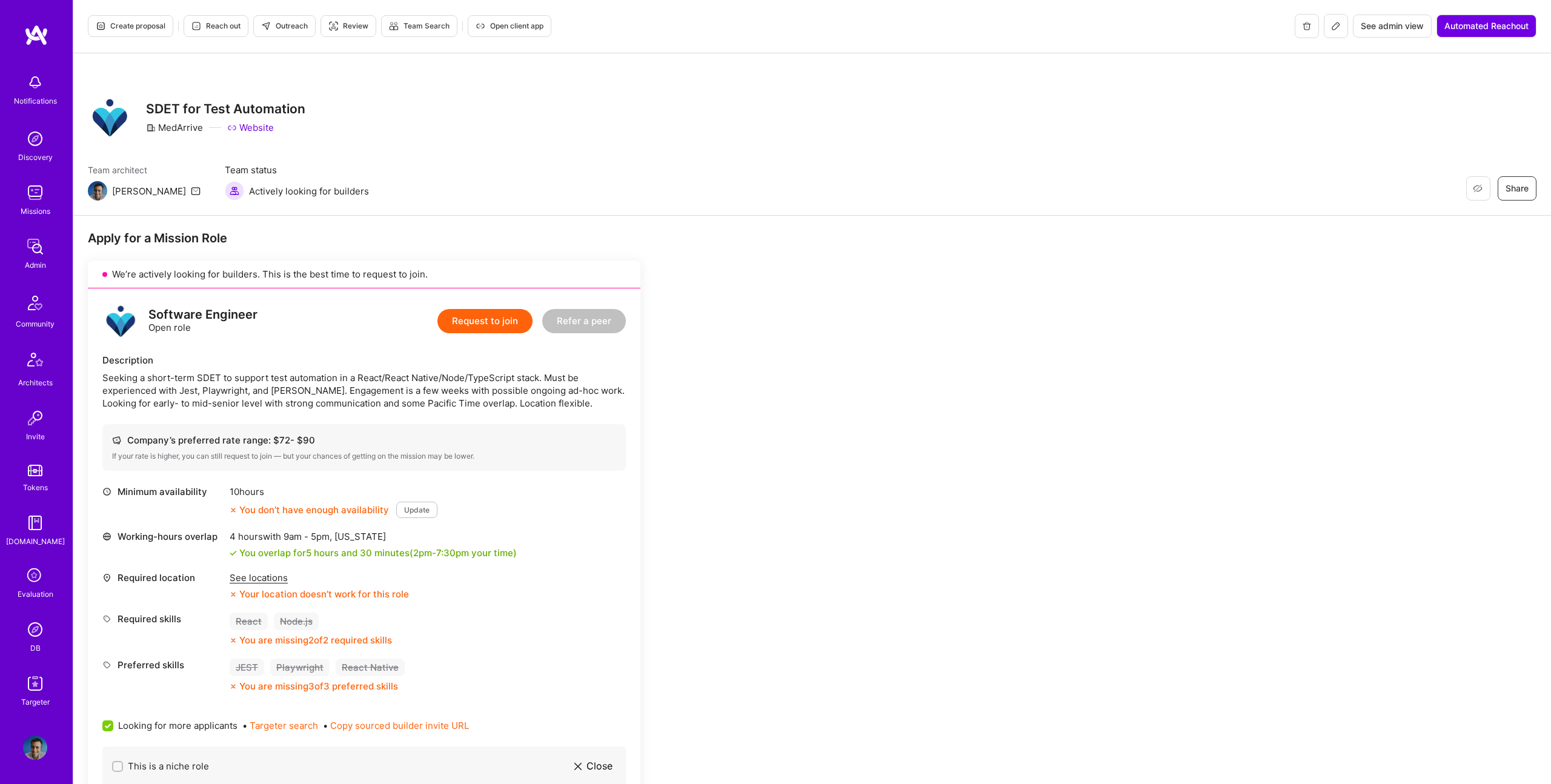
click at [1332, 25] on icon at bounding box center [1336, 26] width 7 height 7
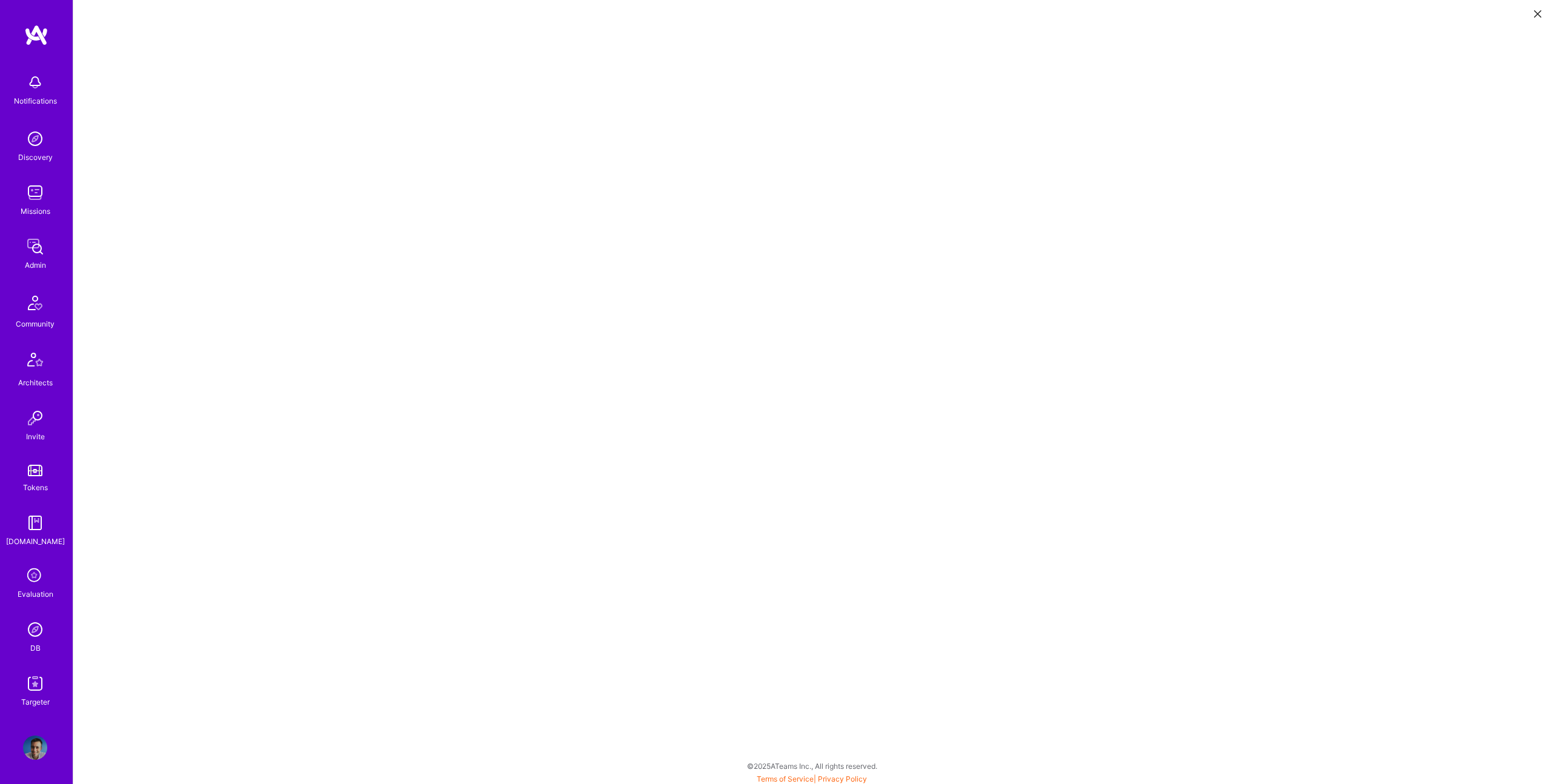
click at [1538, 18] on button at bounding box center [1538, 13] width 14 height 20
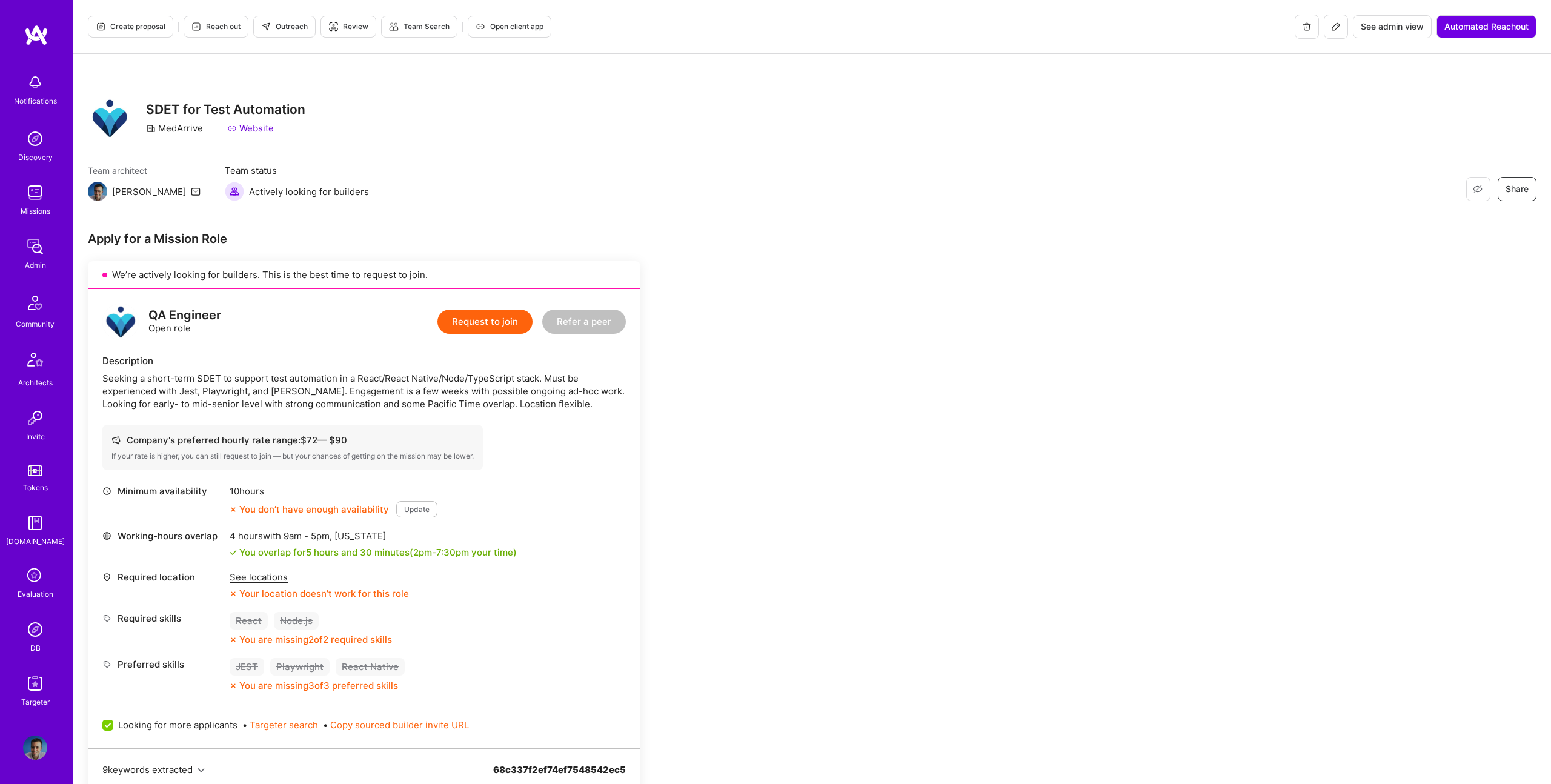
click at [277, 28] on span "Outreach" at bounding box center [284, 26] width 47 height 11
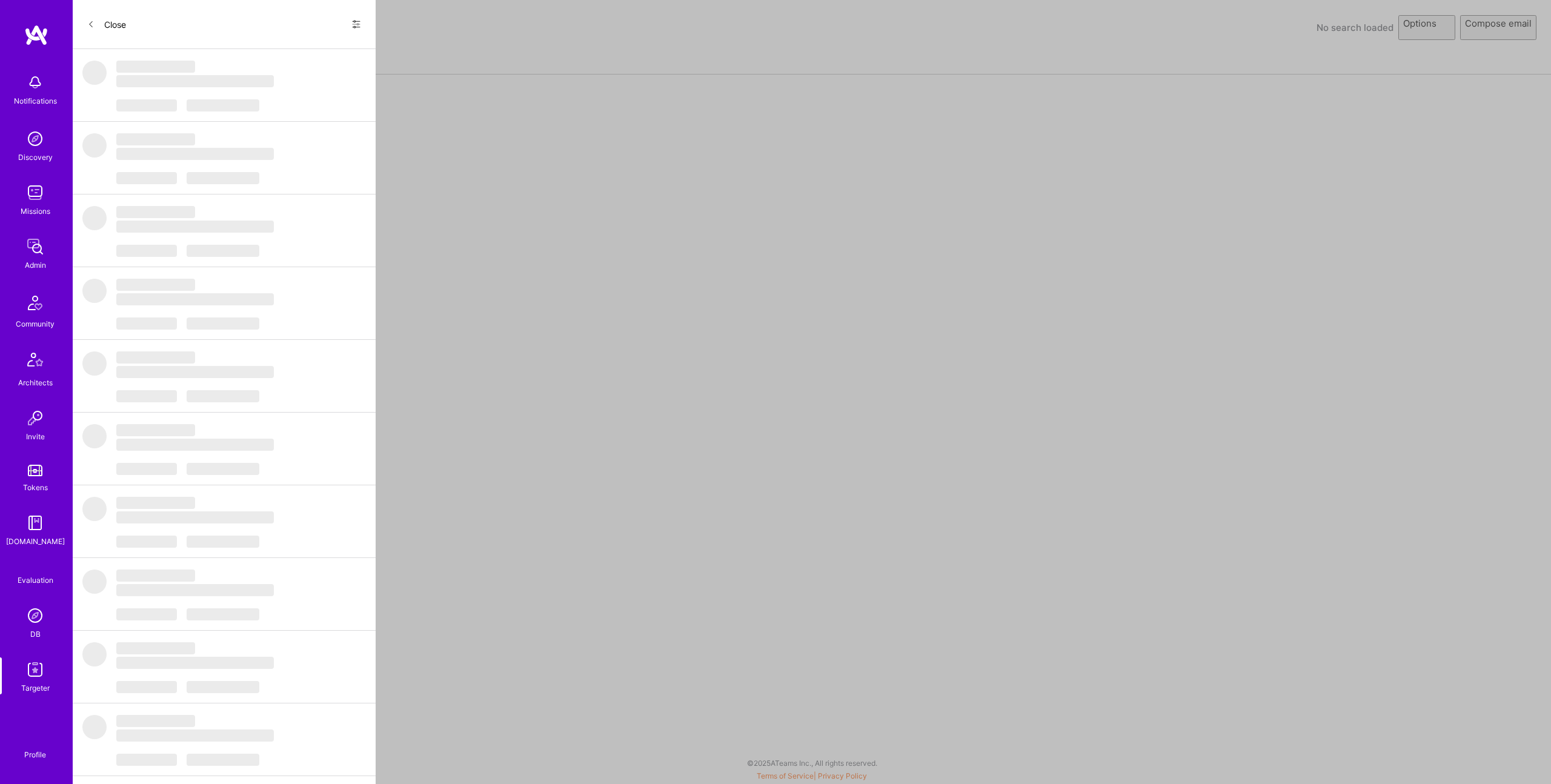
select select "rich-reachout"
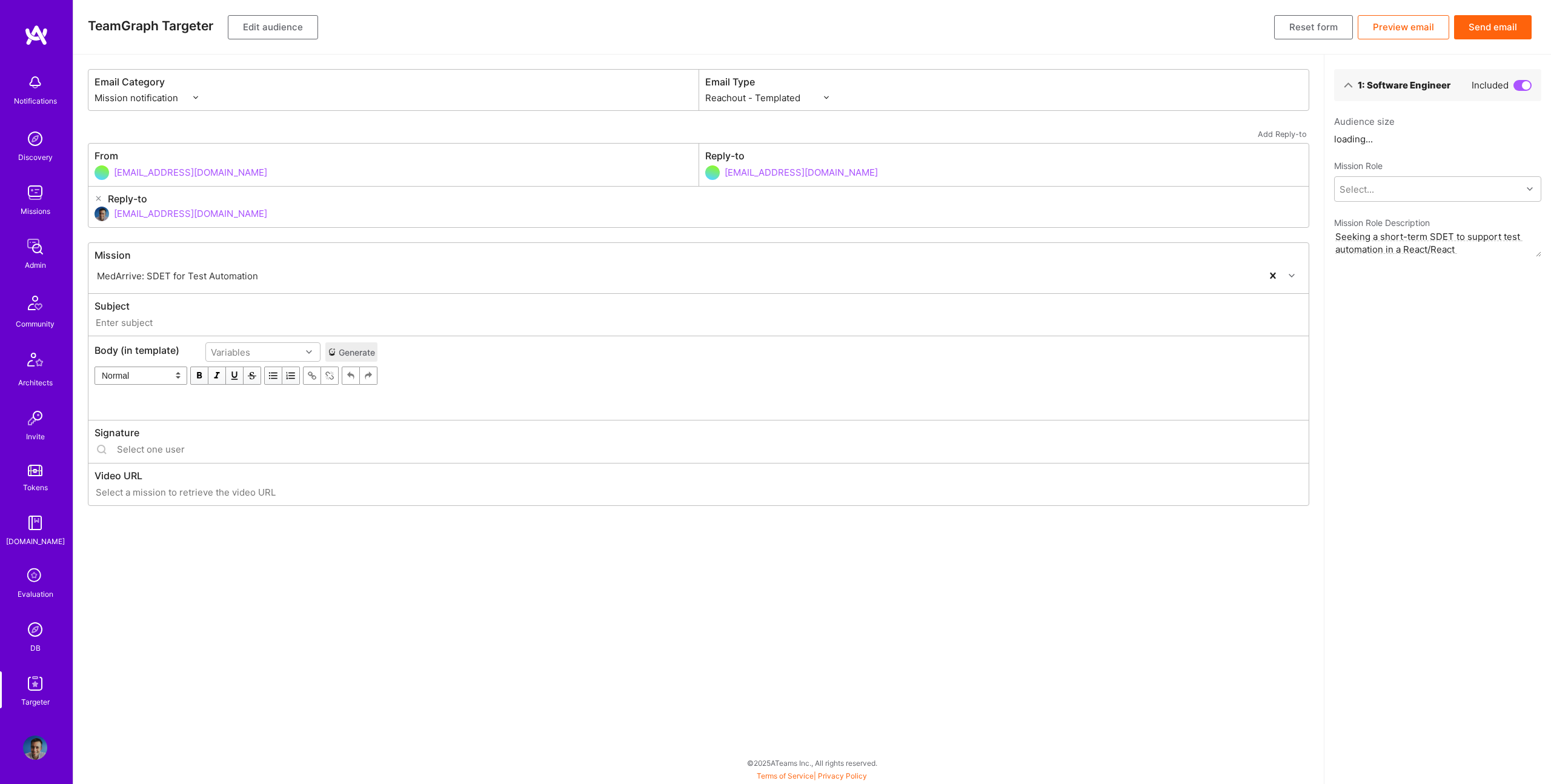
type input "[DOMAIN_NAME] // MedArrive: SDET for Test Automation"
type input "[EMAIL_ADDRESS][DOMAIN_NAME]"
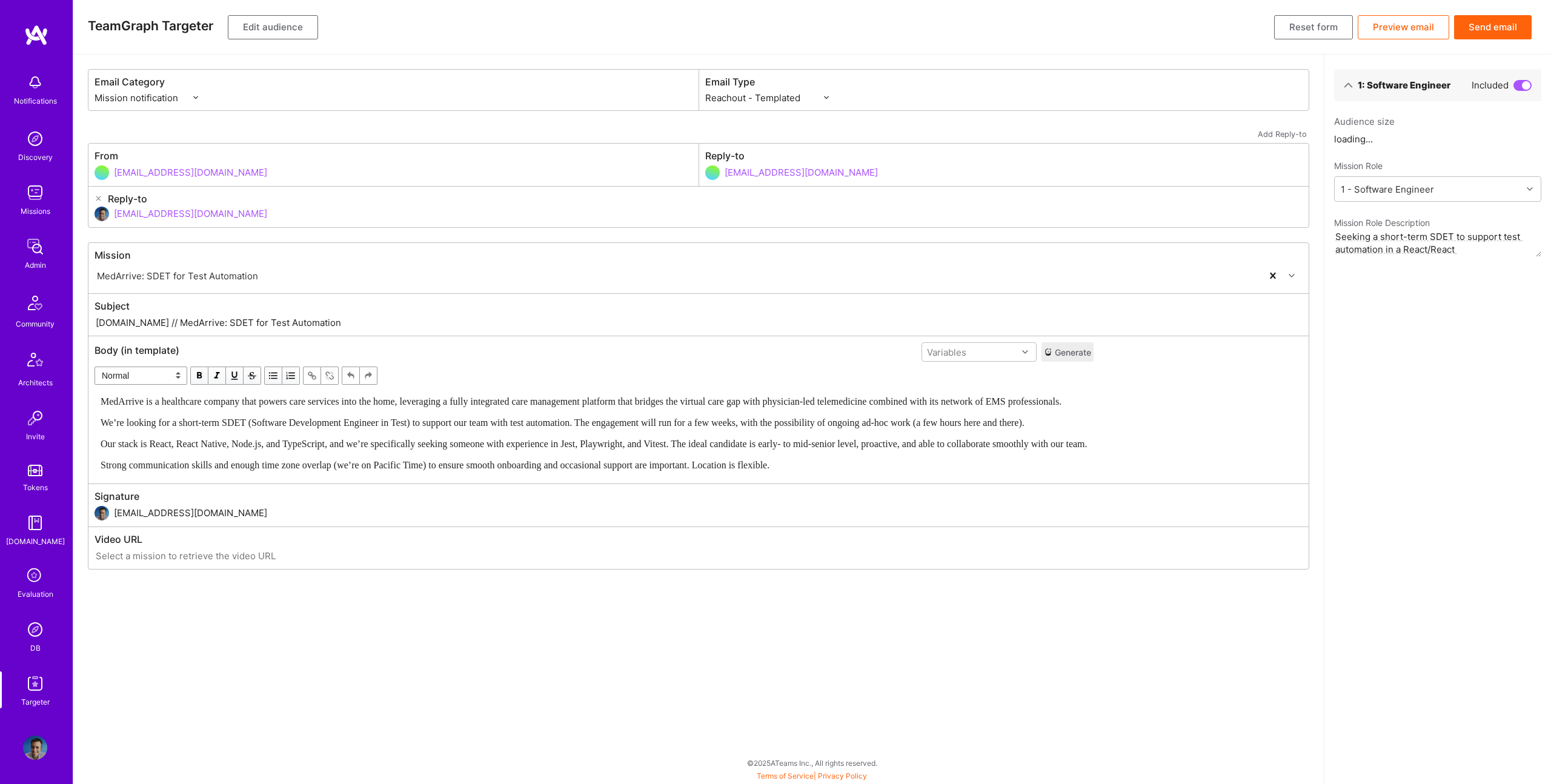
click at [515, 407] on div "MedArrive is a healthcare company that powers care services into the home, leve…" at bounding box center [594, 433] width 987 height 76
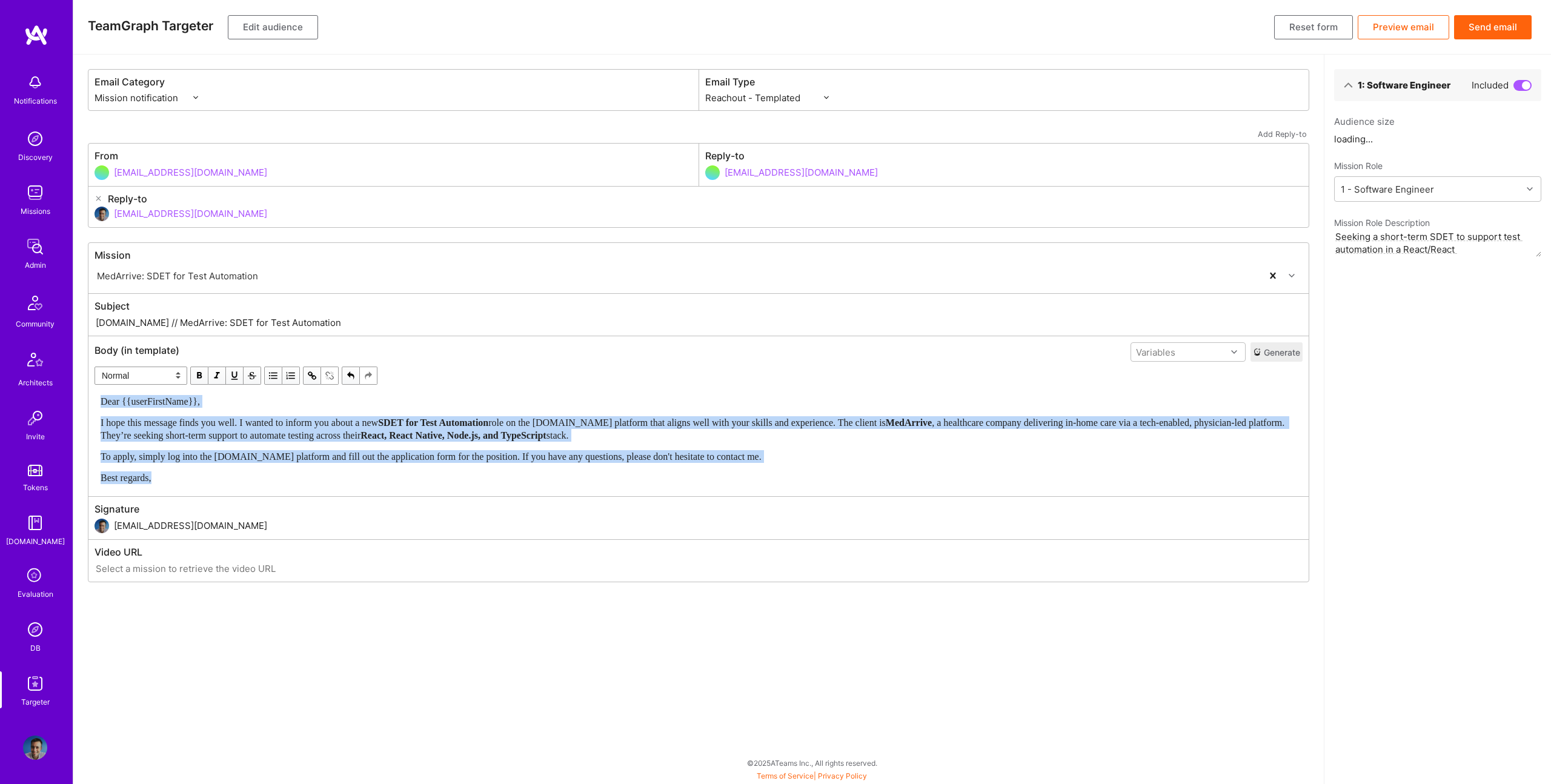
click at [199, 371] on span "button" at bounding box center [199, 375] width 13 height 13
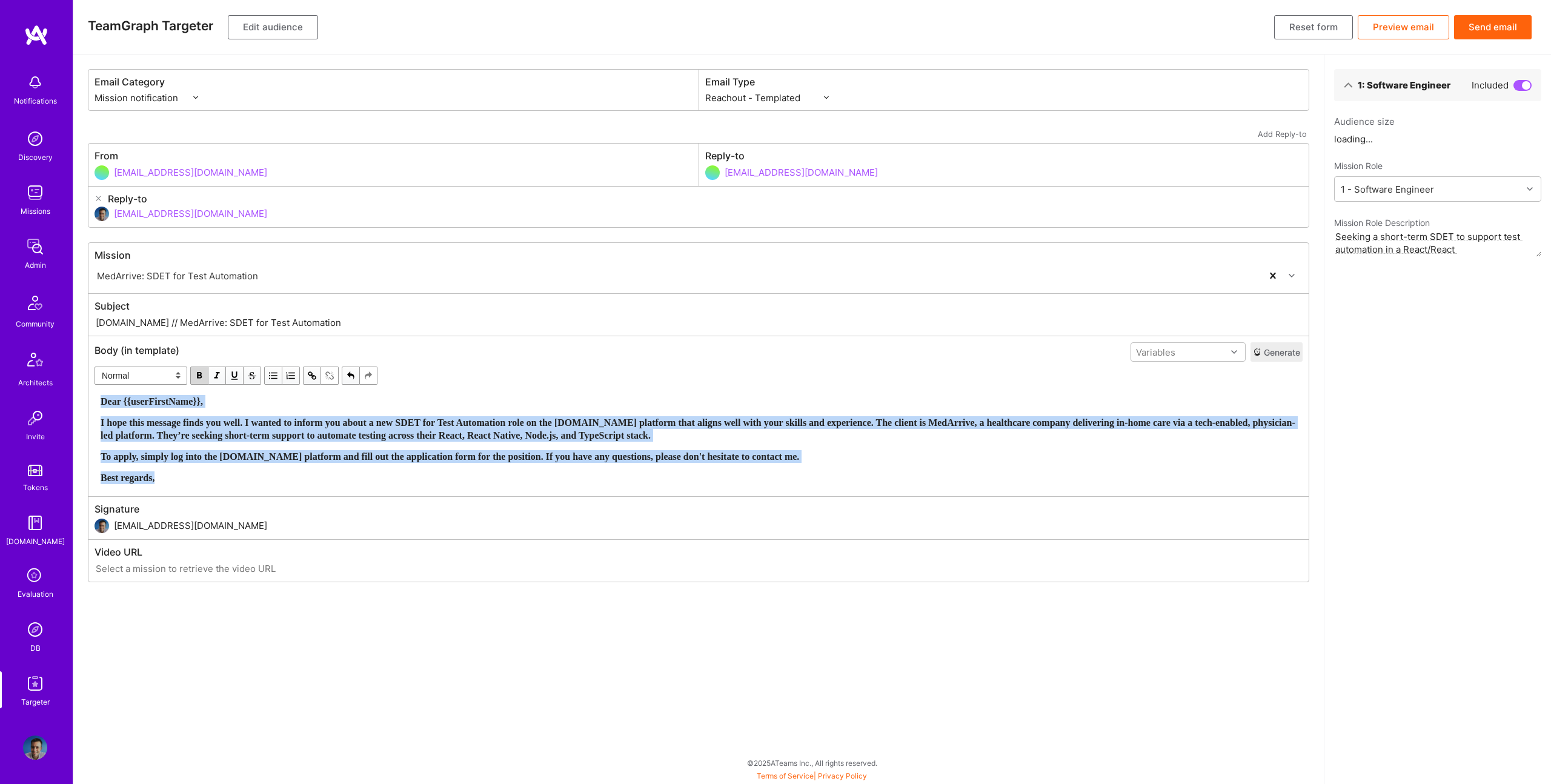
click at [199, 371] on span "button" at bounding box center [199, 375] width 13 height 13
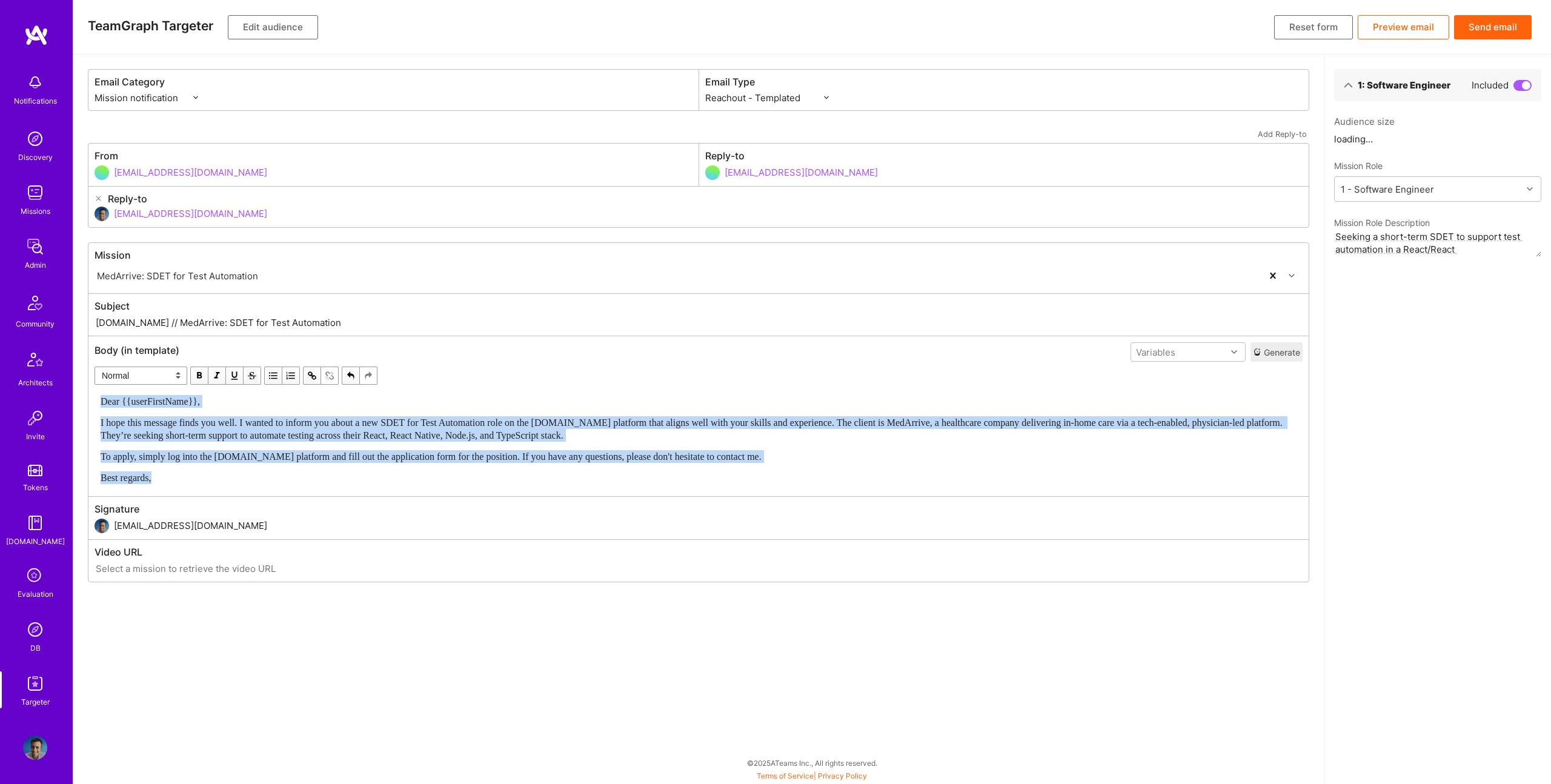
click at [557, 431] on span "I hope this message finds you well. I wanted to inform you about a new SDET for…" at bounding box center [693, 428] width 1185 height 23
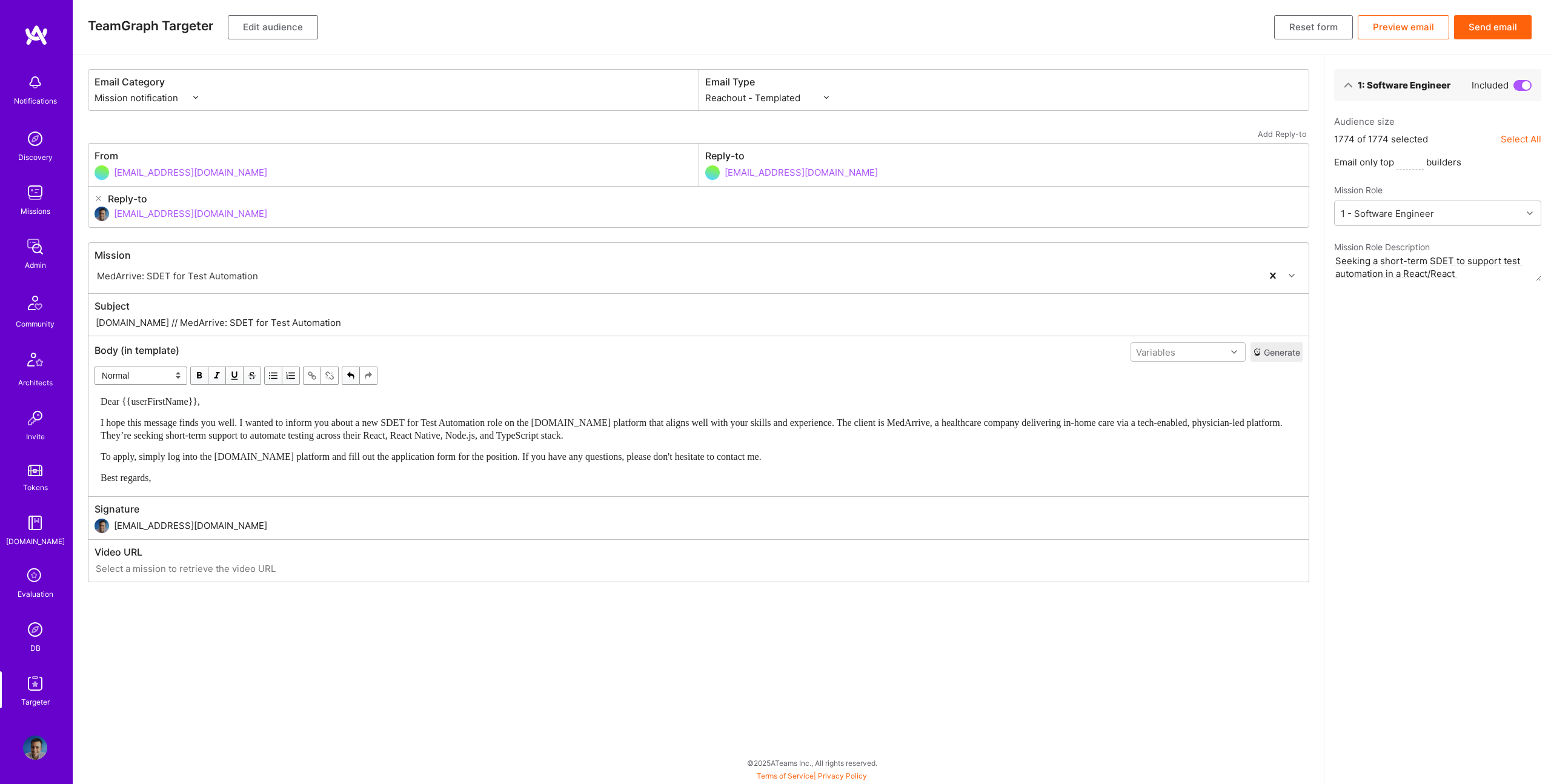
drag, startPoint x: 141, startPoint y: 322, endPoint x: 406, endPoint y: 326, distance: 265.0
click at [406, 326] on input "A.Team // MedArrive: SDET for Test Automation" at bounding box center [699, 322] width 1208 height 14
paste input "New SDET Test Automation Opportunity on A.Team"
type input "A.Team // New SDET Test Automation Opportunity on A.Team"
click at [359, 406] on div "Dear {{userFirstName}}," at bounding box center [699, 401] width 1196 height 13
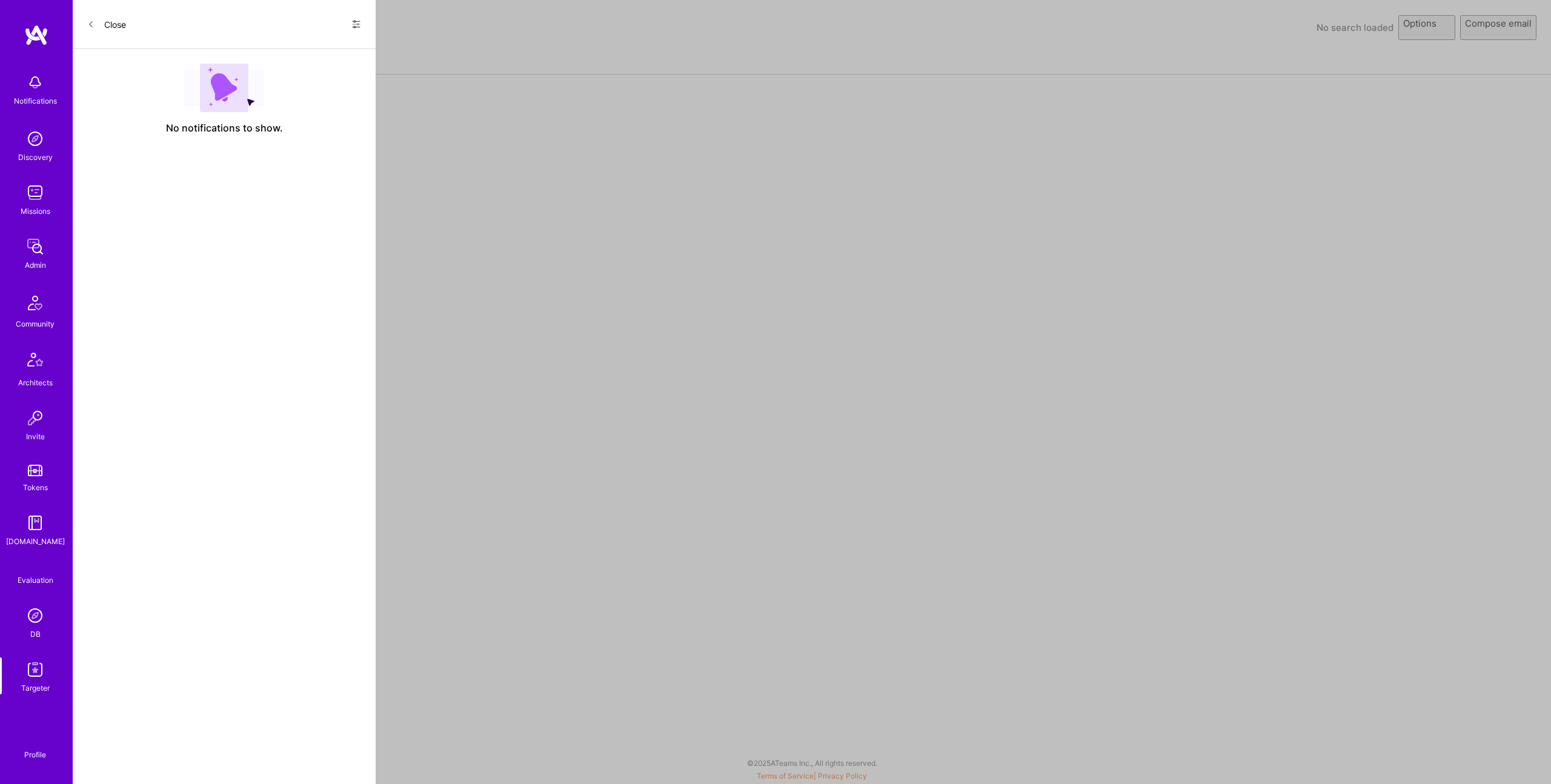
select select "rich-reachout"
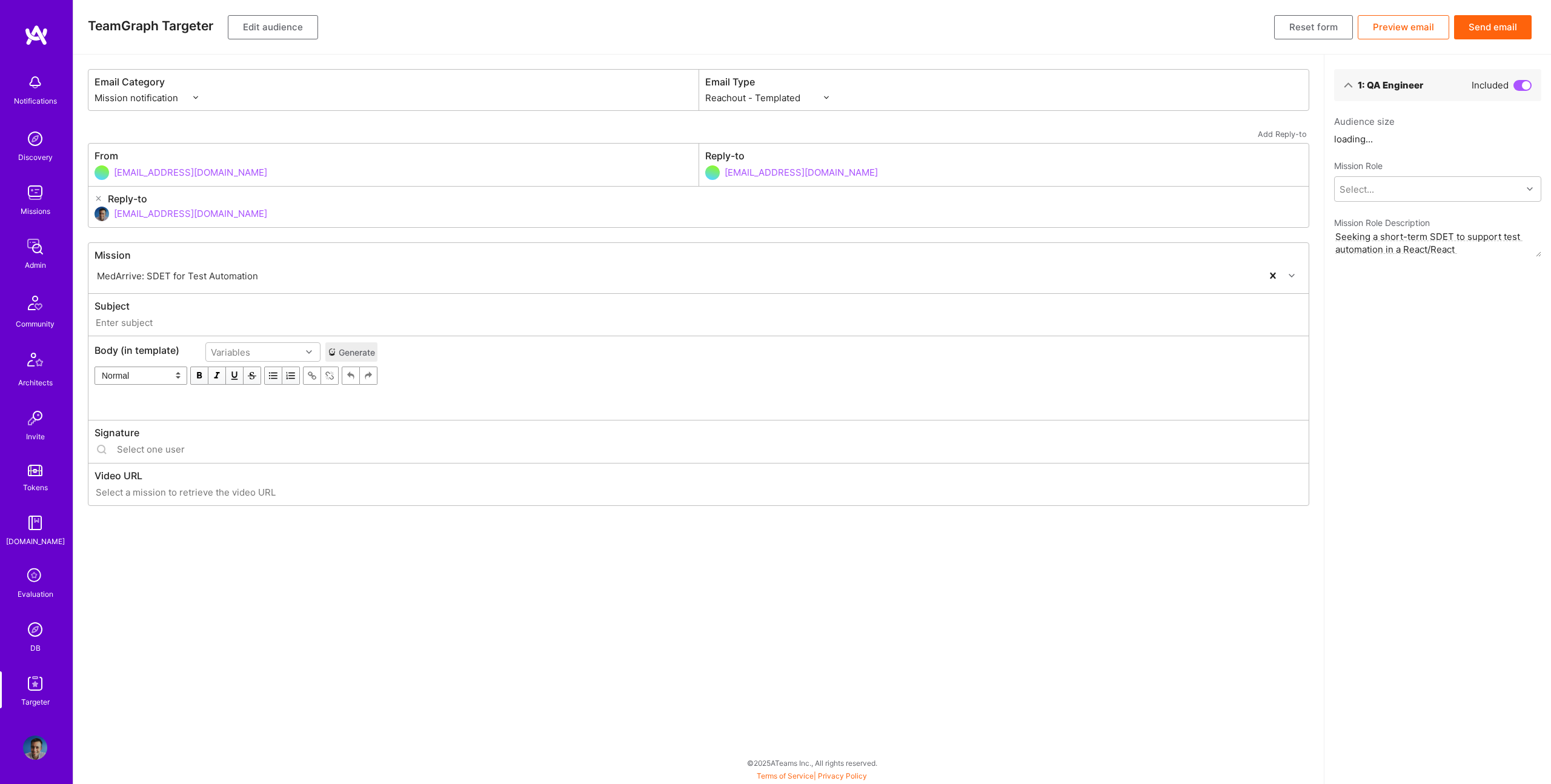
type input "[DOMAIN_NAME] // MedArrive: SDET for Test Automation"
type input "[EMAIL_ADDRESS][DOMAIN_NAME]"
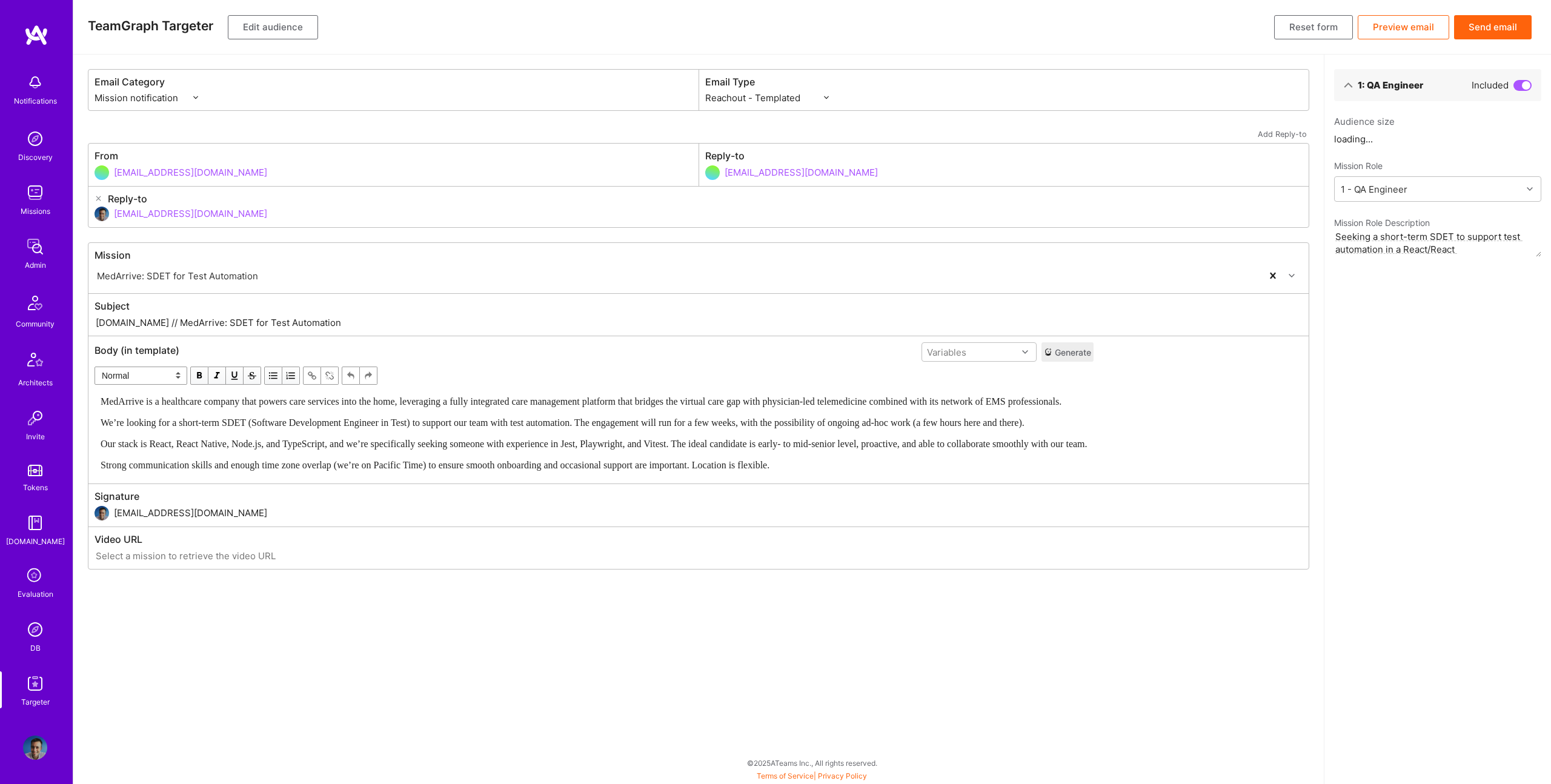
drag, startPoint x: 138, startPoint y: 319, endPoint x: 363, endPoint y: 324, distance: 225.1
click at [363, 324] on input "[DOMAIN_NAME] // MedArrive: SDET for Test Automation" at bounding box center [699, 322] width 1208 height 14
paste input "New SDET Test Automation Opportunity on [DOMAIN_NAME]"
type input "[DOMAIN_NAME] // New SDET Test Automation Opportunity on [DOMAIN_NAME]"
click at [523, 414] on div "MedArrive is a healthcare company that powers care services into the home, leve…" at bounding box center [594, 433] width 987 height 76
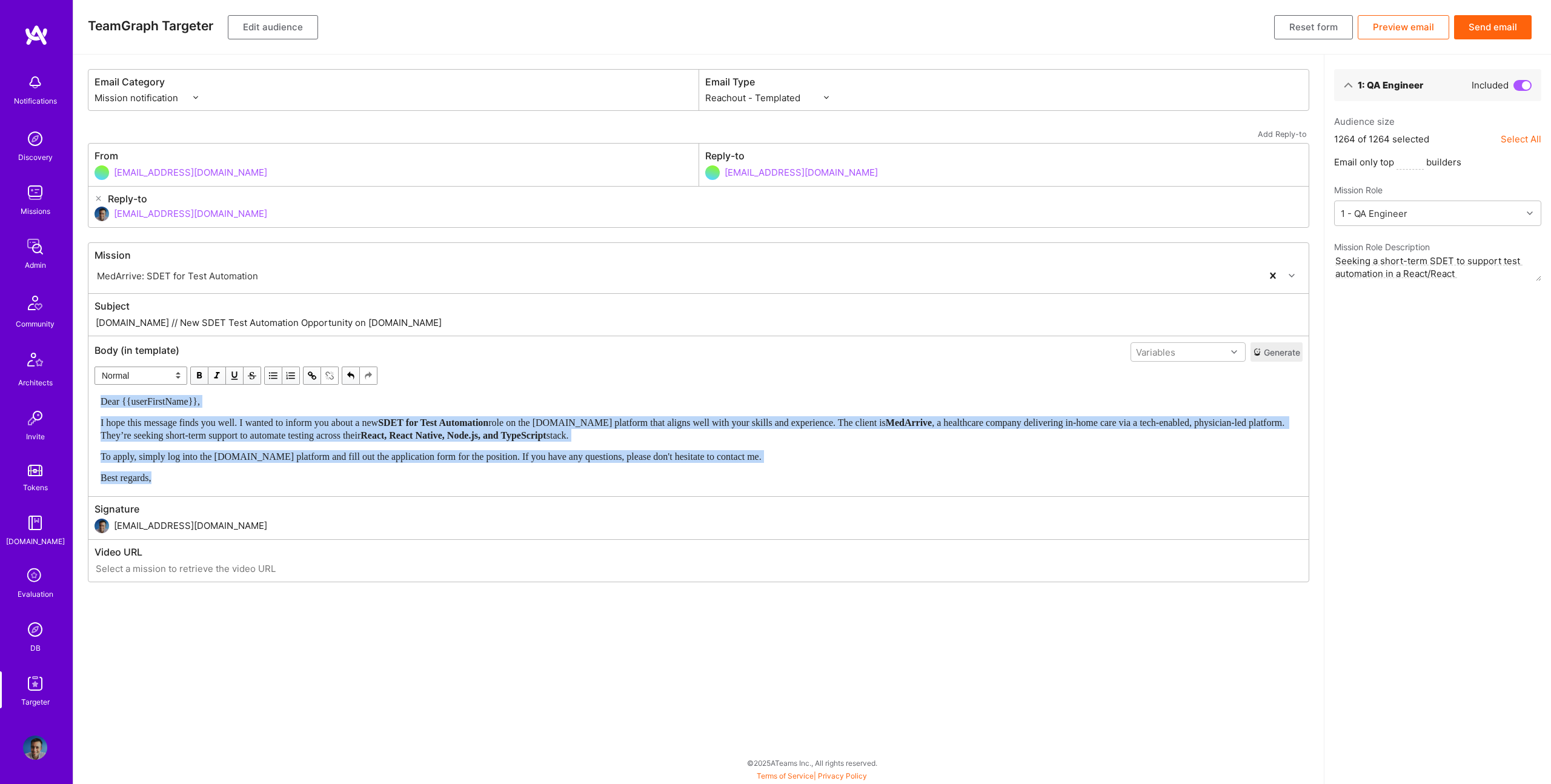
click at [201, 371] on span "button" at bounding box center [199, 375] width 13 height 13
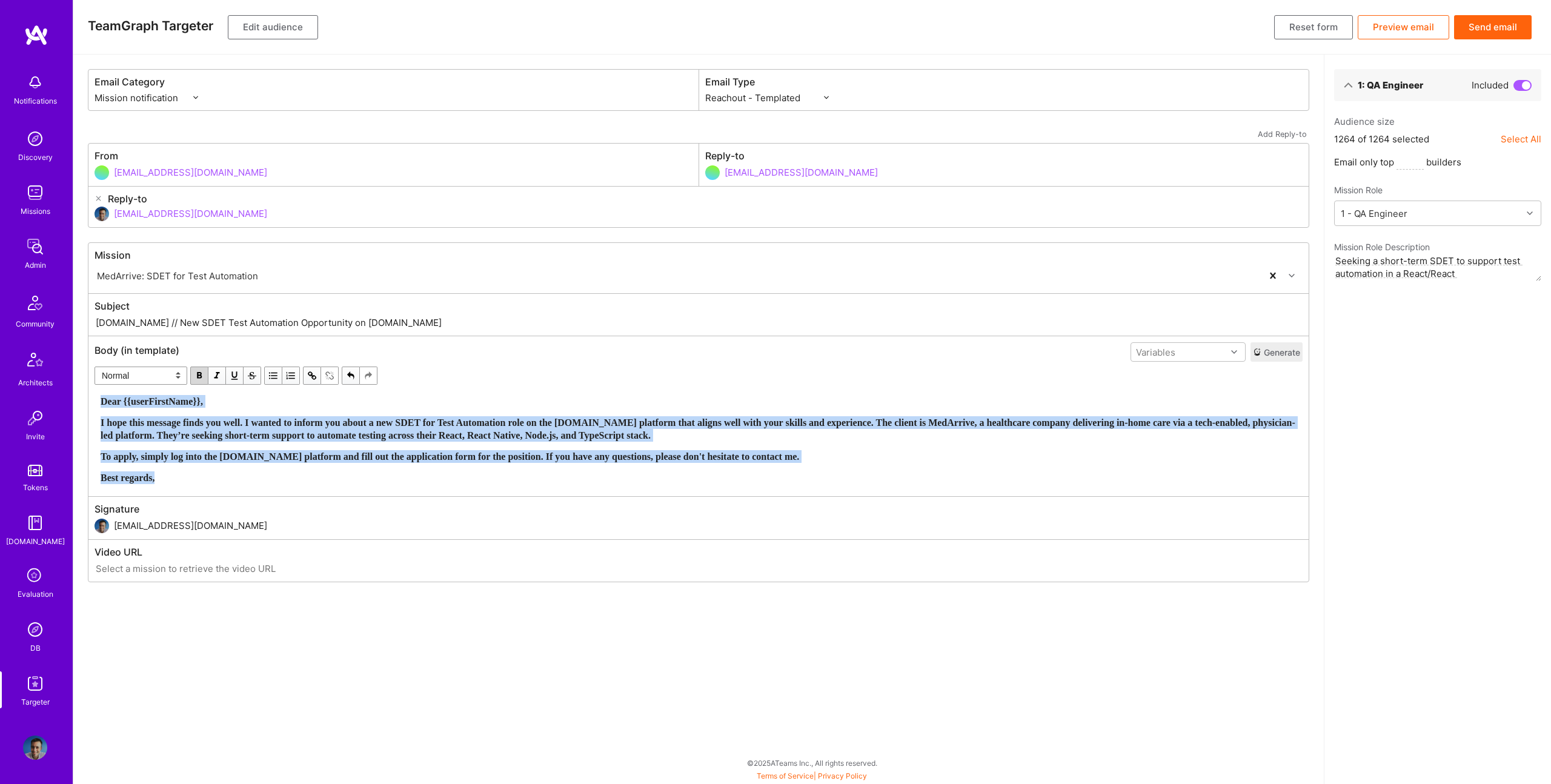
click at [201, 371] on span "button" at bounding box center [199, 375] width 13 height 13
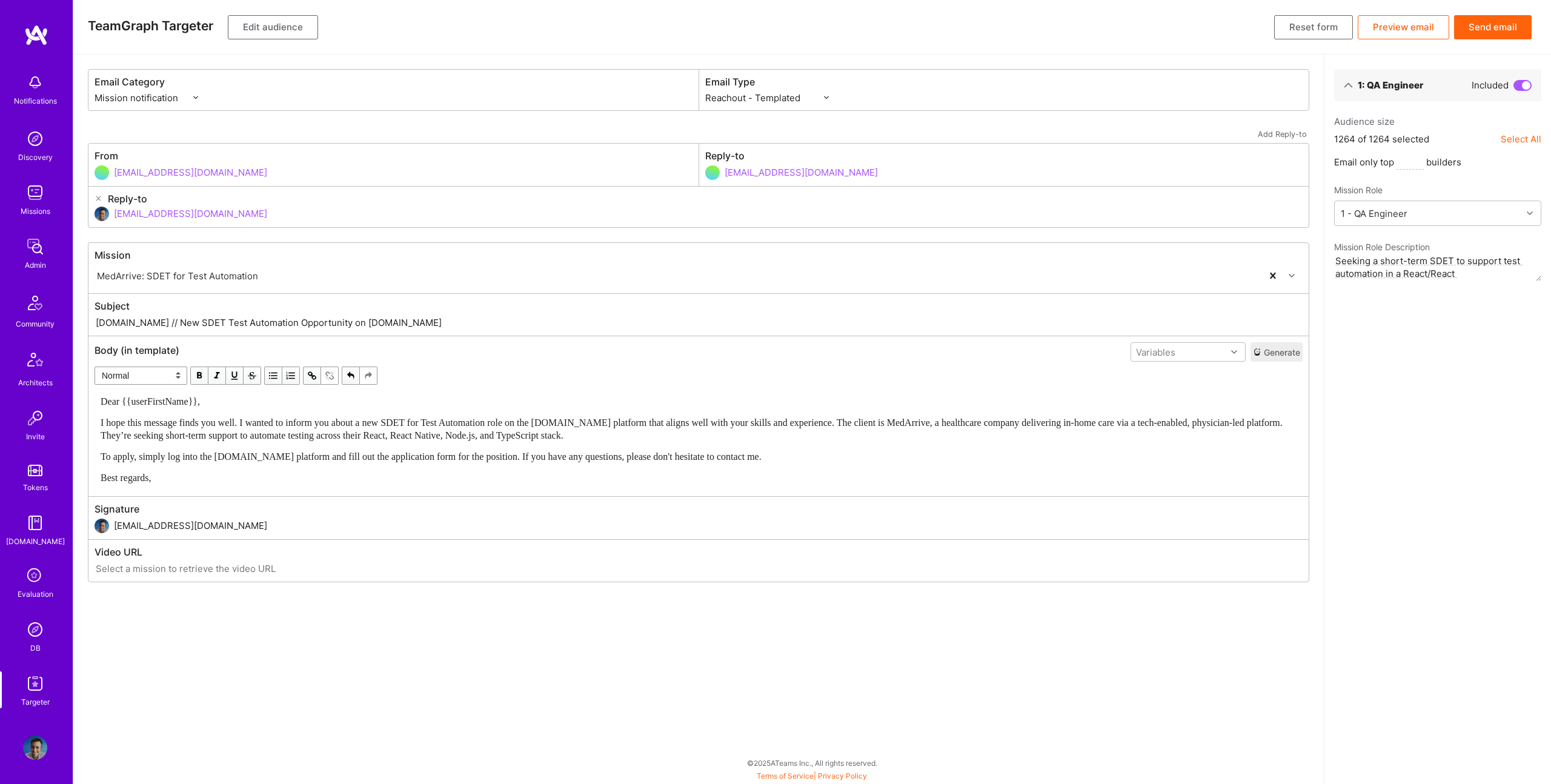
click at [278, 28] on button "Edit audience" at bounding box center [272, 27] width 90 height 24
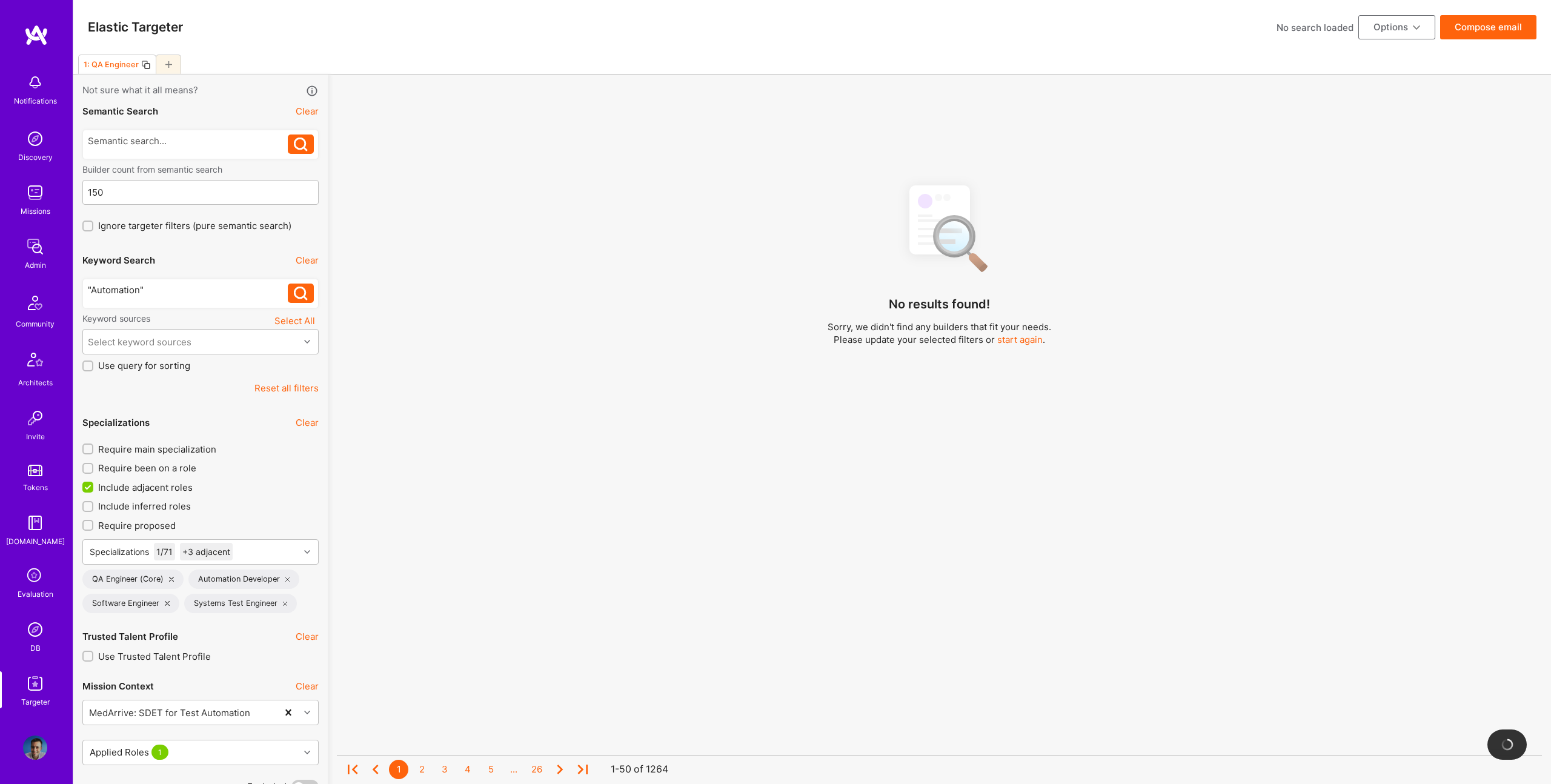
click at [283, 601] on icon at bounding box center [285, 603] width 4 height 4
click at [169, 603] on div "Software Engineer" at bounding box center [131, 603] width 97 height 19
click at [167, 603] on icon at bounding box center [167, 603] width 4 height 4
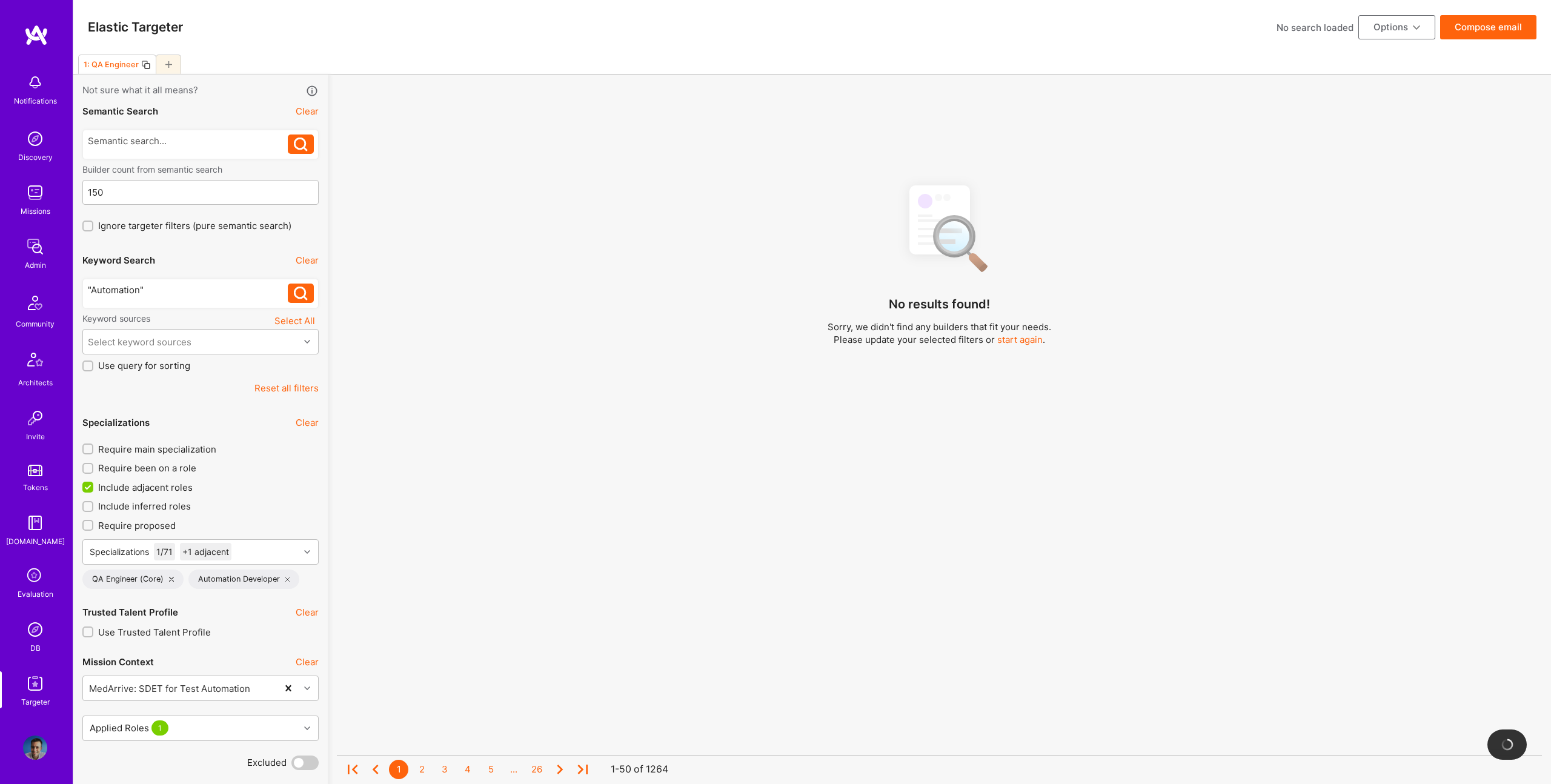
click at [182, 289] on div ""Automation"" at bounding box center [188, 289] width 201 height 13
drag, startPoint x: 165, startPoint y: 289, endPoint x: 69, endPoint y: 244, distance: 106.0
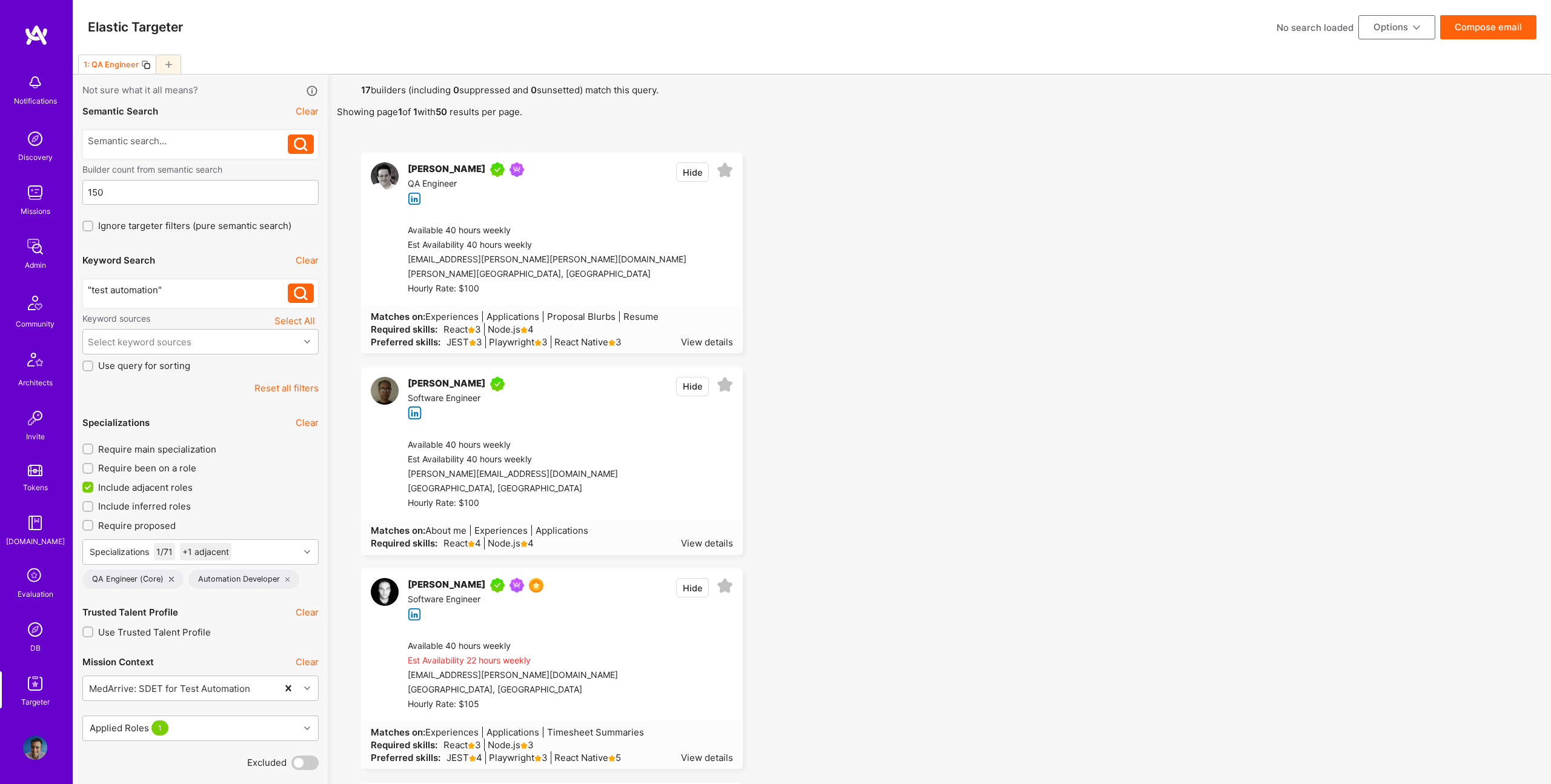
scroll to position [1, 0]
click at [207, 289] on div ""test automation"" at bounding box center [188, 289] width 201 height 13
click at [301, 290] on icon at bounding box center [301, 292] width 14 height 14
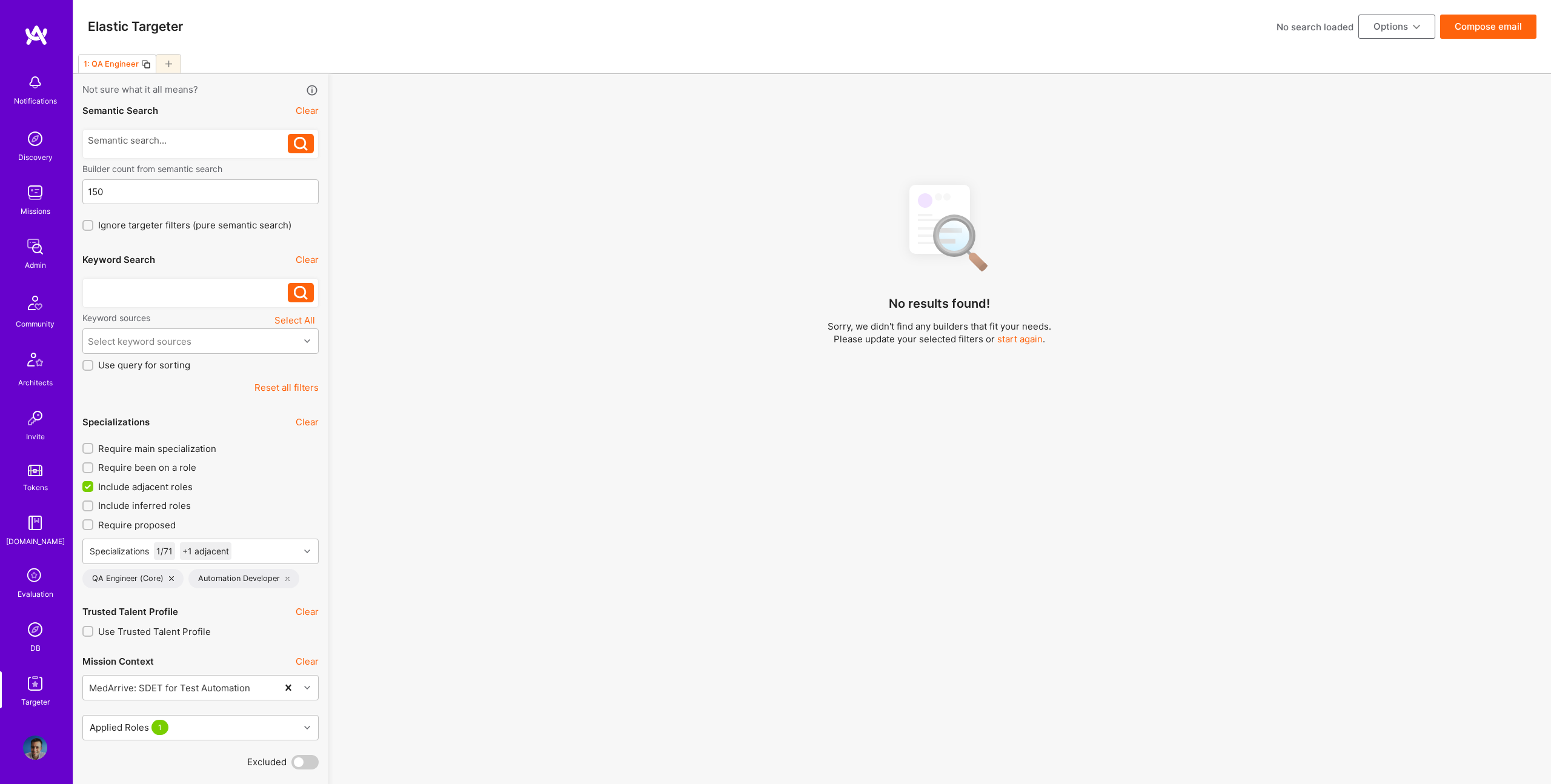
click at [213, 256] on div "Keyword Search Clear" at bounding box center [200, 260] width 237 height 28
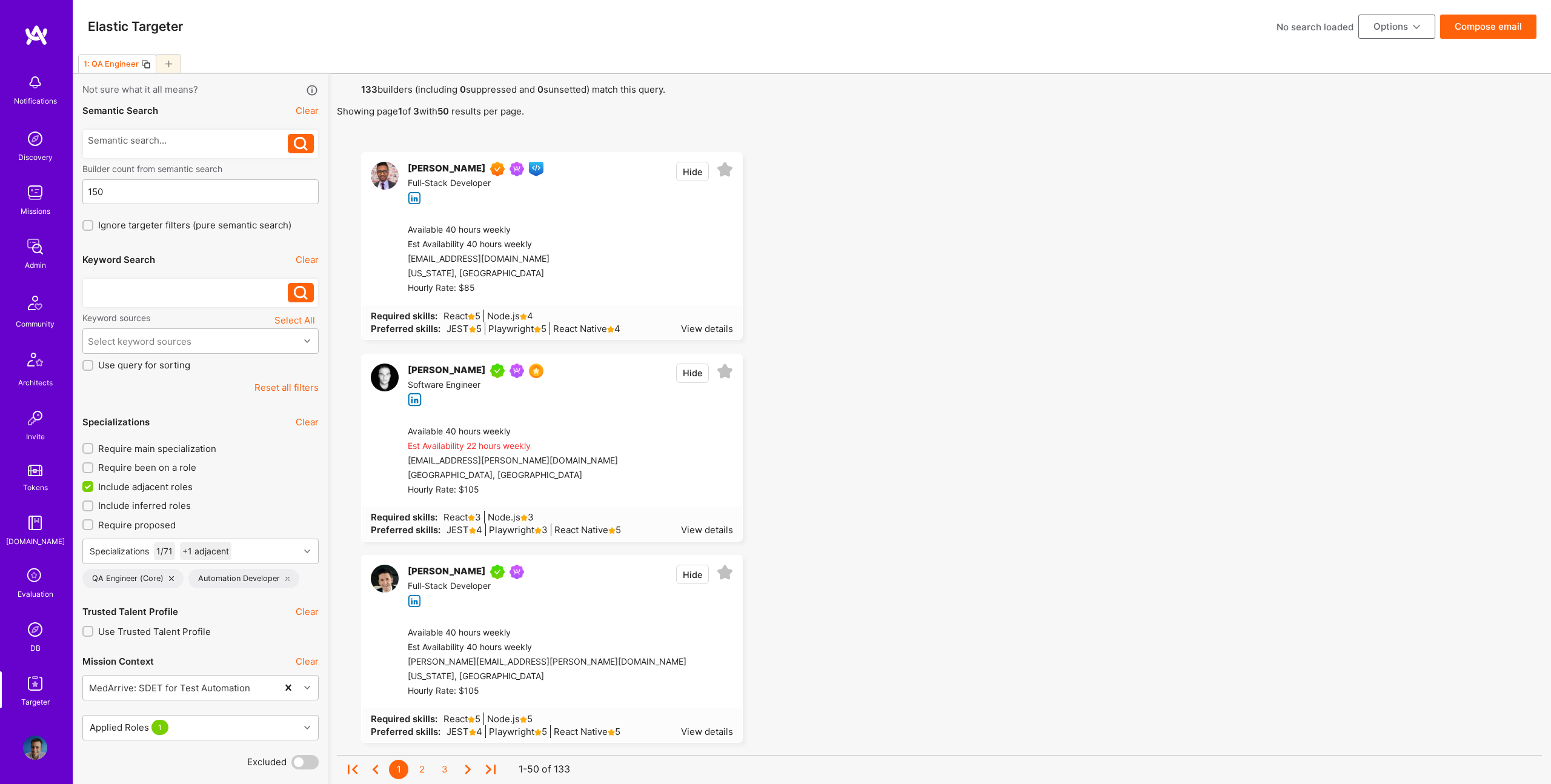
drag, startPoint x: 181, startPoint y: 297, endPoint x: 187, endPoint y: 286, distance: 12.5
click at [184, 295] on div at bounding box center [188, 292] width 201 height 19
click at [186, 285] on div at bounding box center [188, 289] width 201 height 13
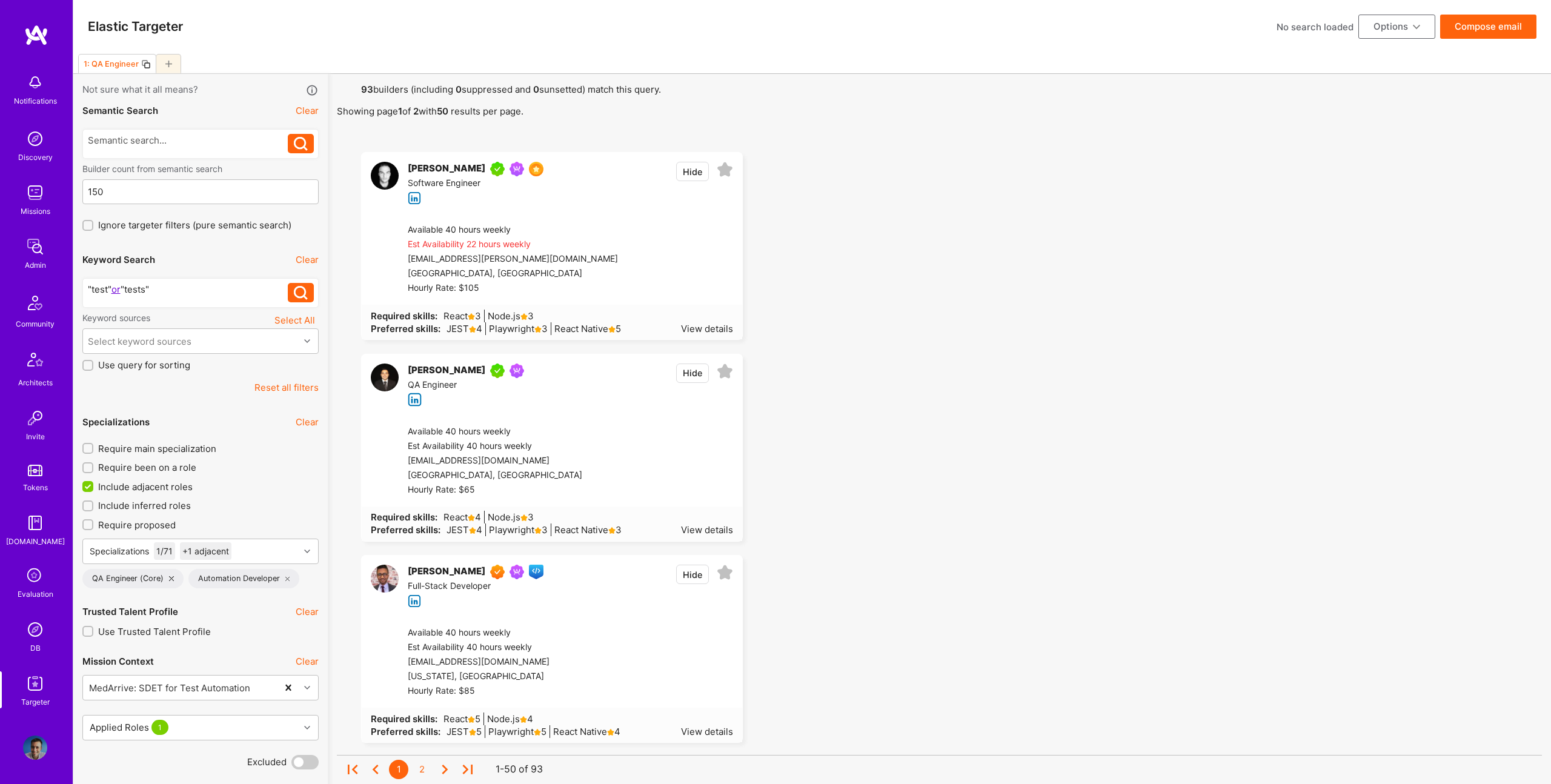
click at [140, 448] on span "Require main specialization" at bounding box center [157, 448] width 118 height 13
click at [93, 448] on input "Require main specialization" at bounding box center [89, 448] width 8 height 8
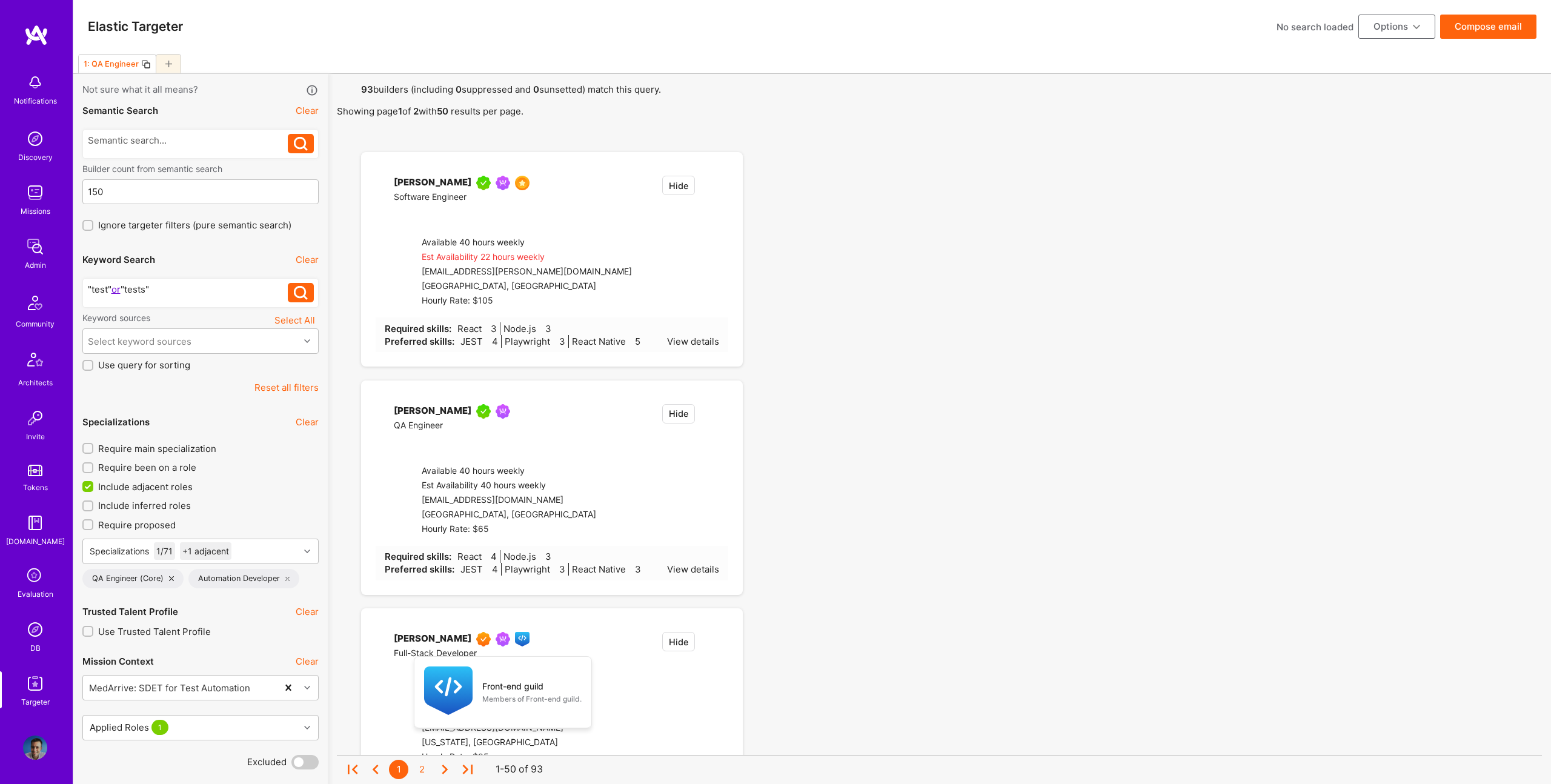
checkbox input "true"
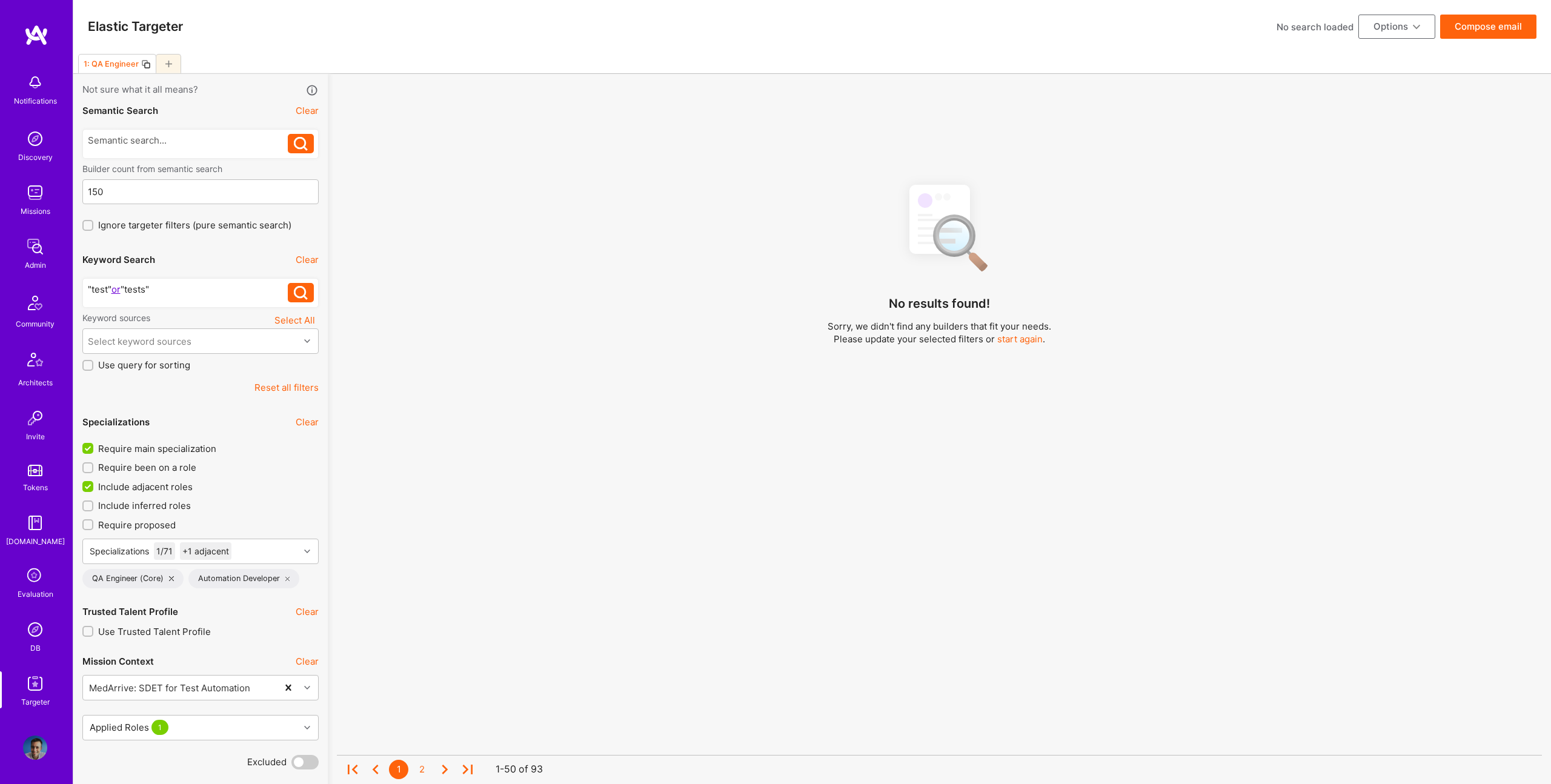
drag, startPoint x: 155, startPoint y: 488, endPoint x: 170, endPoint y: 488, distance: 15.0
click at [156, 488] on span "Include adjacent roles" at bounding box center [146, 486] width 95 height 13
click at [95, 488] on input "Include adjacent roles" at bounding box center [89, 486] width 11 height 11
checkbox input "false"
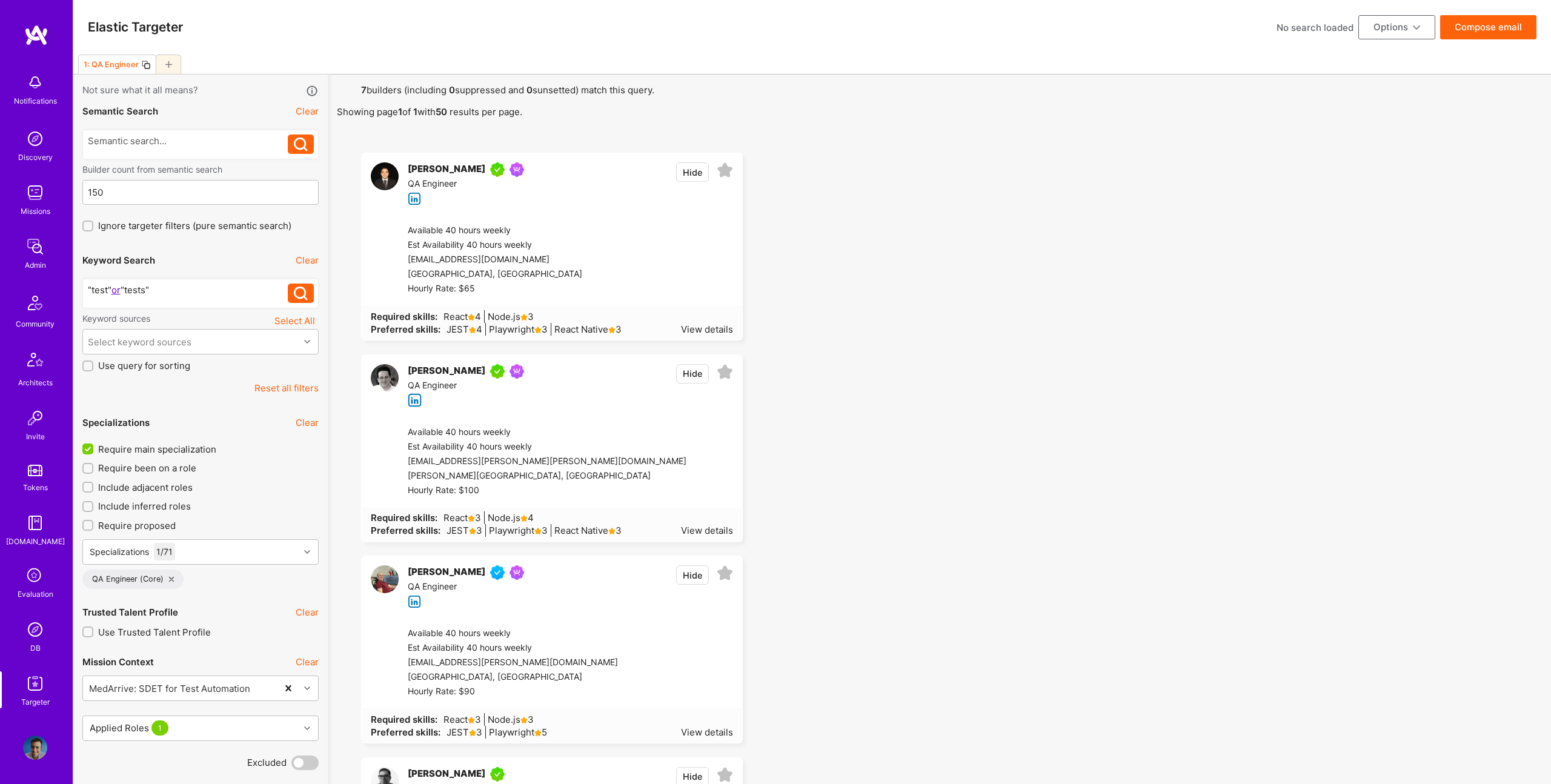
click at [182, 295] on div ""test" or "tests"" at bounding box center [188, 289] width 201 height 13
click at [146, 292] on div at bounding box center [188, 289] width 201 height 13
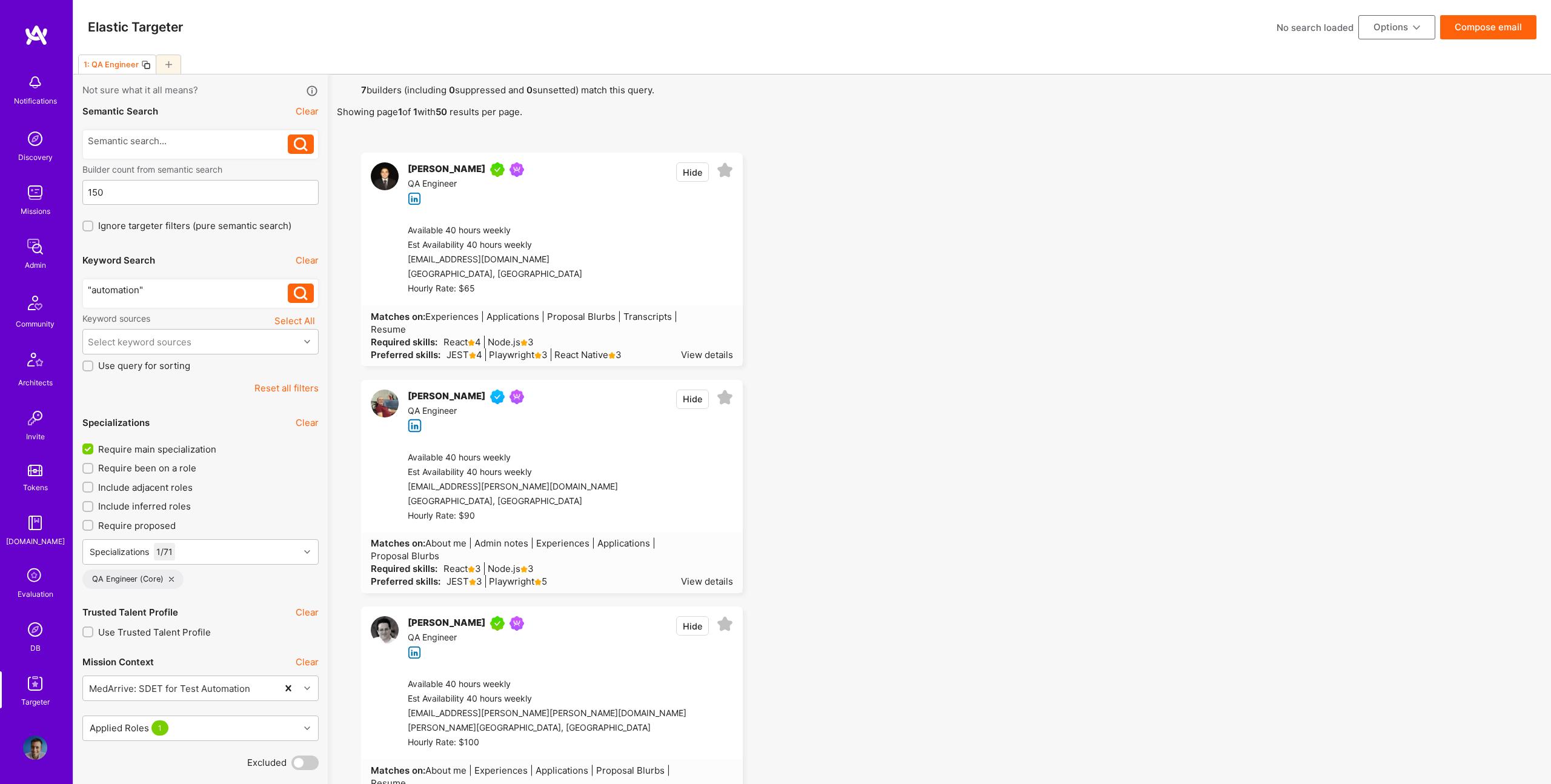
click at [1529, 15] on button "Compose email" at bounding box center [1488, 27] width 96 height 24
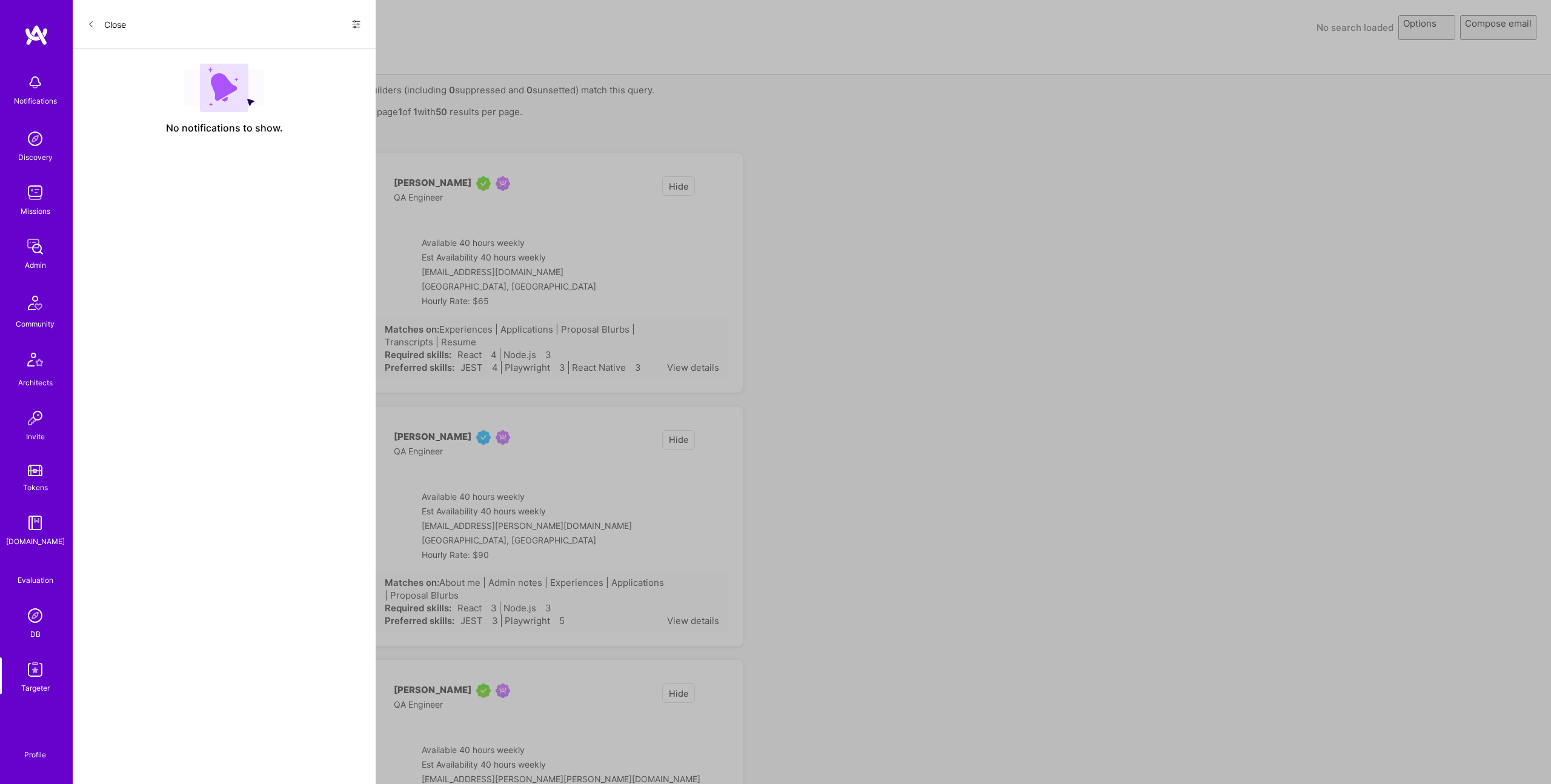
select select "rich-reachout"
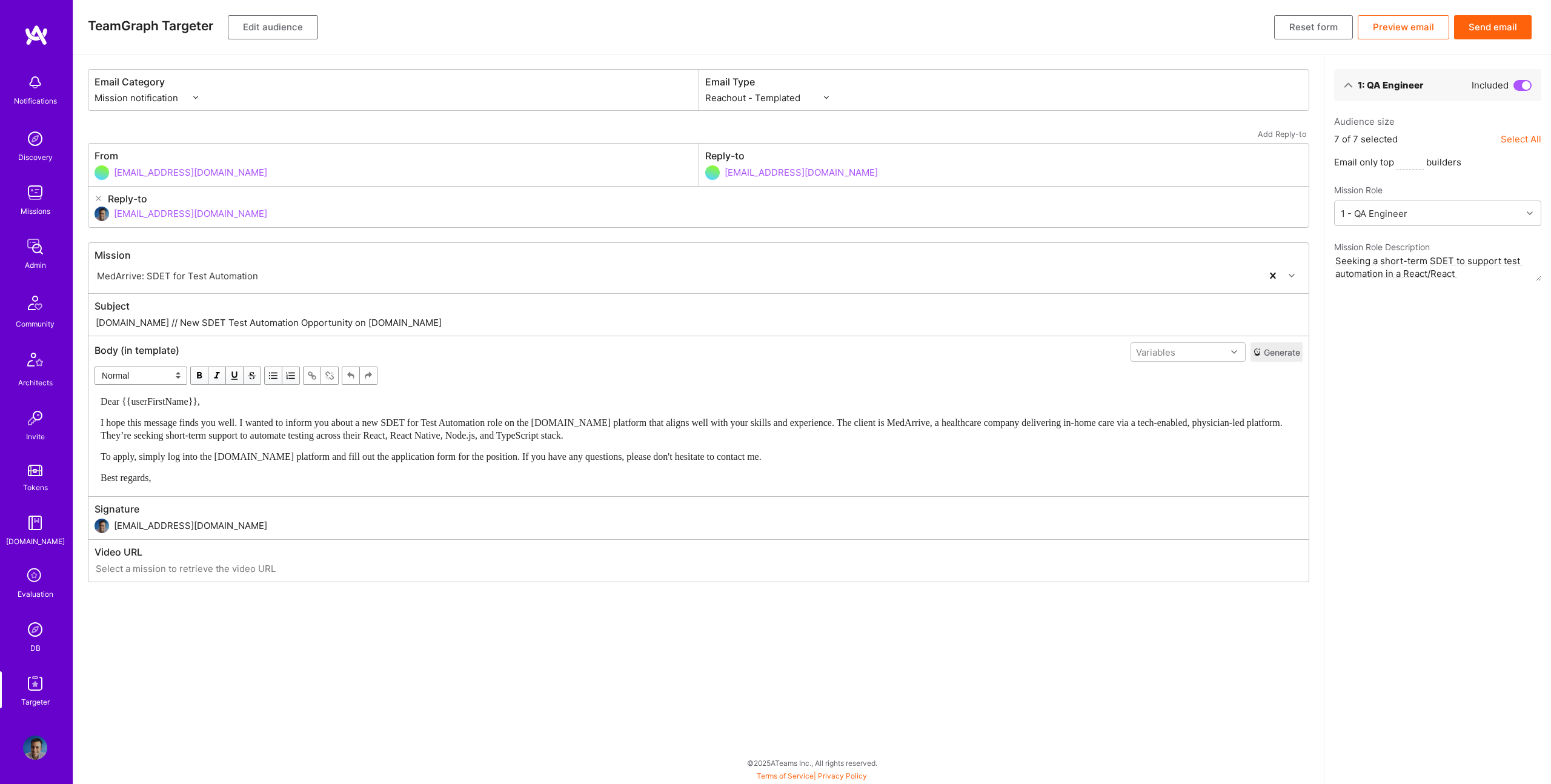
click at [1511, 28] on button "Send email" at bounding box center [1494, 27] width 78 height 24
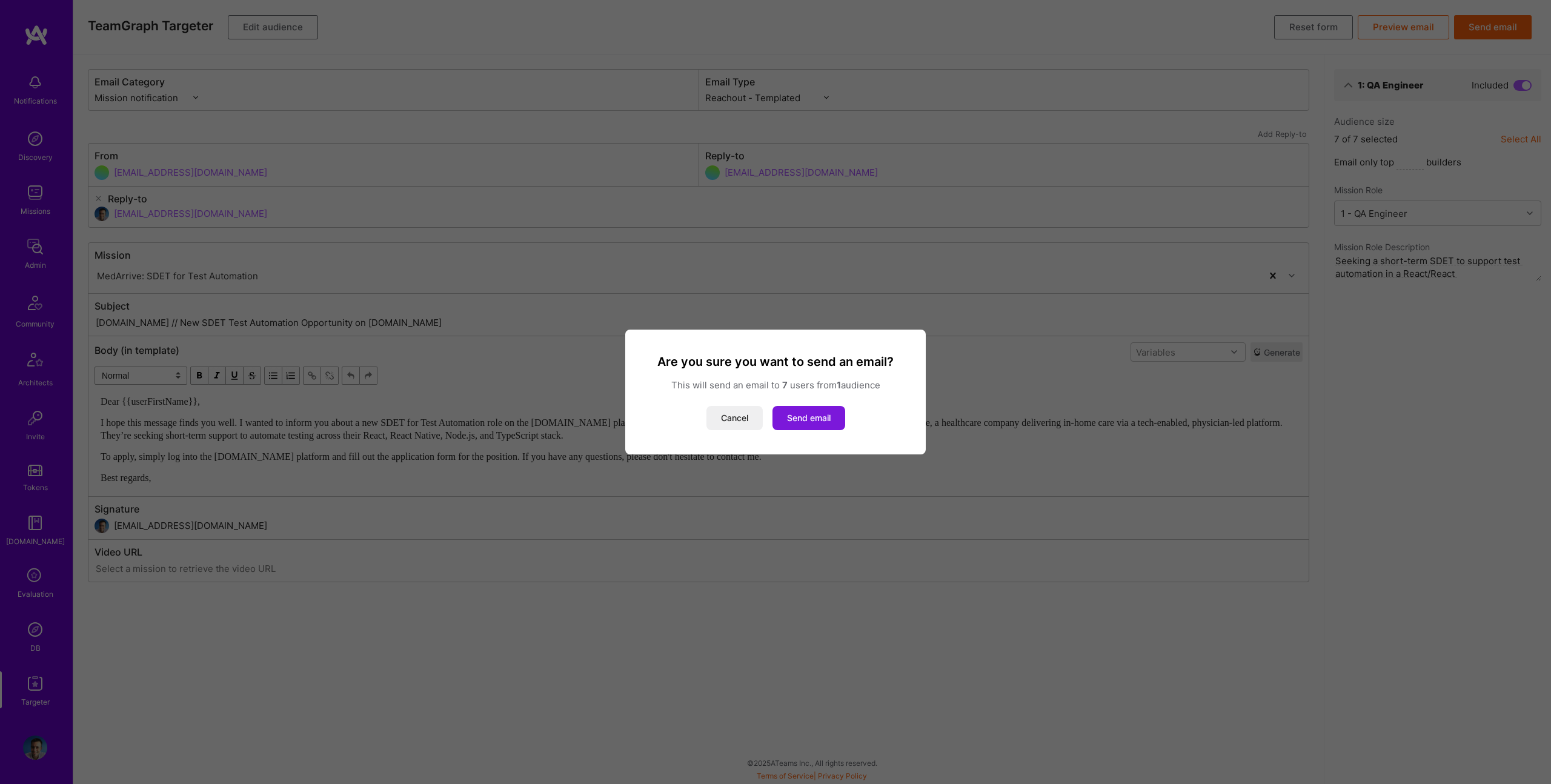
click at [795, 418] on button "Send email" at bounding box center [808, 418] width 72 height 24
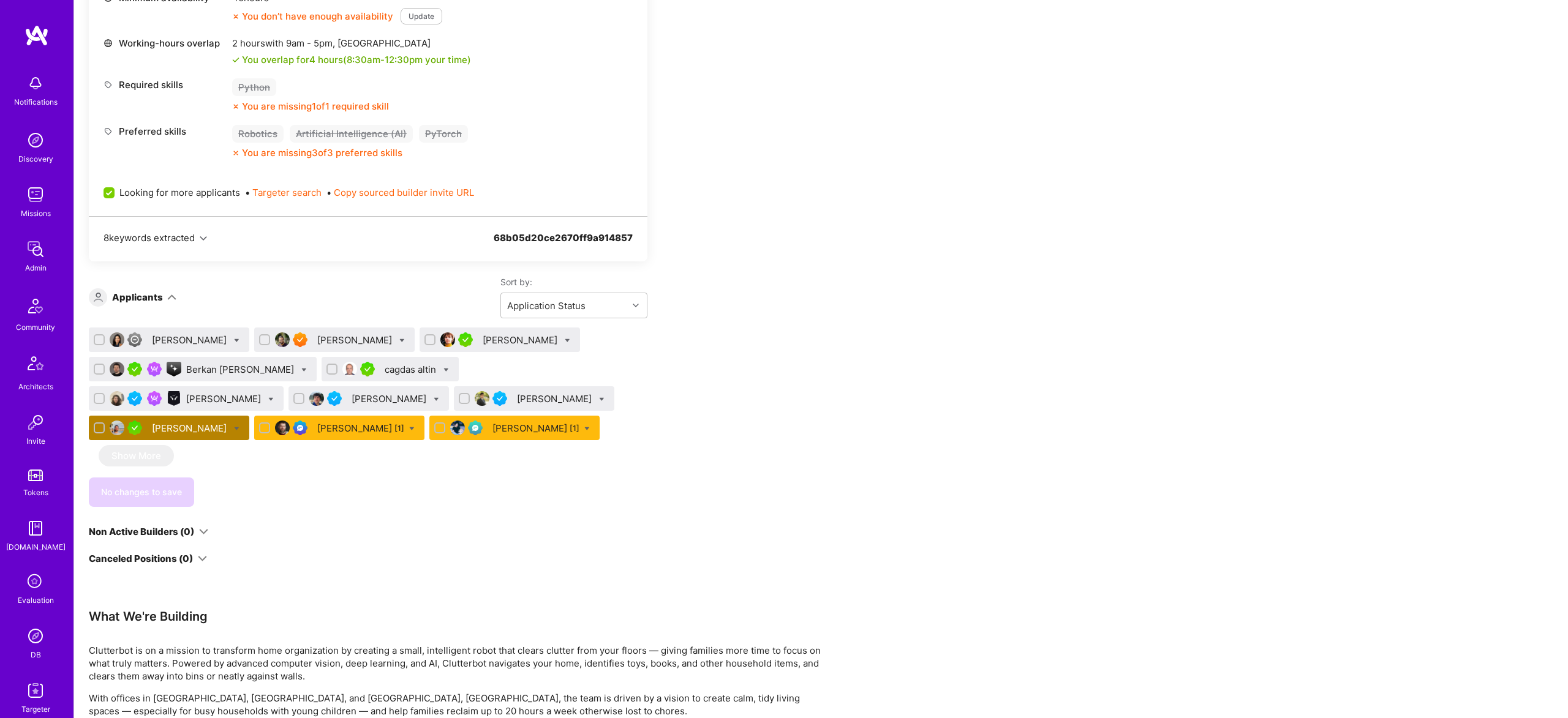
scroll to position [529, 0]
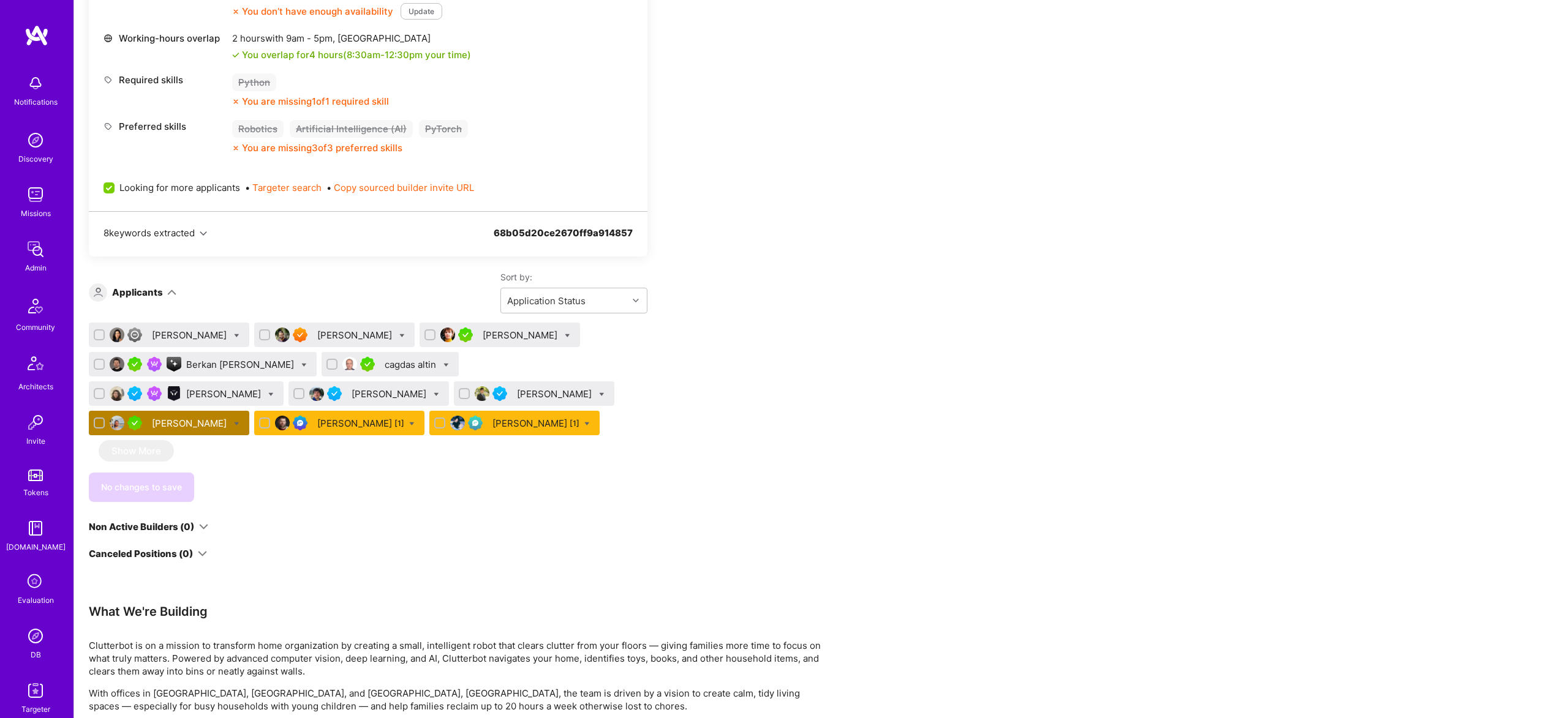
click at [318, 422] on div "[PERSON_NAME] [1]" at bounding box center [361, 423] width 87 height 13
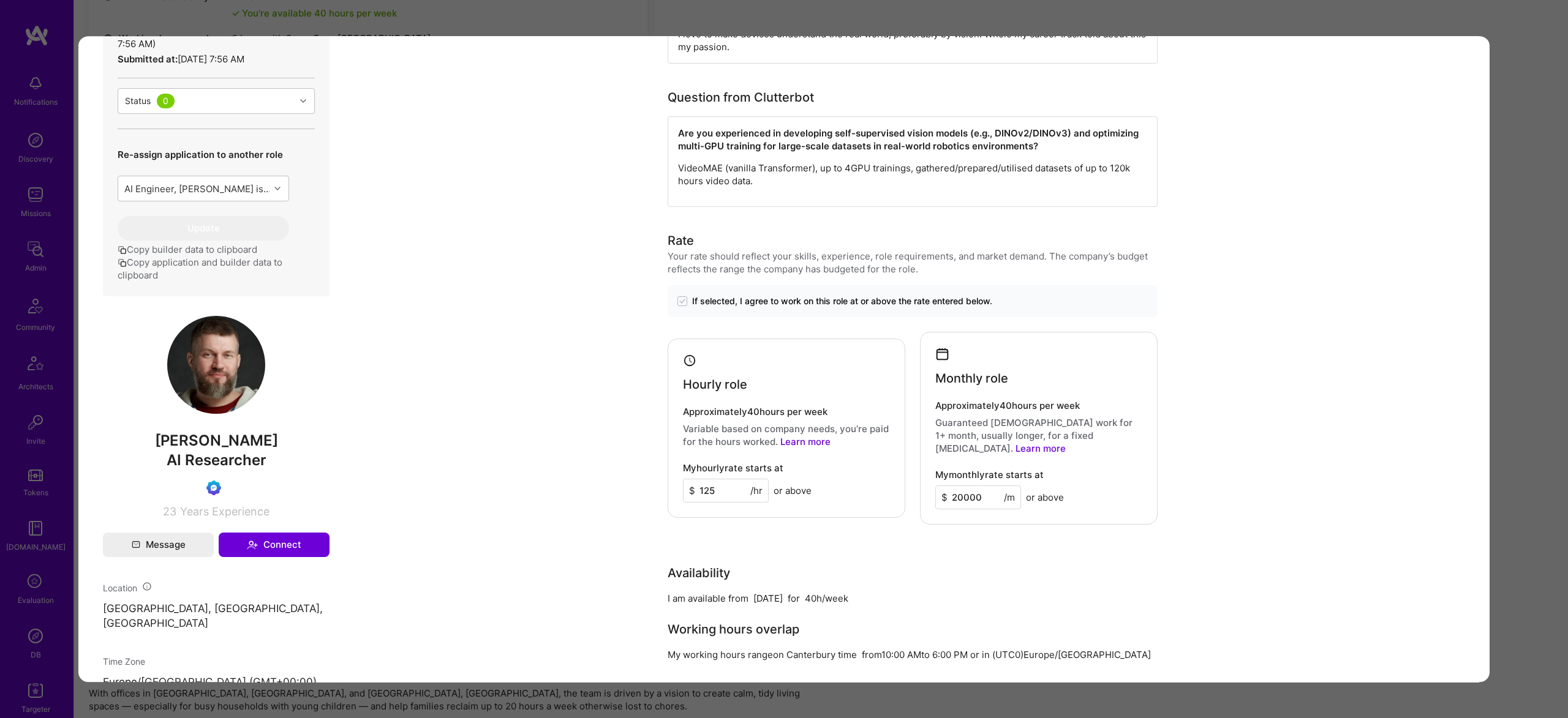
scroll to position [233, 0]
click at [216, 376] on img "modal" at bounding box center [217, 367] width 98 height 98
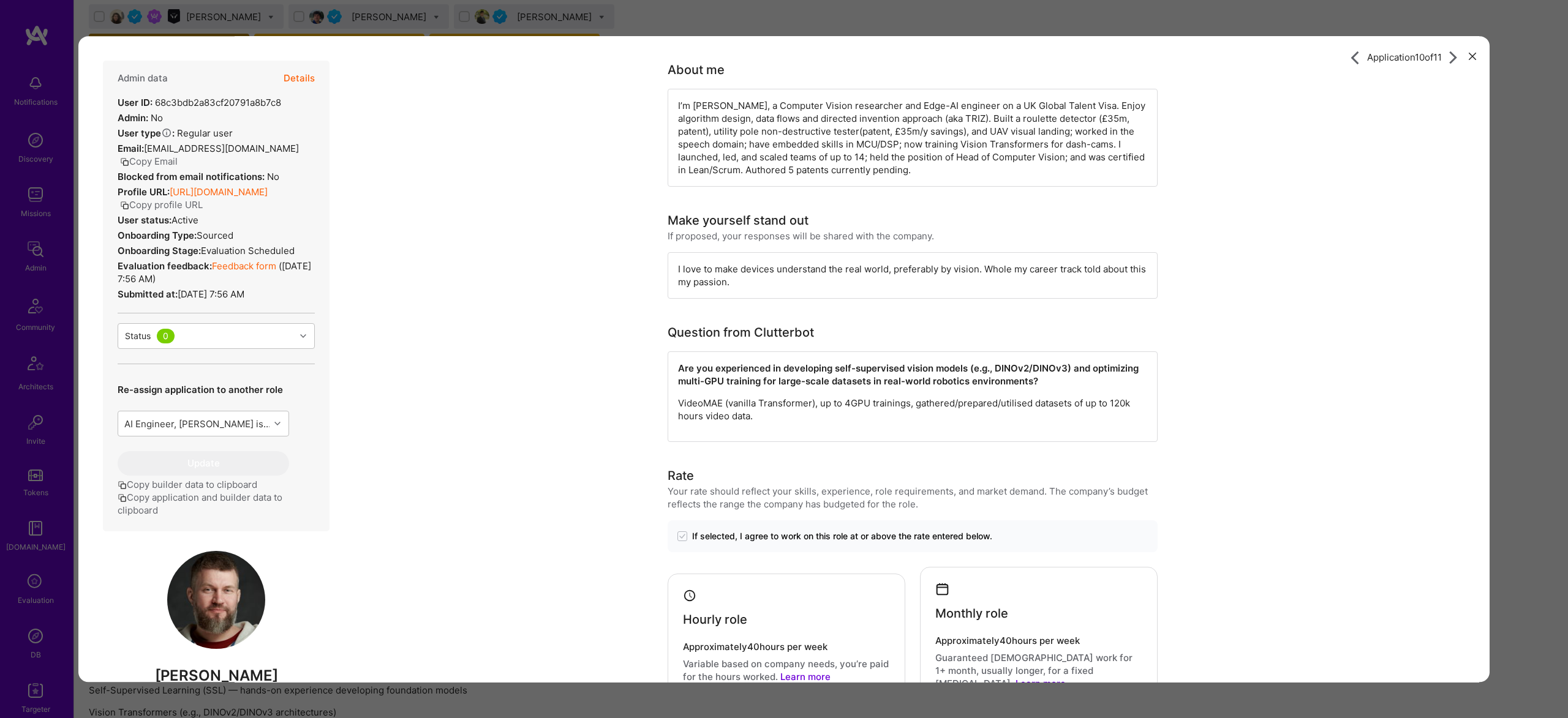
scroll to position [631, 0]
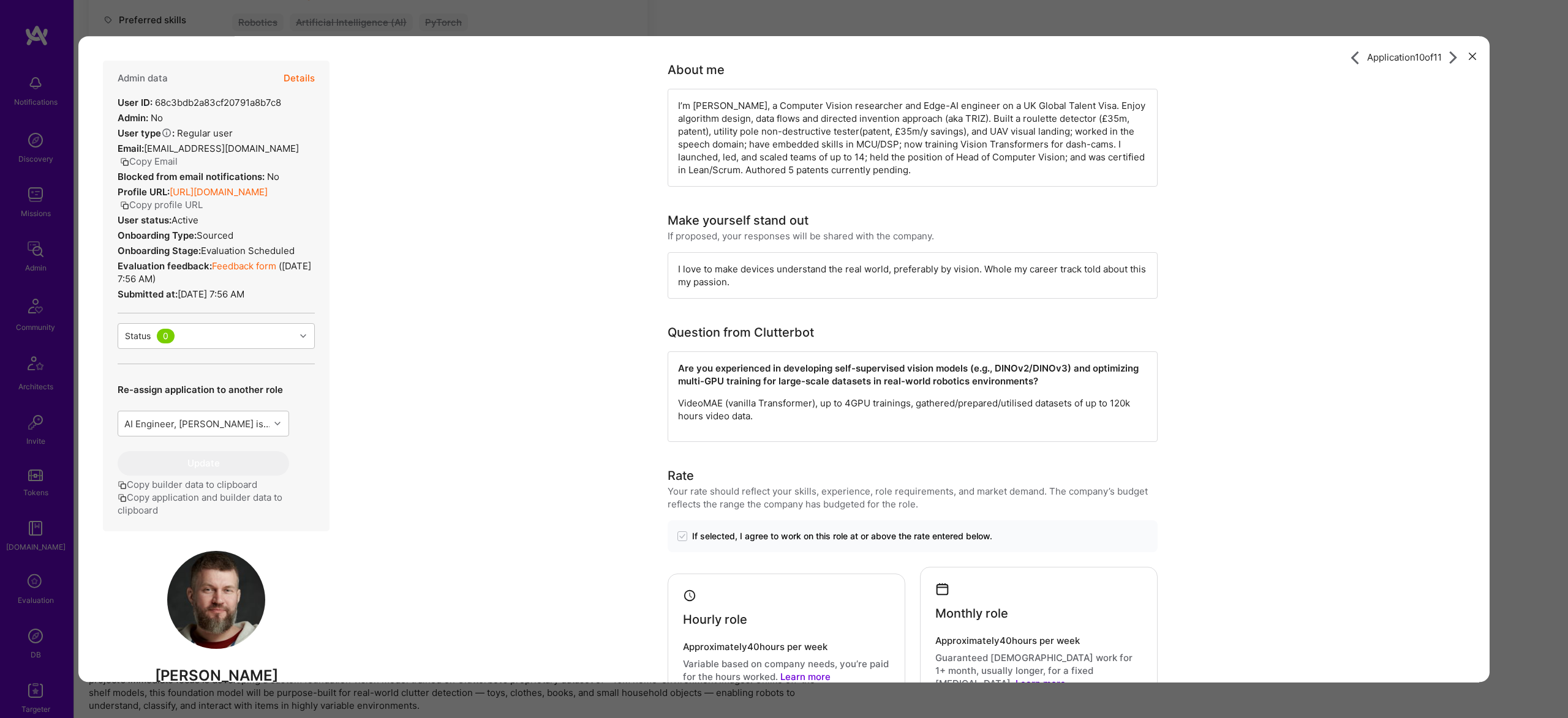
click at [681, 12] on div "Application 10 of 11 Admin data Details User ID: 68c3bdb2a83cf20791a8b7c8 Admin…" at bounding box center [784, 359] width 1568 height 718
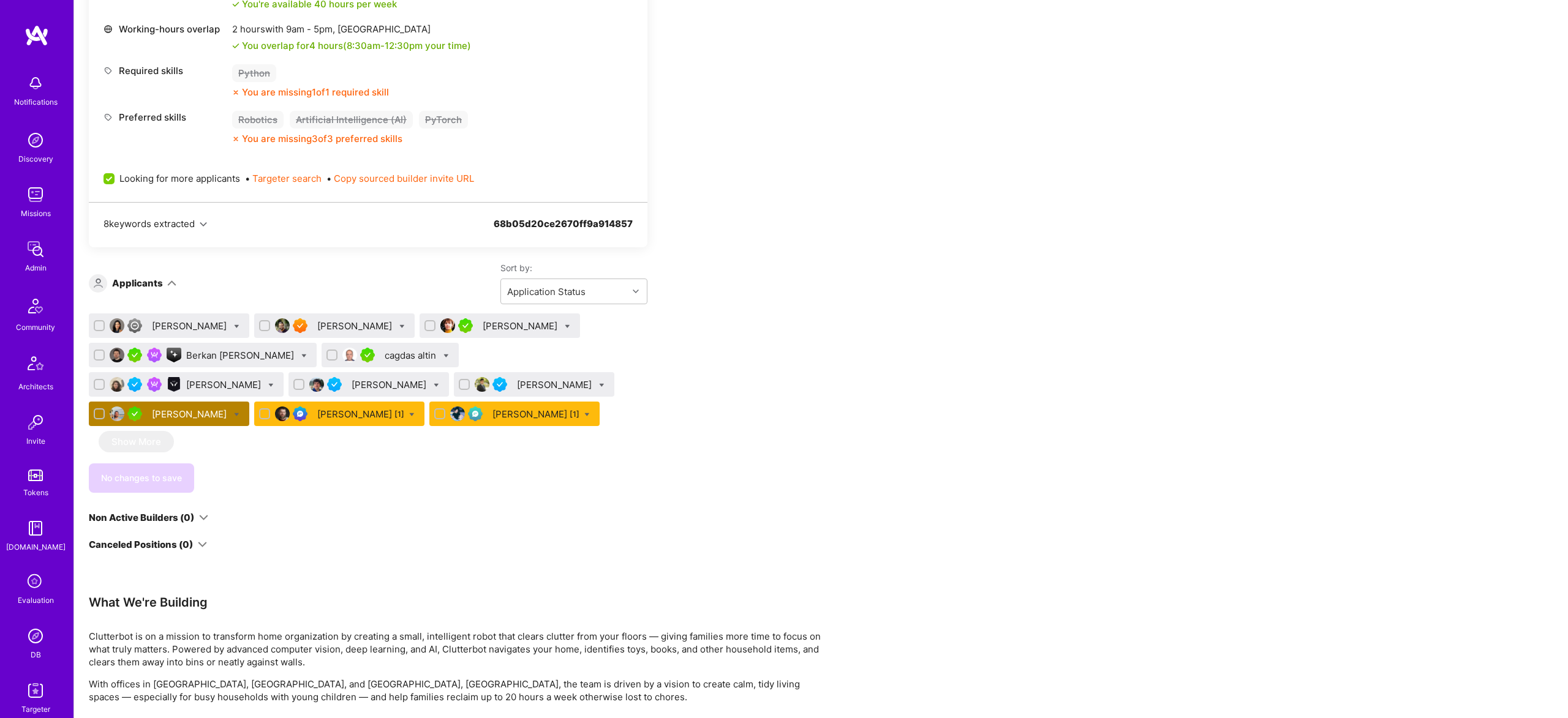
scroll to position [514, 0]
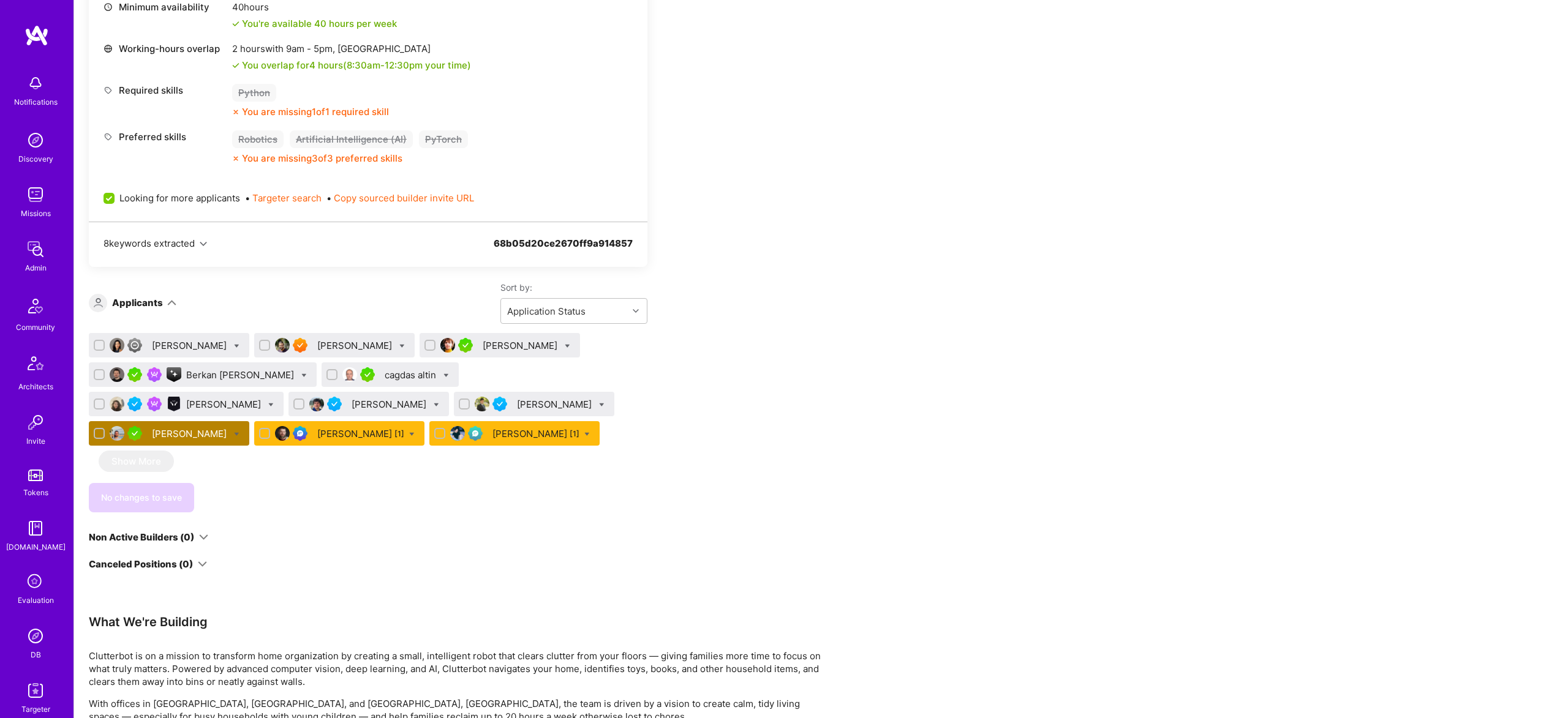
click at [399, 345] on icon at bounding box center [401, 345] width 5 height 5
checkbox input "true"
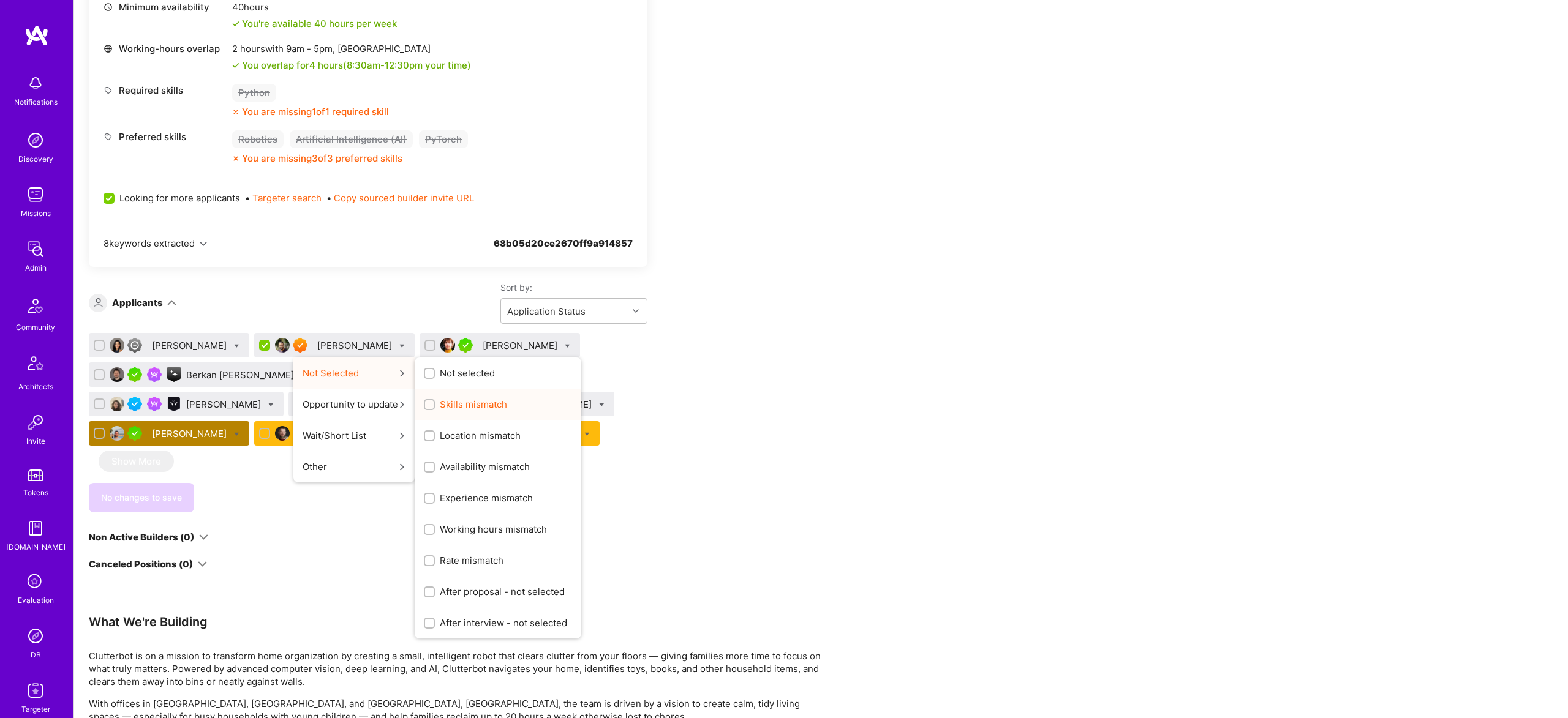
click at [440, 404] on span "Skills mismatch" at bounding box center [473, 404] width 67 height 13
click at [435, 404] on input "Skills mismatch" at bounding box center [430, 405] width 8 height 8
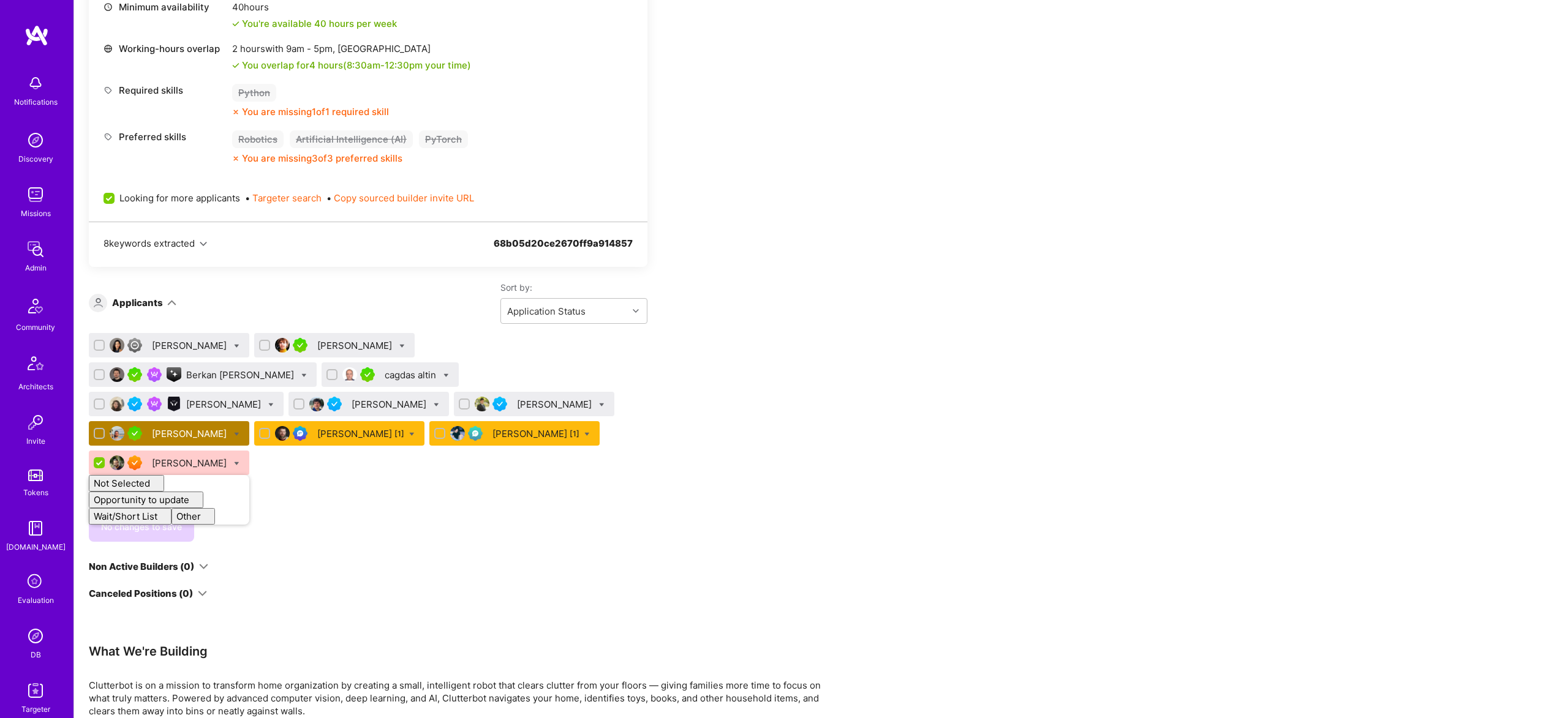
checkbox input "false"
drag, startPoint x: 676, startPoint y: 535, endPoint x: 656, endPoint y: 532, distance: 20.2
click at [671, 535] on div "Apply for a Mission Role We’re actively looking for builders. This is the best …" at bounding box center [457, 482] width 735 height 1527
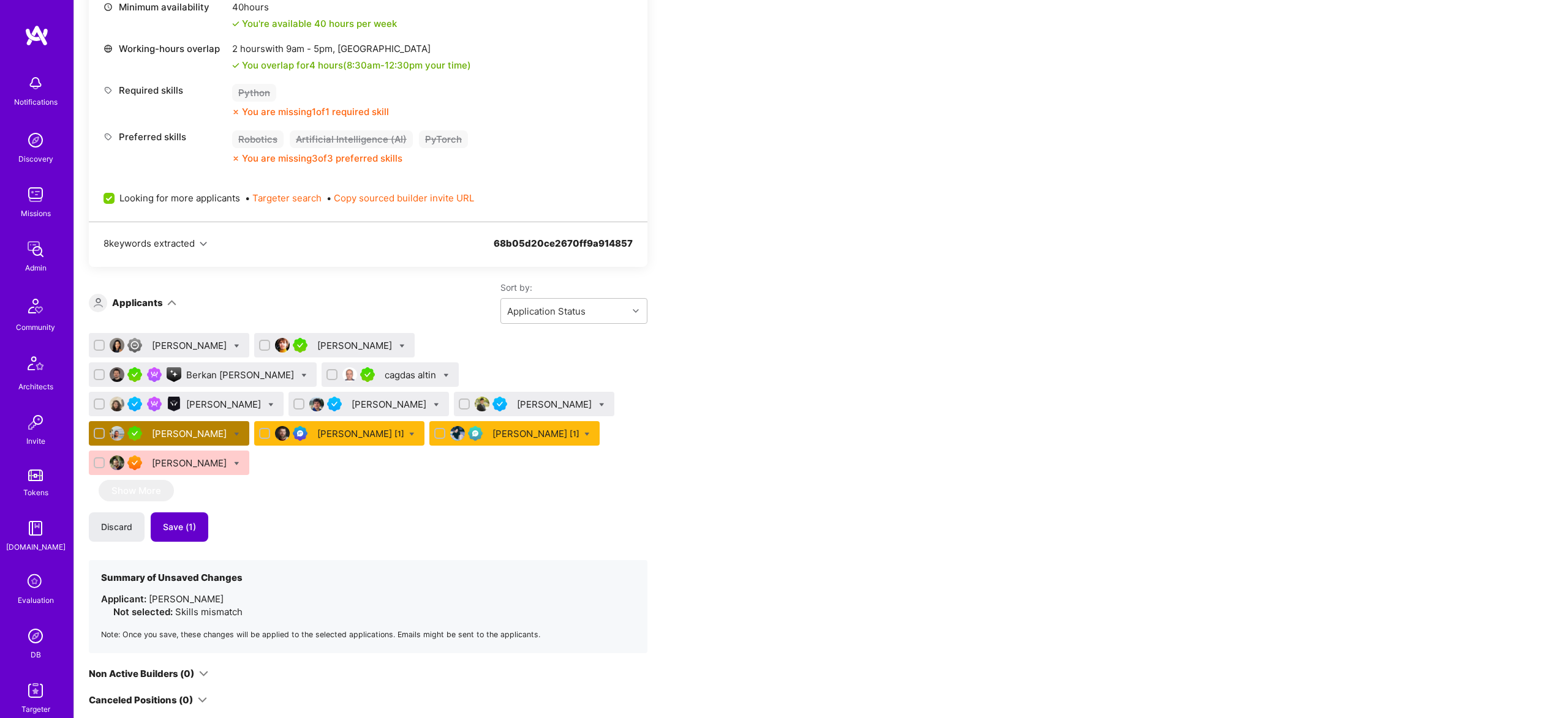
click at [192, 521] on span "Save (1)" at bounding box center [180, 527] width 33 height 12
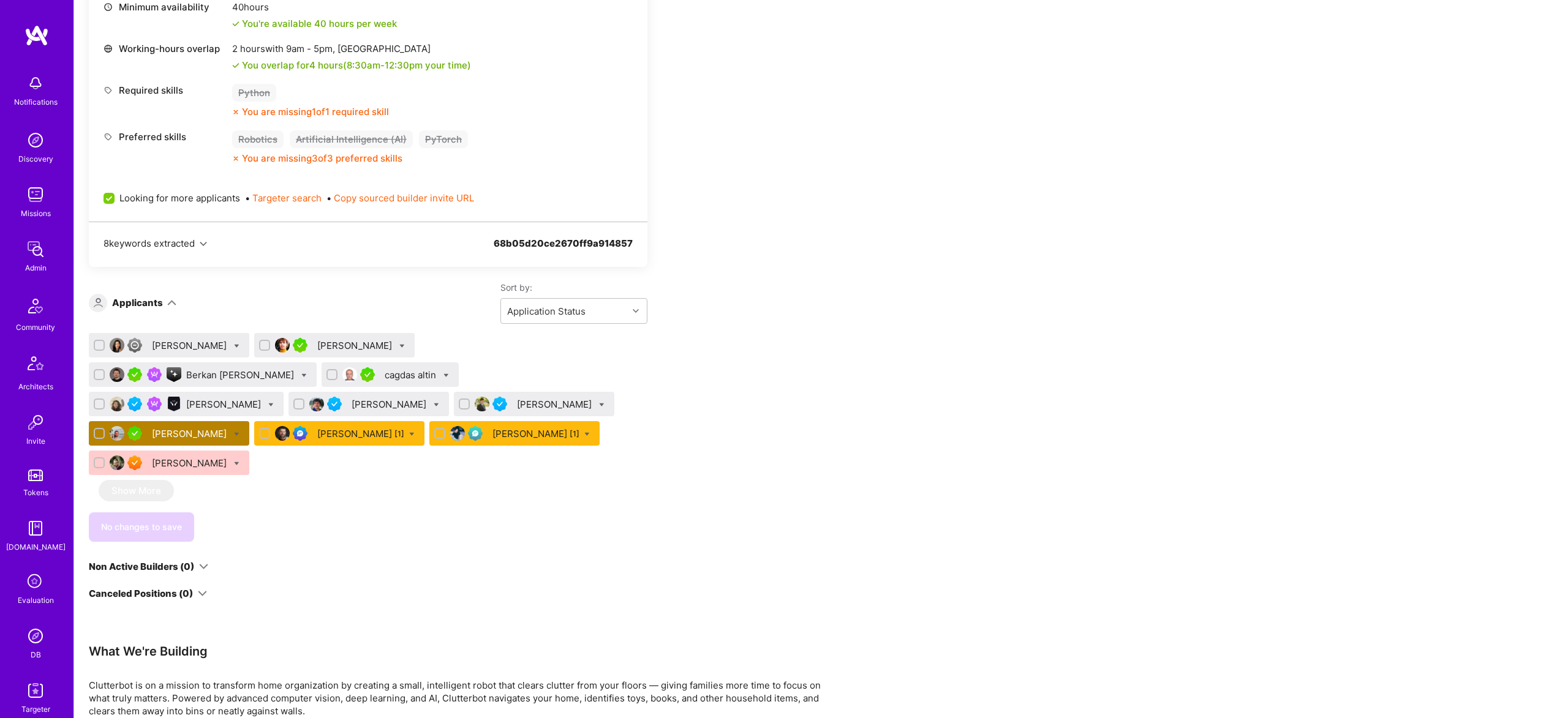
click at [234, 346] on icon at bounding box center [236, 345] width 5 height 5
checkbox input "true"
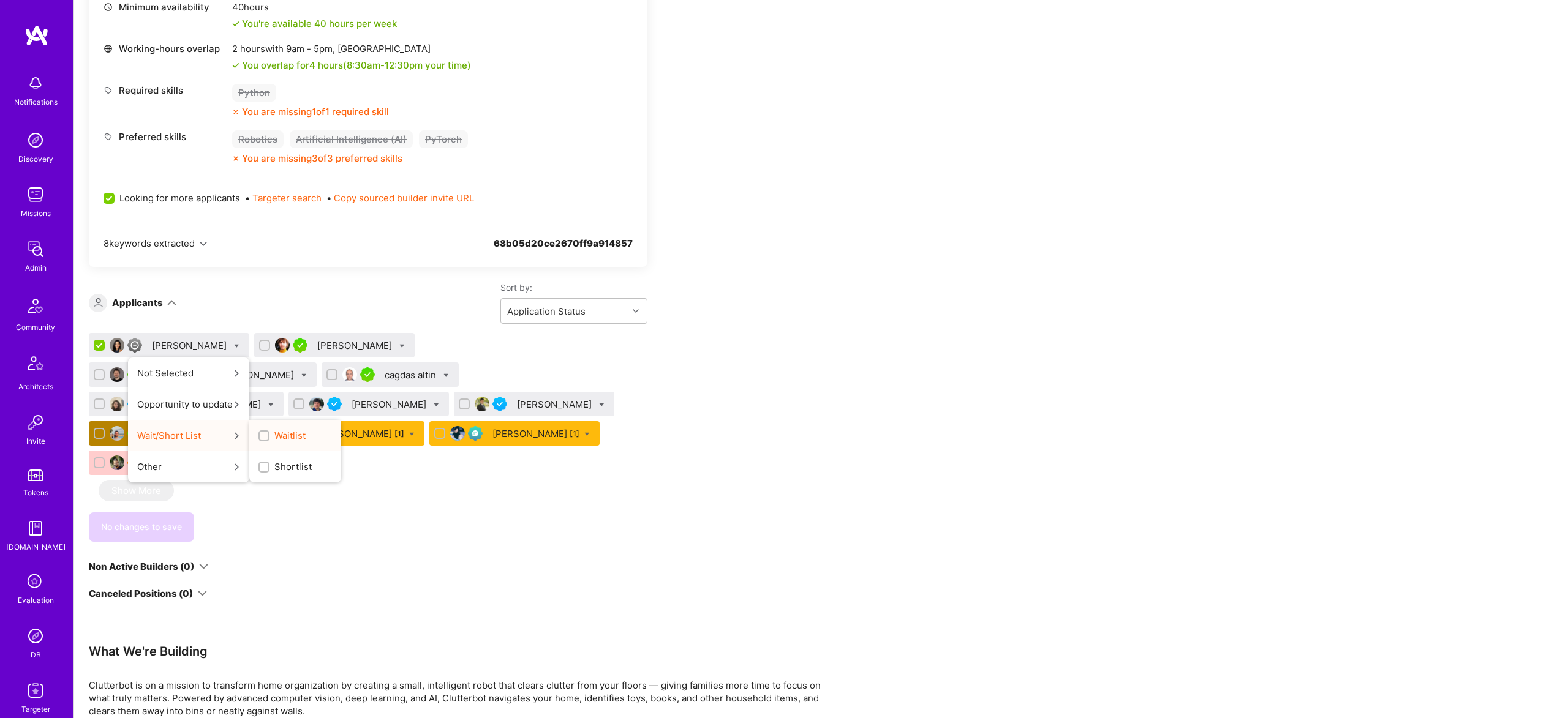
click at [261, 436] on input "Waitlist" at bounding box center [265, 436] width 8 height 8
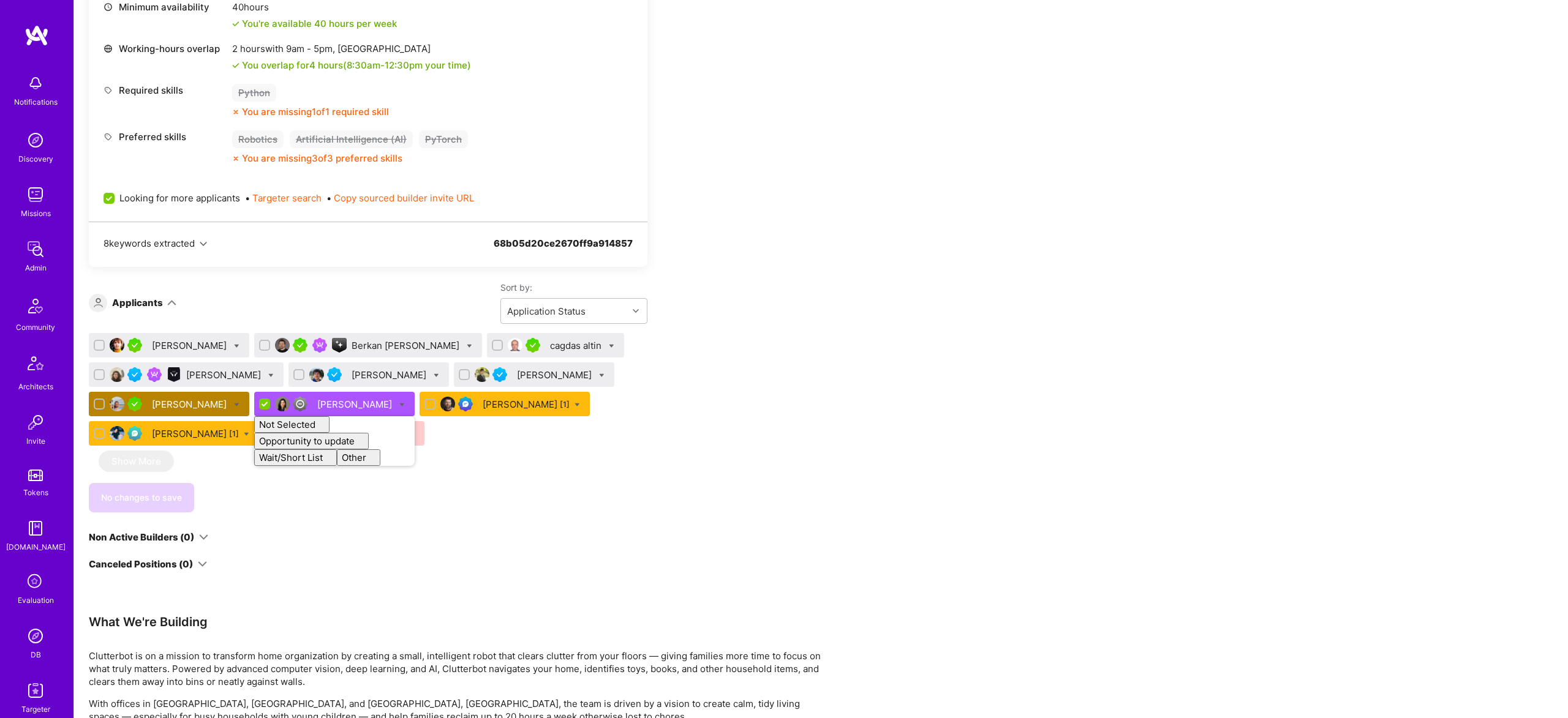
checkbox input "false"
drag, startPoint x: 664, startPoint y: 472, endPoint x: 655, endPoint y: 471, distance: 9.1
click at [658, 471] on div "Apply for a Mission Role We’re actively looking for builders. This is the best …" at bounding box center [457, 468] width 735 height 1498
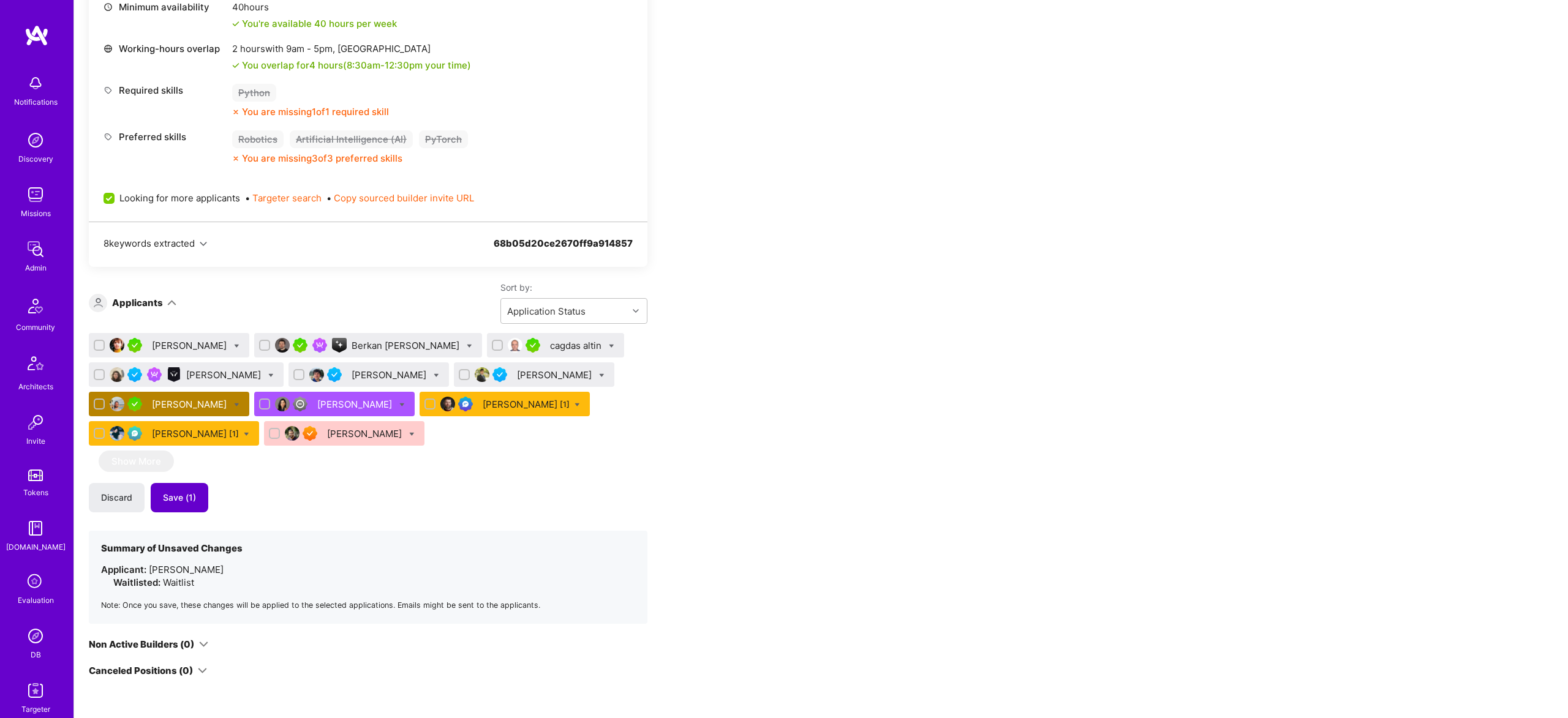
click at [184, 504] on button "Save (1)" at bounding box center [180, 498] width 57 height 29
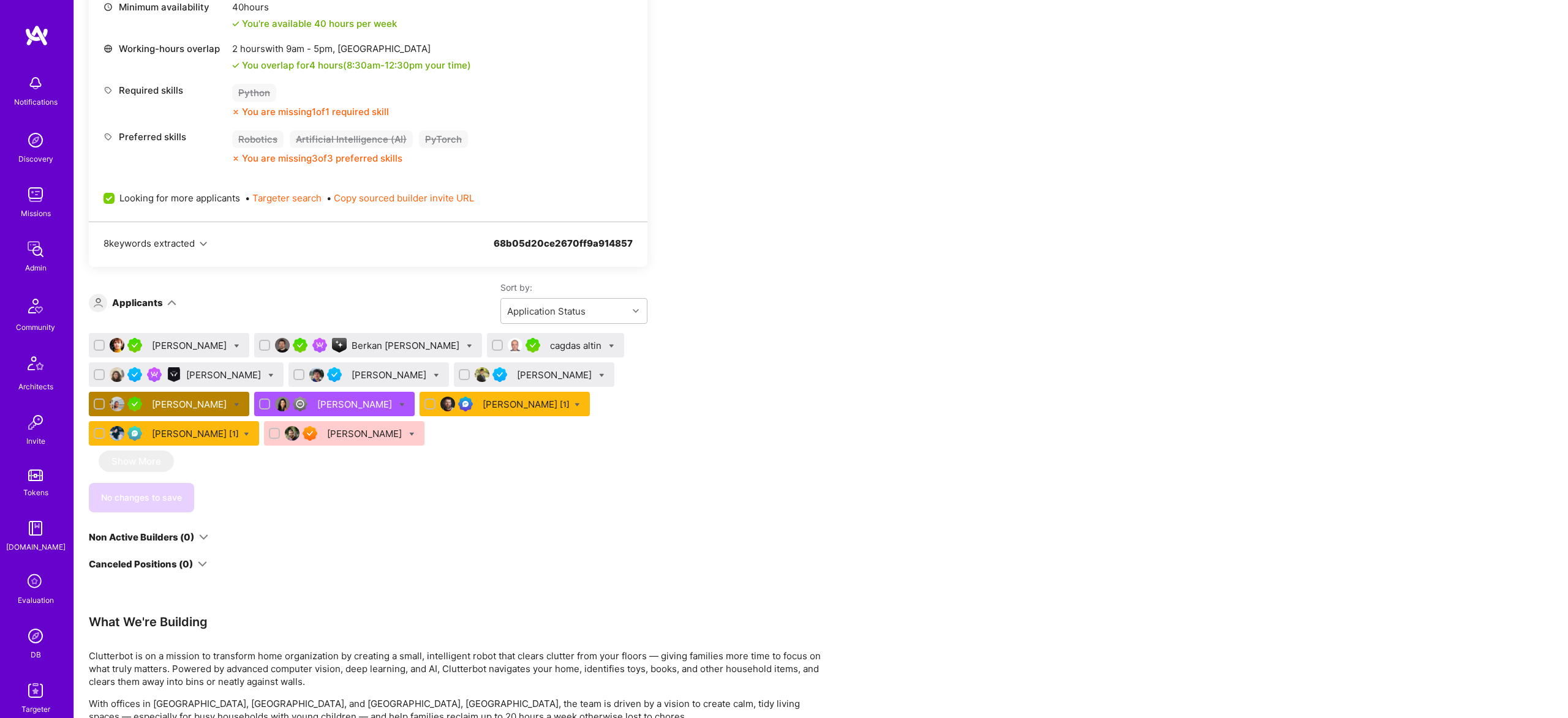
click at [99, 344] on input "checkbox" at bounding box center [100, 345] width 8 height 8
checkbox input "true"
drag, startPoint x: 97, startPoint y: 379, endPoint x: 171, endPoint y: 364, distance: 75.5
click at [98, 378] on input "checkbox" at bounding box center [100, 375] width 8 height 8
checkbox input "true"
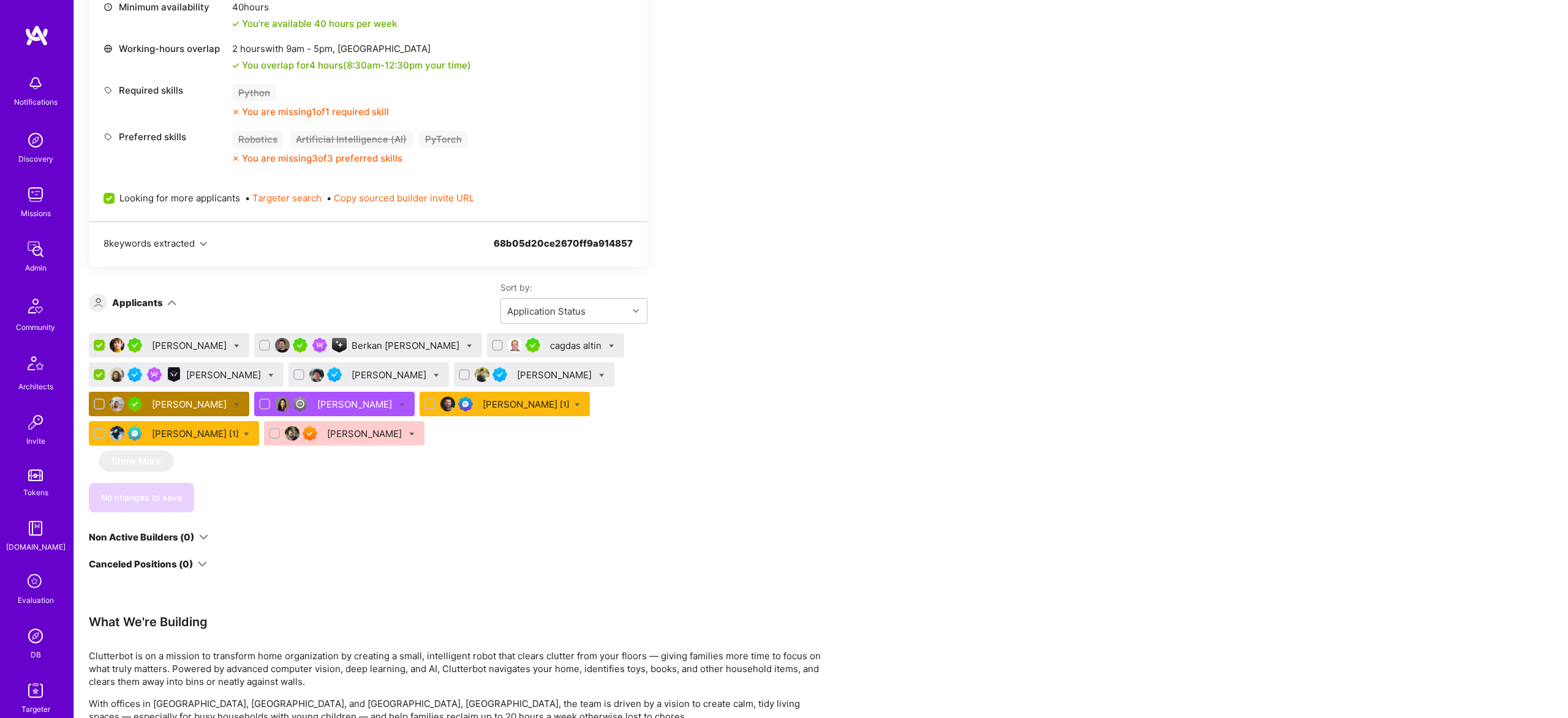
click at [262, 345] on input "checkbox" at bounding box center [266, 345] width 8 height 8
checkbox input "true"
click at [298, 373] on input "checkbox" at bounding box center [300, 375] width 8 height 8
checkbox input "true"
click at [494, 343] on input "checkbox" at bounding box center [498, 345] width 8 height 8
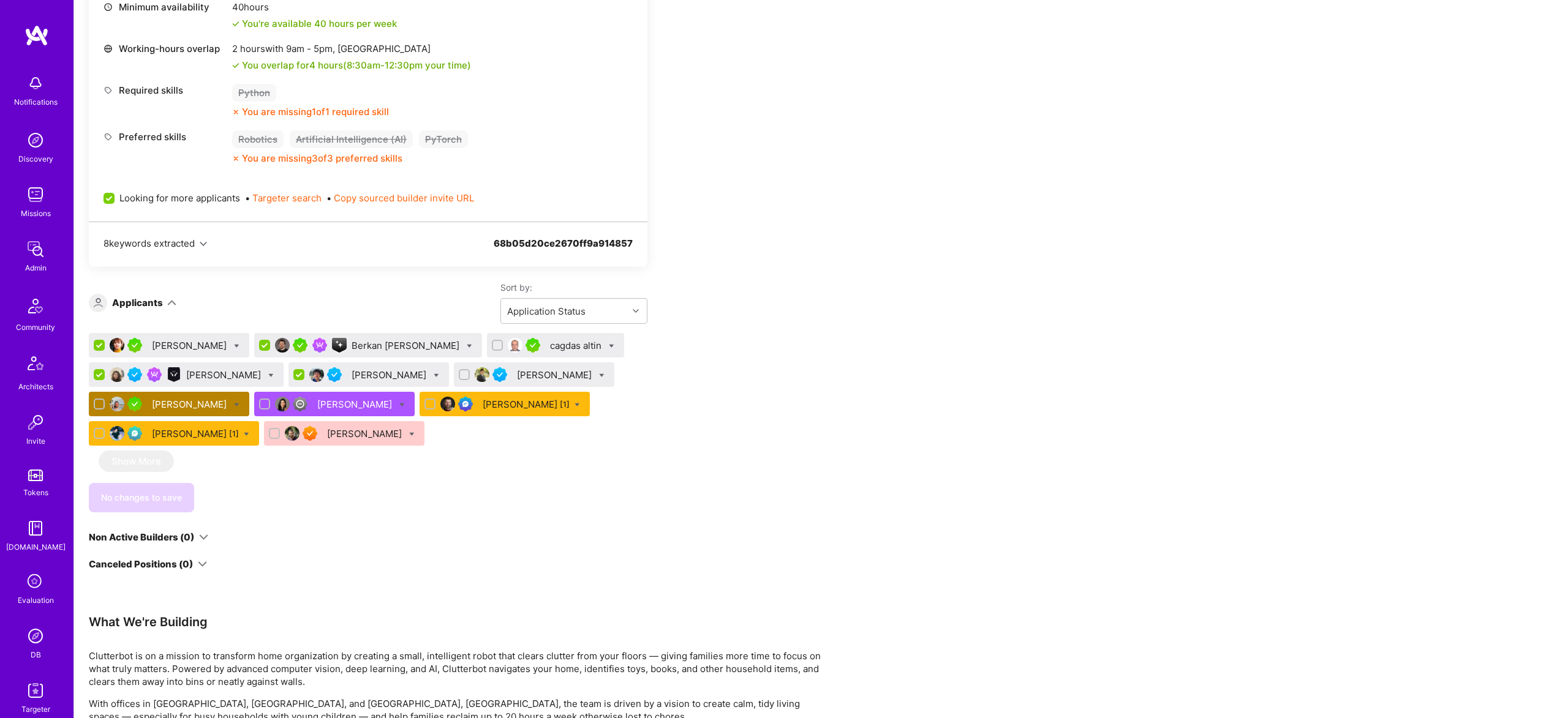
checkbox input "true"
click at [461, 372] on input "checkbox" at bounding box center [465, 375] width 8 height 8
checkbox input "true"
click at [609, 344] on icon at bounding box center [611, 345] width 5 height 5
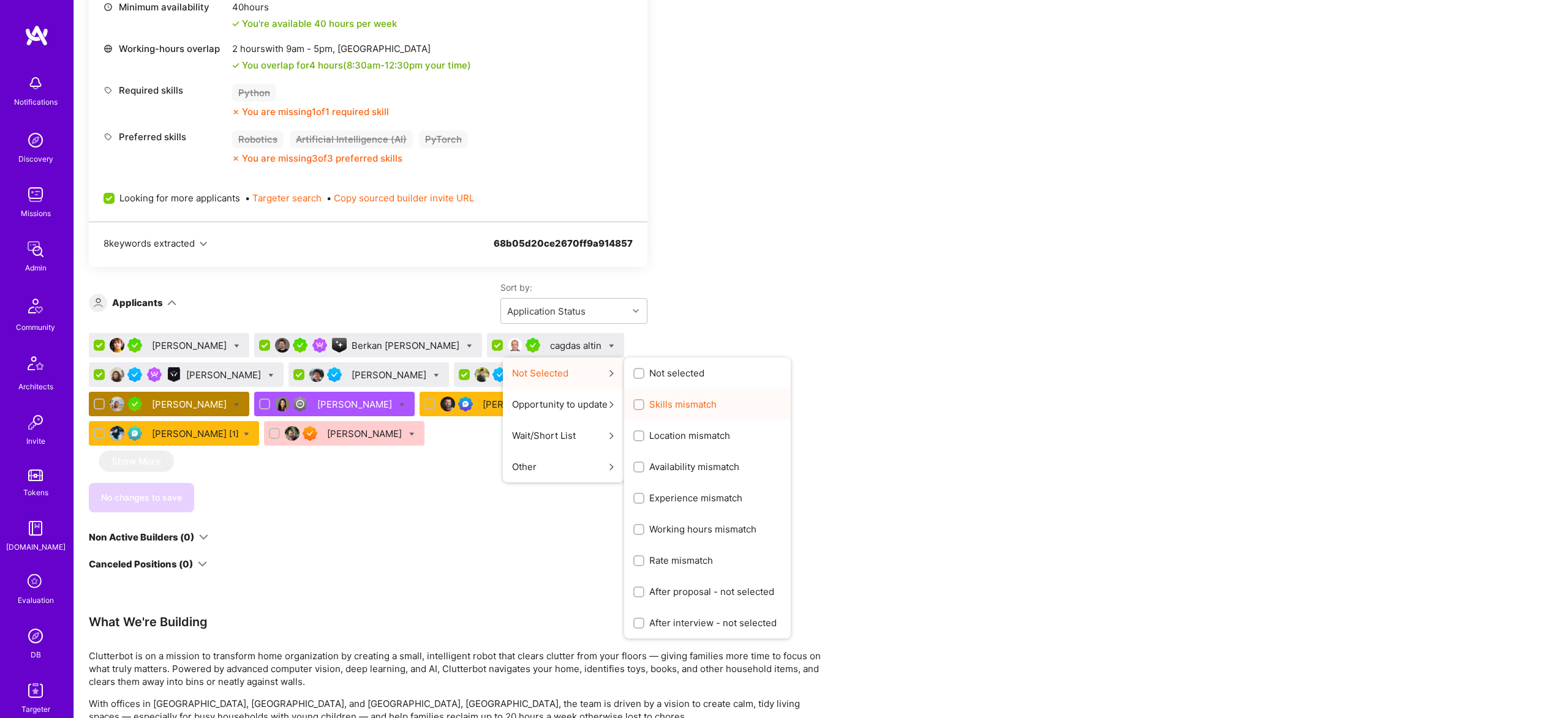
click at [645, 411] on div "Skills mismatch" at bounding box center [707, 404] width 167 height 31
click at [650, 407] on span "Skills mismatch" at bounding box center [683, 404] width 67 height 13
click at [636, 407] on input "Skills mismatch" at bounding box center [640, 405] width 8 height 8
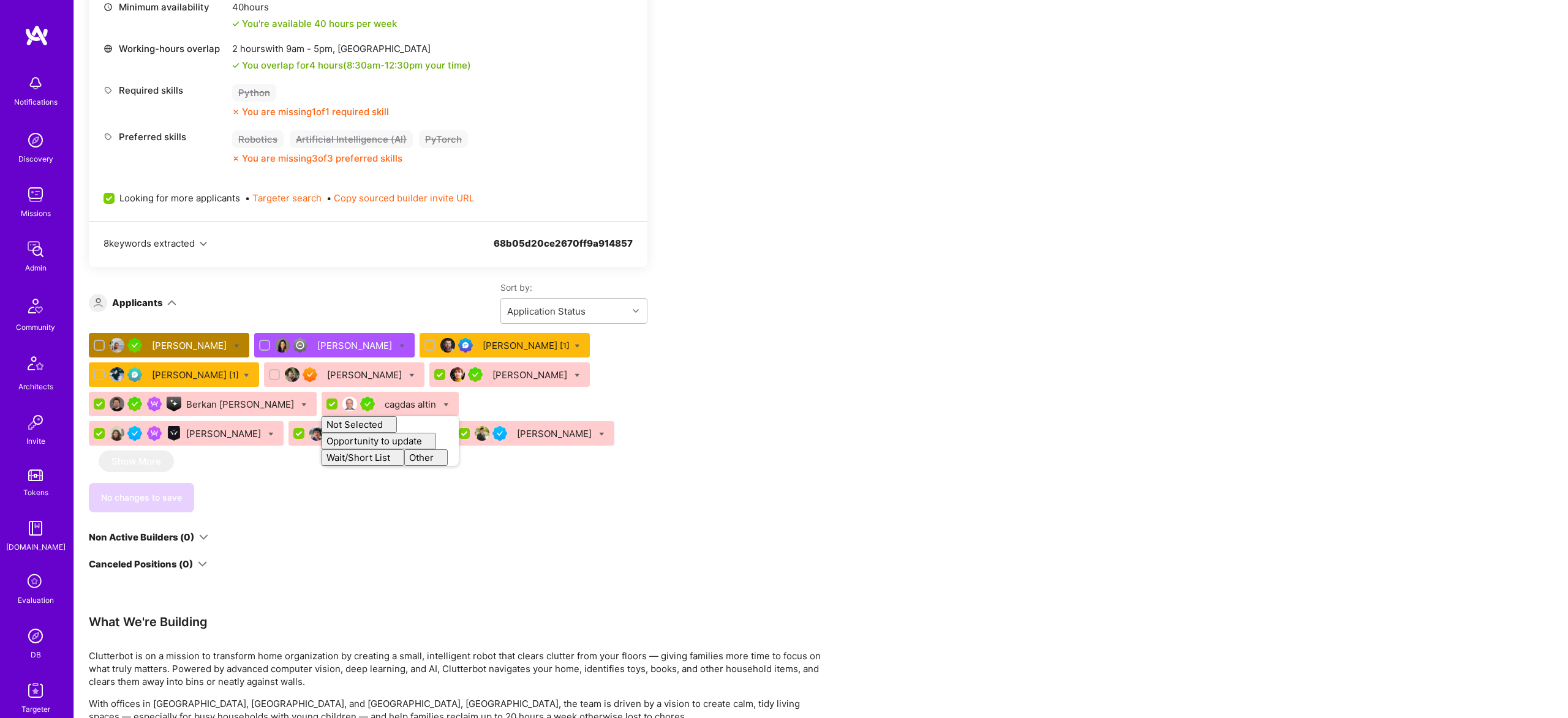
checkbox input "false"
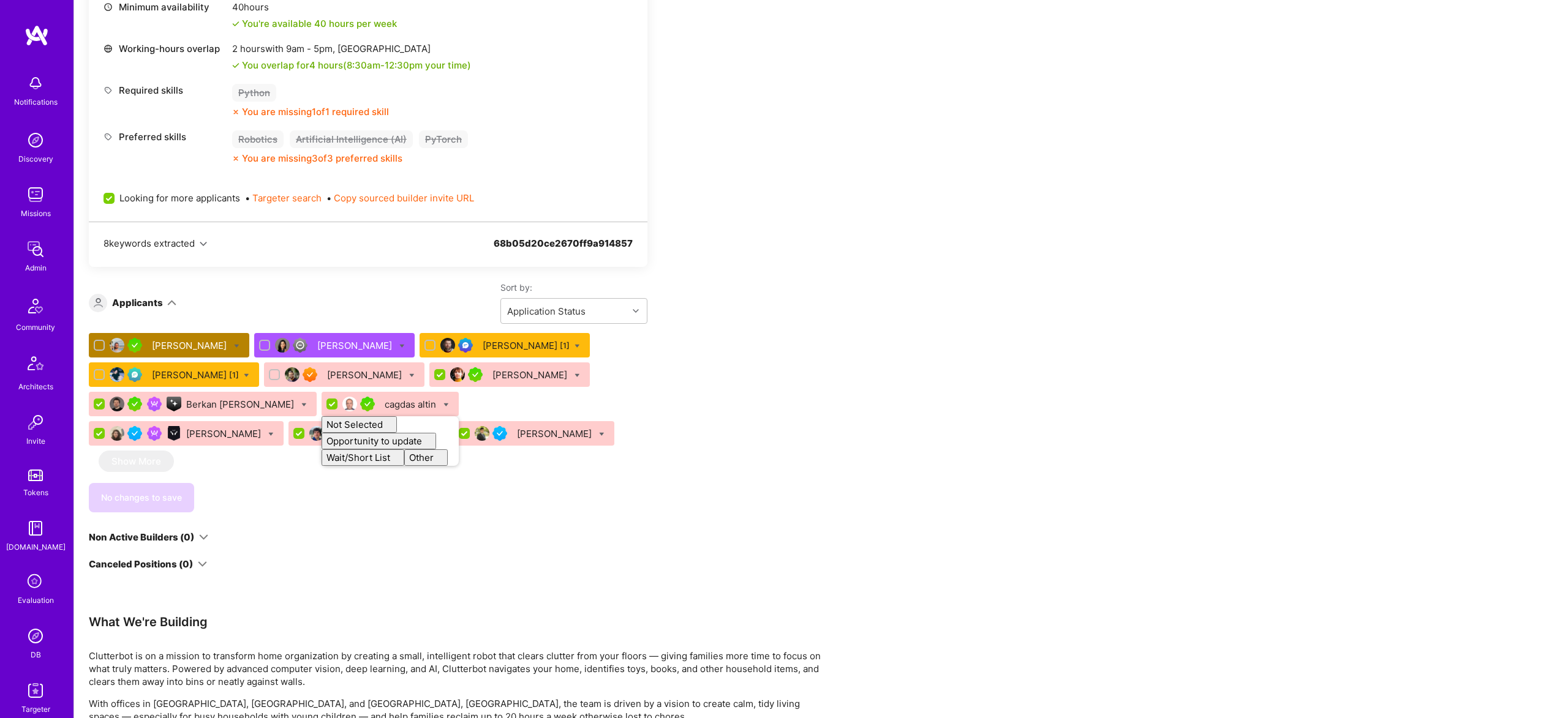
checkbox input "false"
click at [800, 412] on div "Apply for a Mission Role We’re actively looking for builders. This is the best …" at bounding box center [457, 468] width 735 height 1498
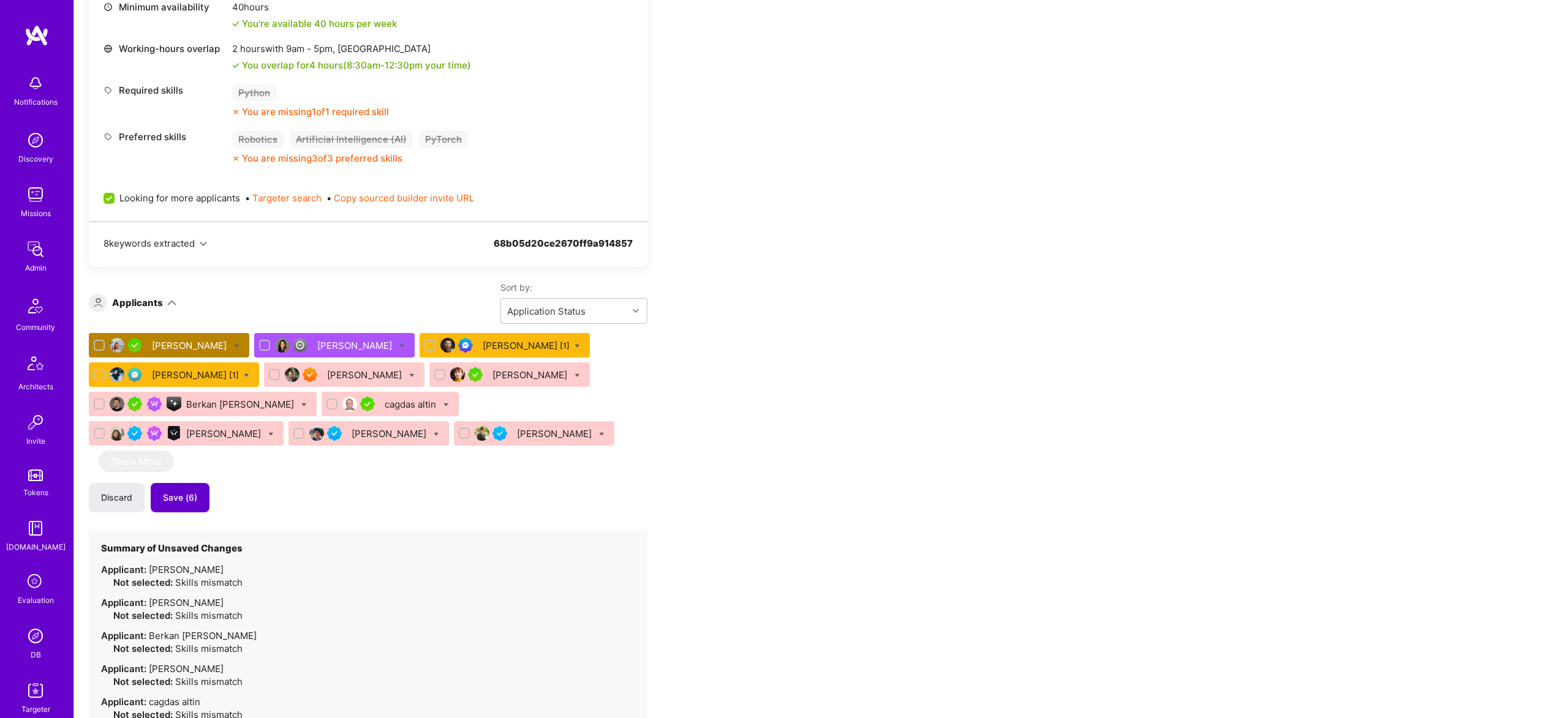
click at [192, 497] on span "Save (6)" at bounding box center [180, 498] width 34 height 12
